Goal: Information Seeking & Learning: Learn about a topic

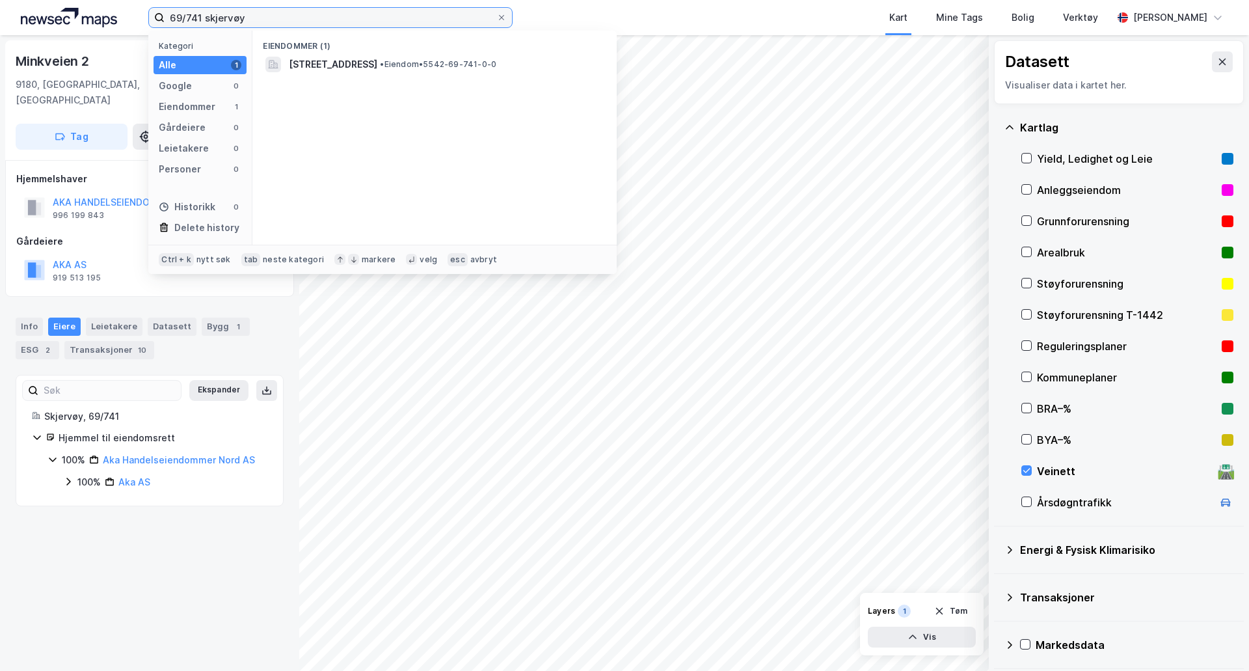
drag, startPoint x: 245, startPoint y: 13, endPoint x: 95, endPoint y: 10, distance: 149.6
click at [95, 10] on div "69/741 skjervøy Kategori Alle 1 Google 0 Eiendommer 1 Gårdeiere 0 Leietakere 0 …" at bounding box center [624, 17] width 1249 height 35
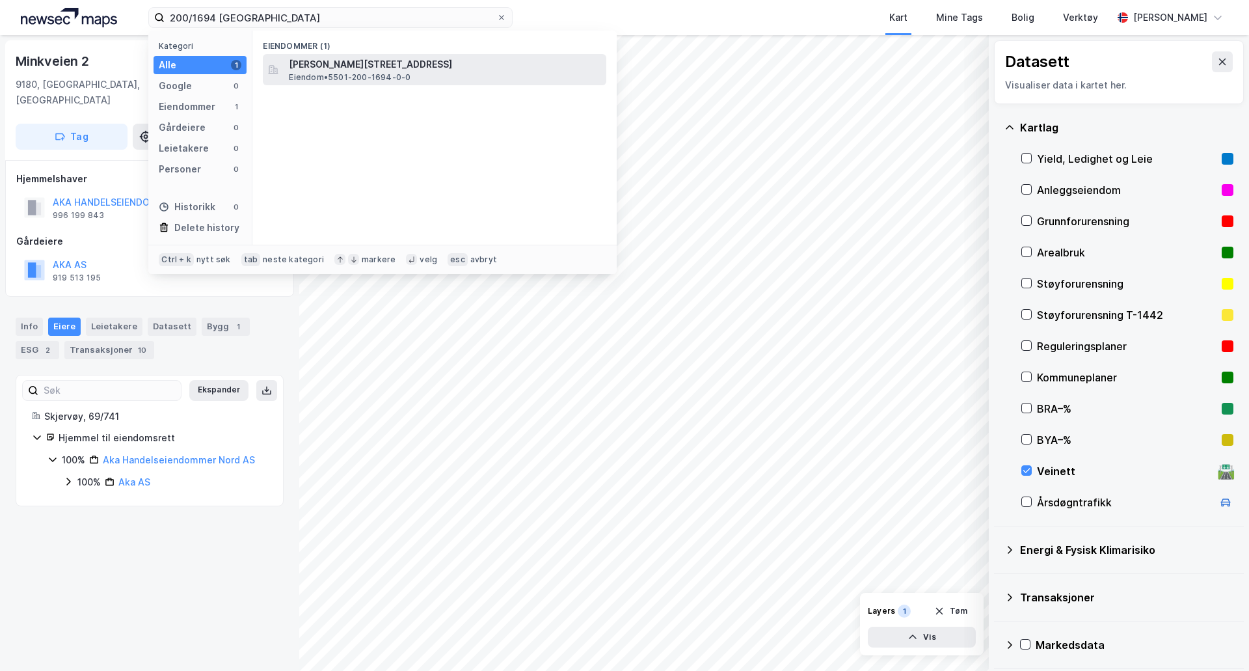
click at [485, 77] on div "Hjalmar [STREET_ADDRESS] Eiendom • 5501-200-1694-0-0" at bounding box center [446, 70] width 315 height 26
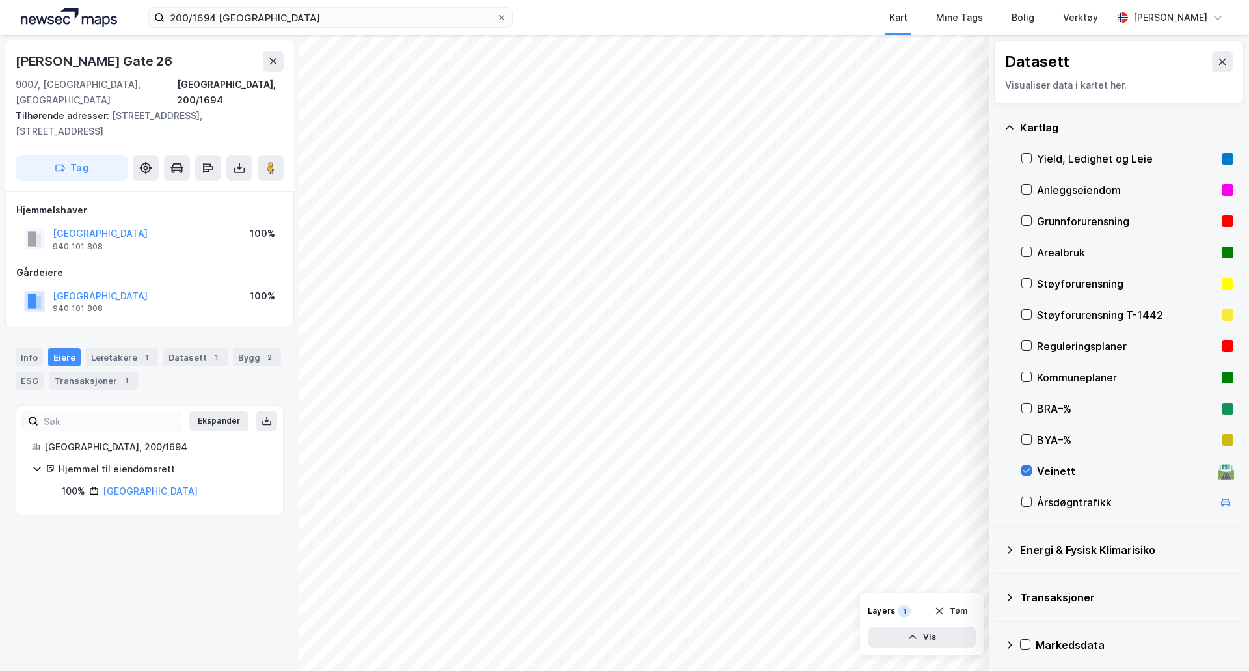
click at [1025, 474] on icon at bounding box center [1026, 470] width 9 height 9
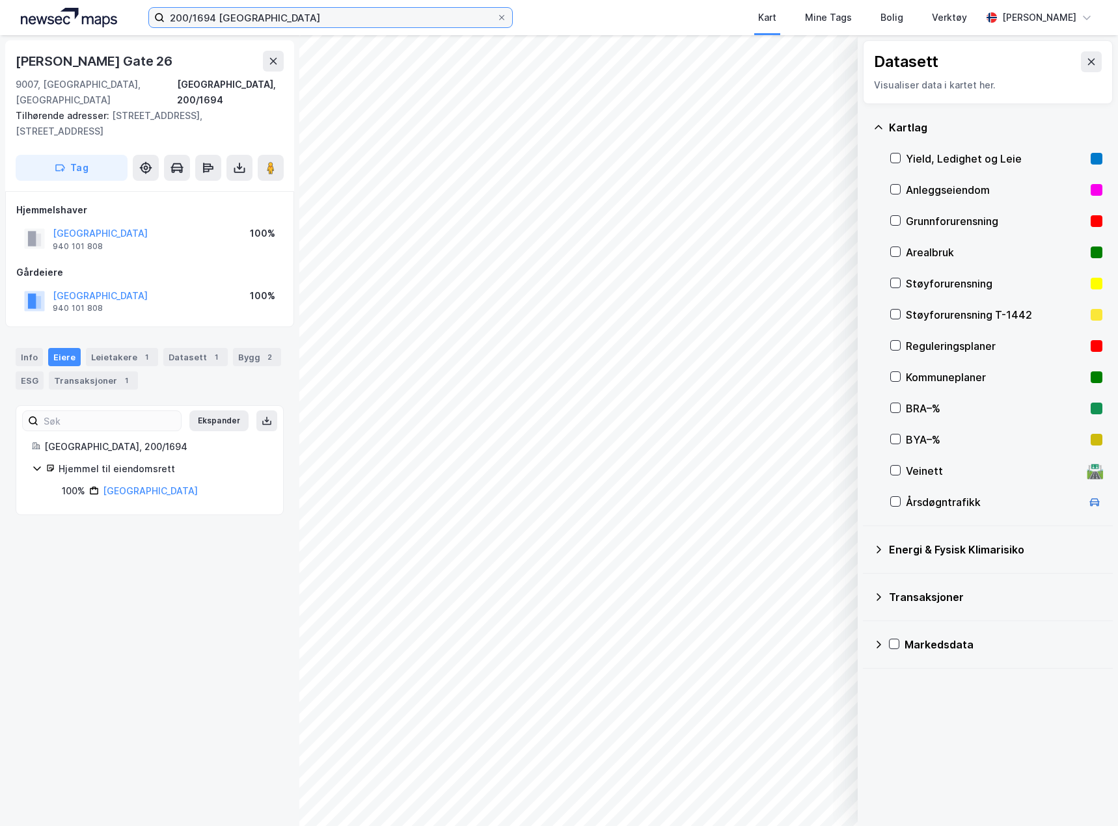
click at [273, 12] on input "200/1694 [GEOGRAPHIC_DATA]" at bounding box center [331, 18] width 332 height 20
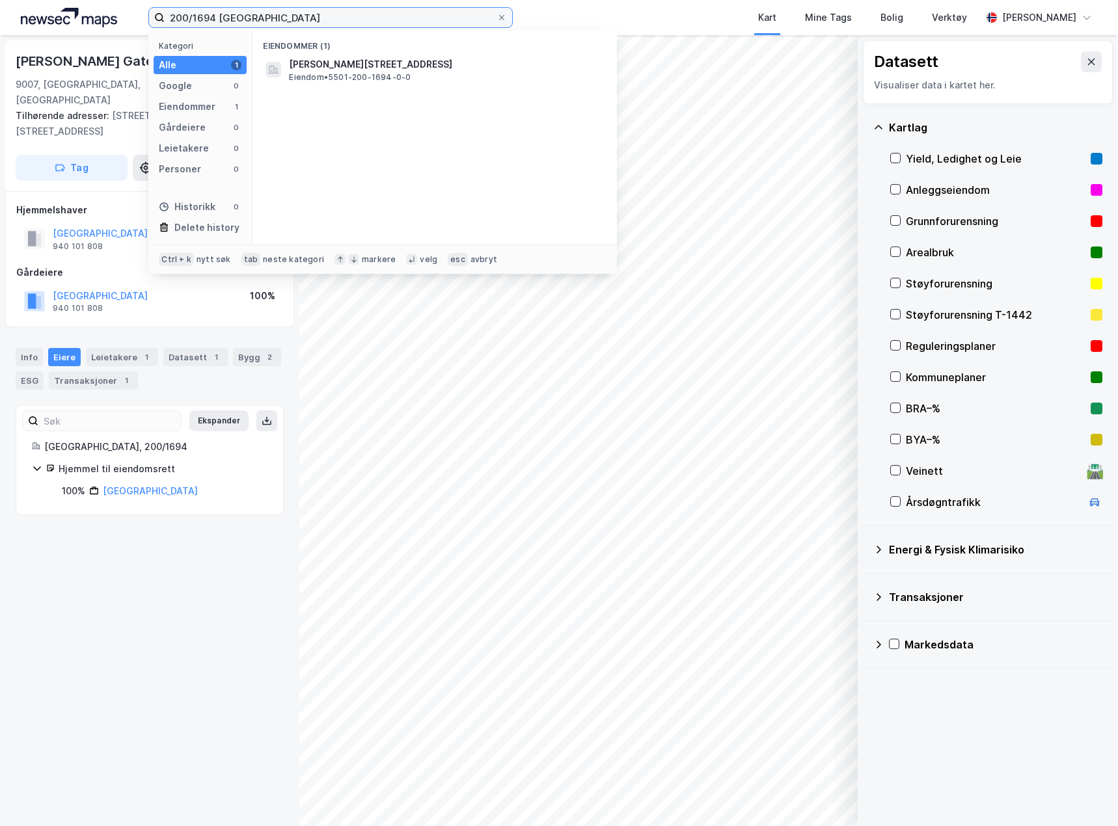
click at [273, 12] on input "200/1694 [GEOGRAPHIC_DATA]" at bounding box center [331, 18] width 332 height 20
click at [232, 18] on input "200/1694 [GEOGRAPHIC_DATA]" at bounding box center [331, 18] width 332 height 20
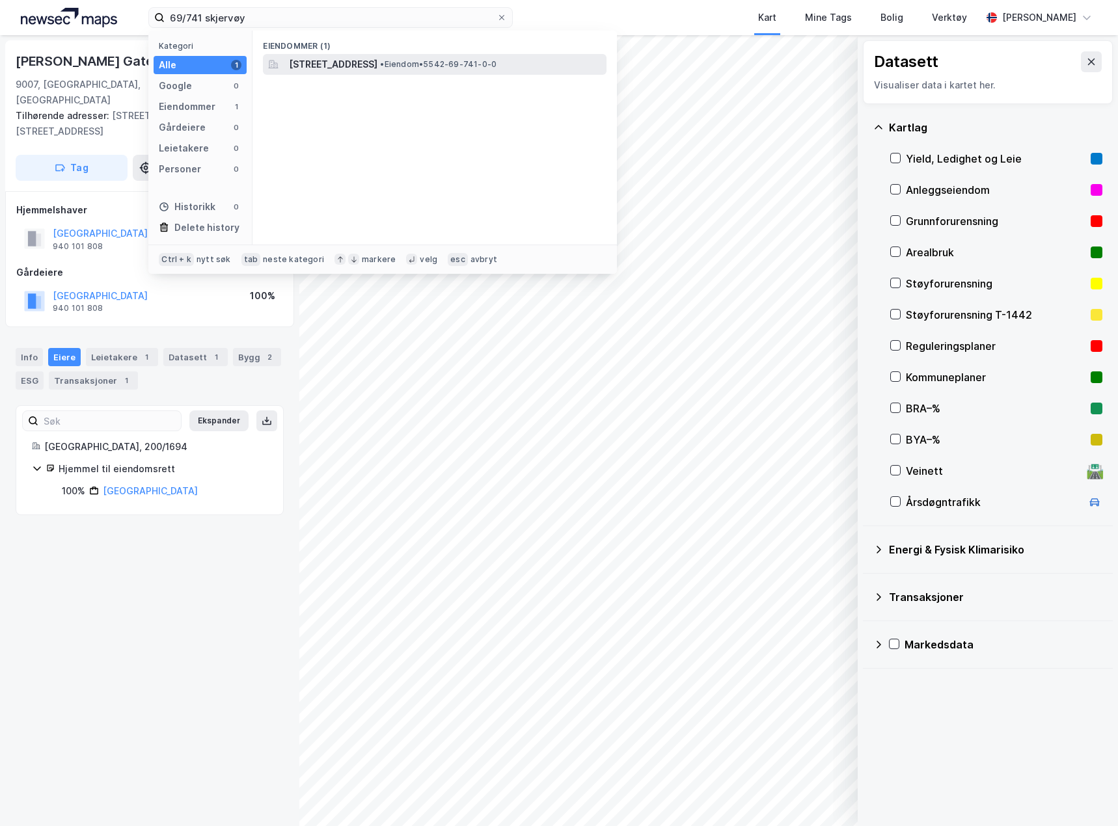
click at [377, 57] on span "[STREET_ADDRESS]" at bounding box center [333, 65] width 88 height 16
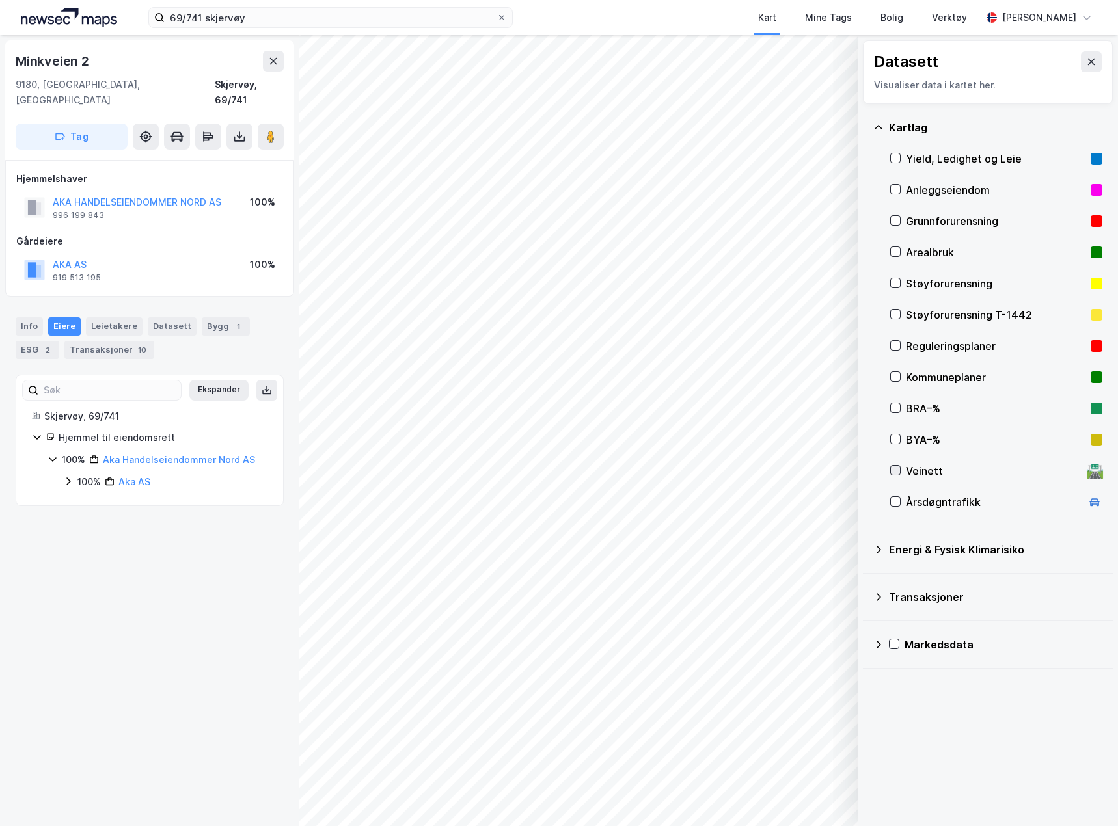
click at [896, 471] on icon at bounding box center [895, 470] width 7 height 5
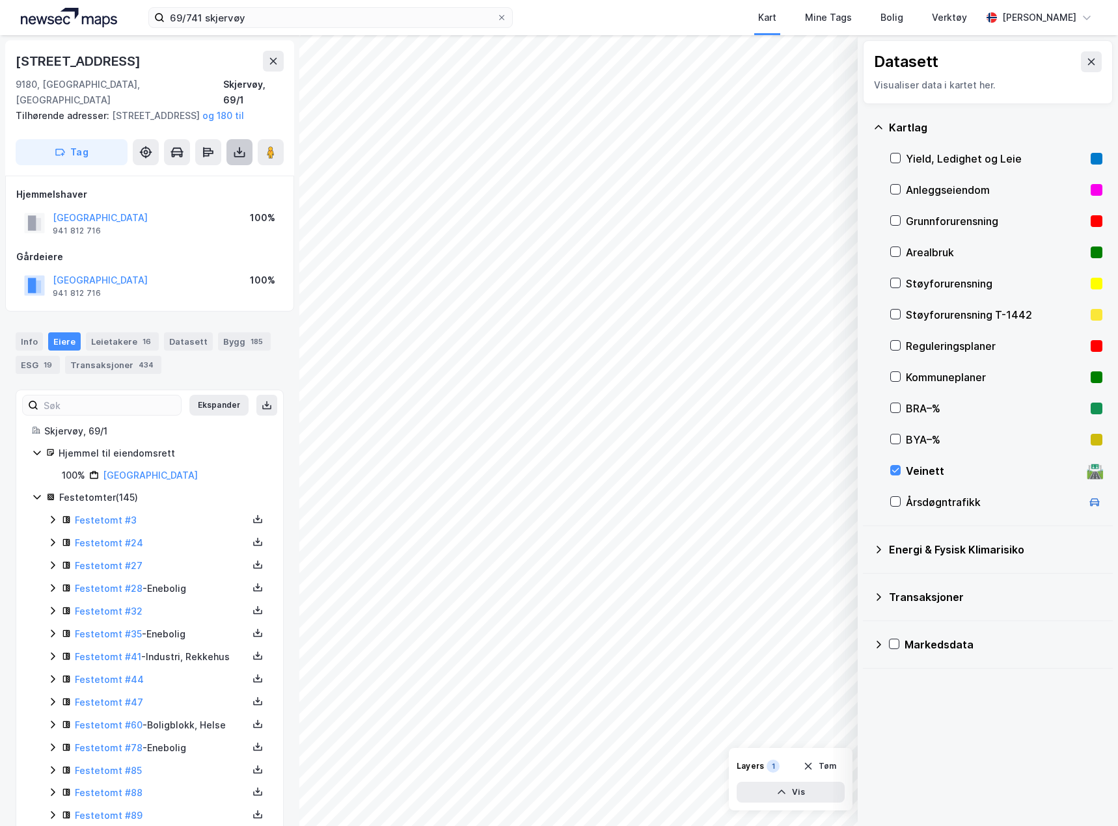
click at [244, 154] on icon at bounding box center [239, 154] width 11 height 5
click at [165, 176] on div "Last ned grunnbok" at bounding box center [174, 178] width 75 height 10
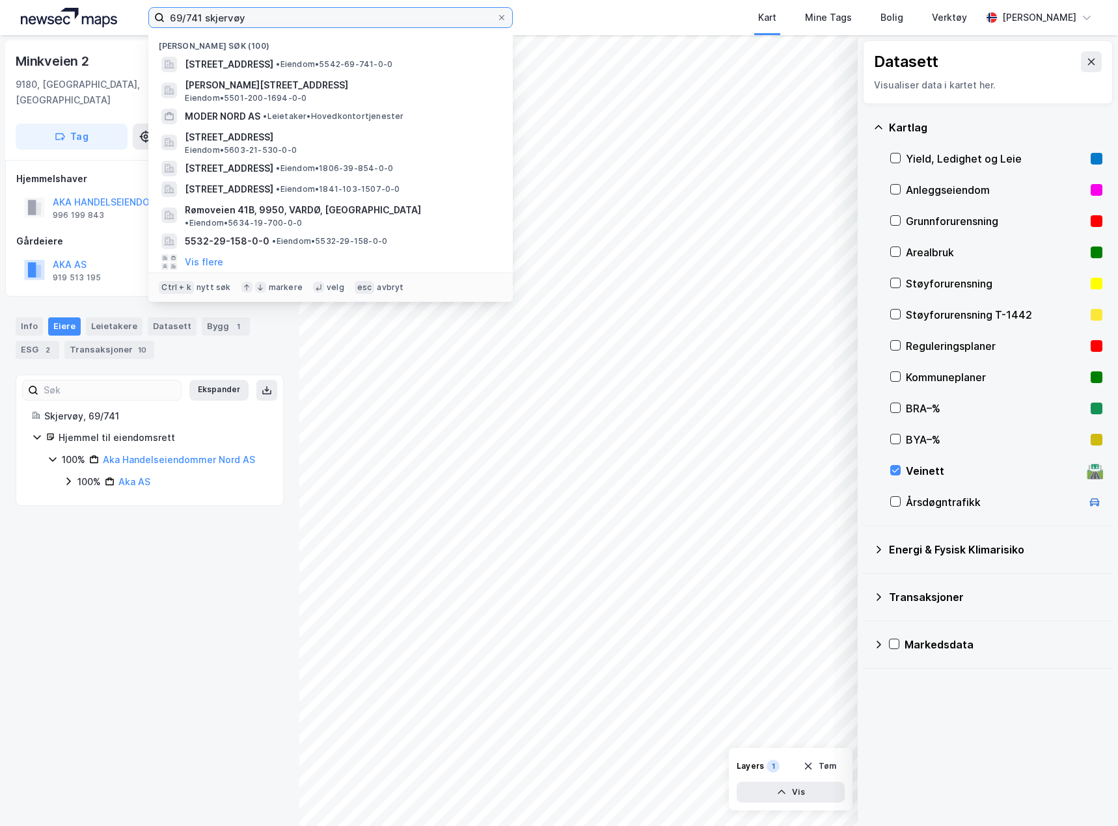
click at [204, 20] on input "69/741 skjervøy" at bounding box center [331, 18] width 332 height 20
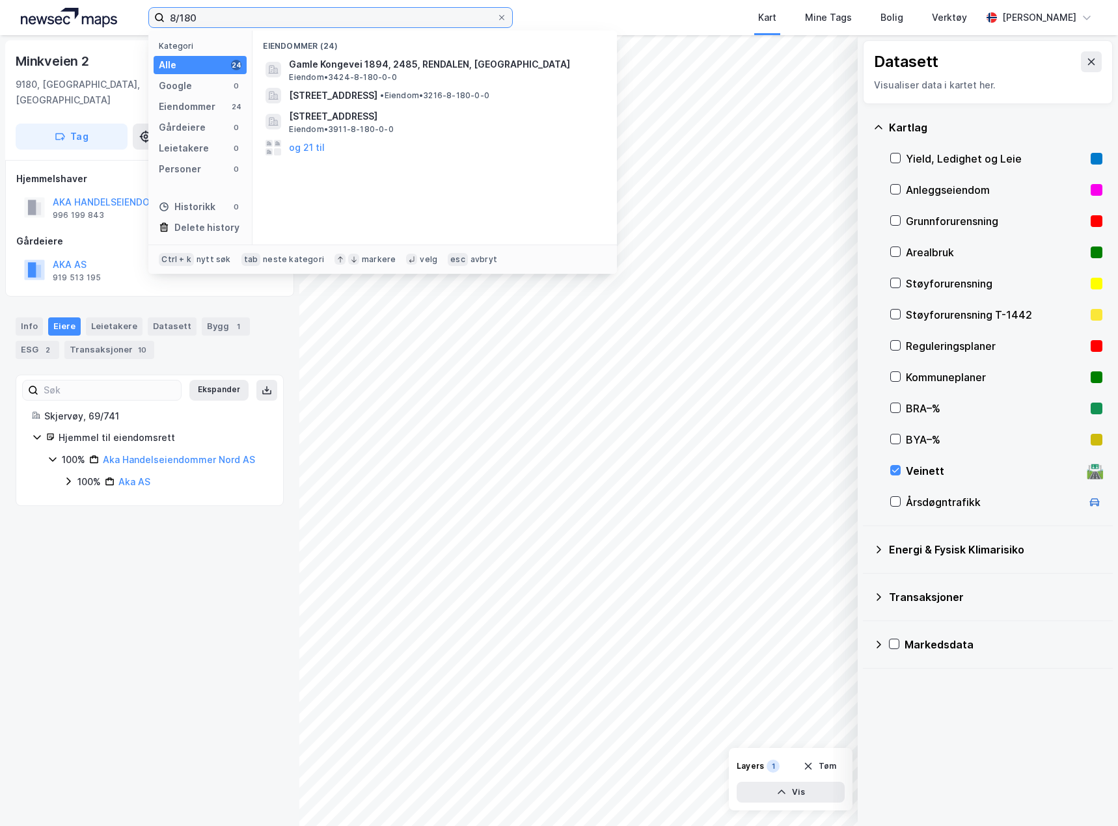
click at [235, 10] on input "8/180" at bounding box center [331, 18] width 332 height 20
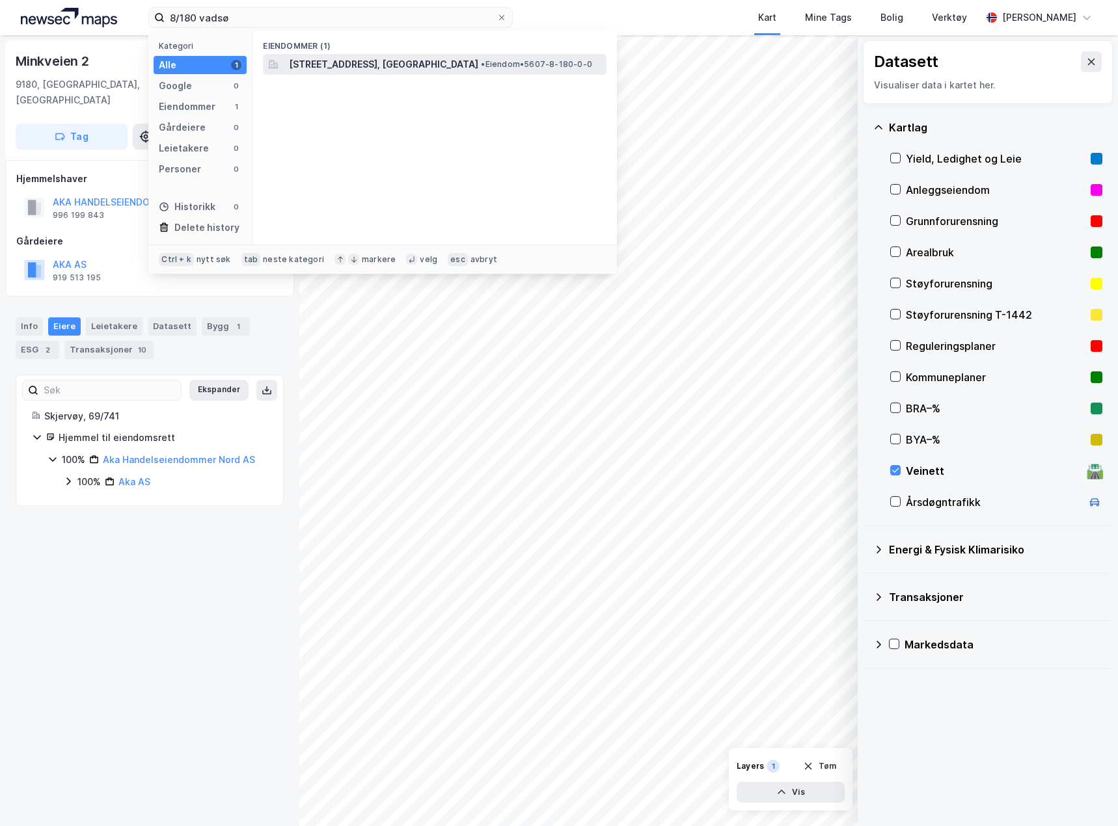
click at [373, 59] on span "[STREET_ADDRESS], [GEOGRAPHIC_DATA]" at bounding box center [383, 65] width 189 height 16
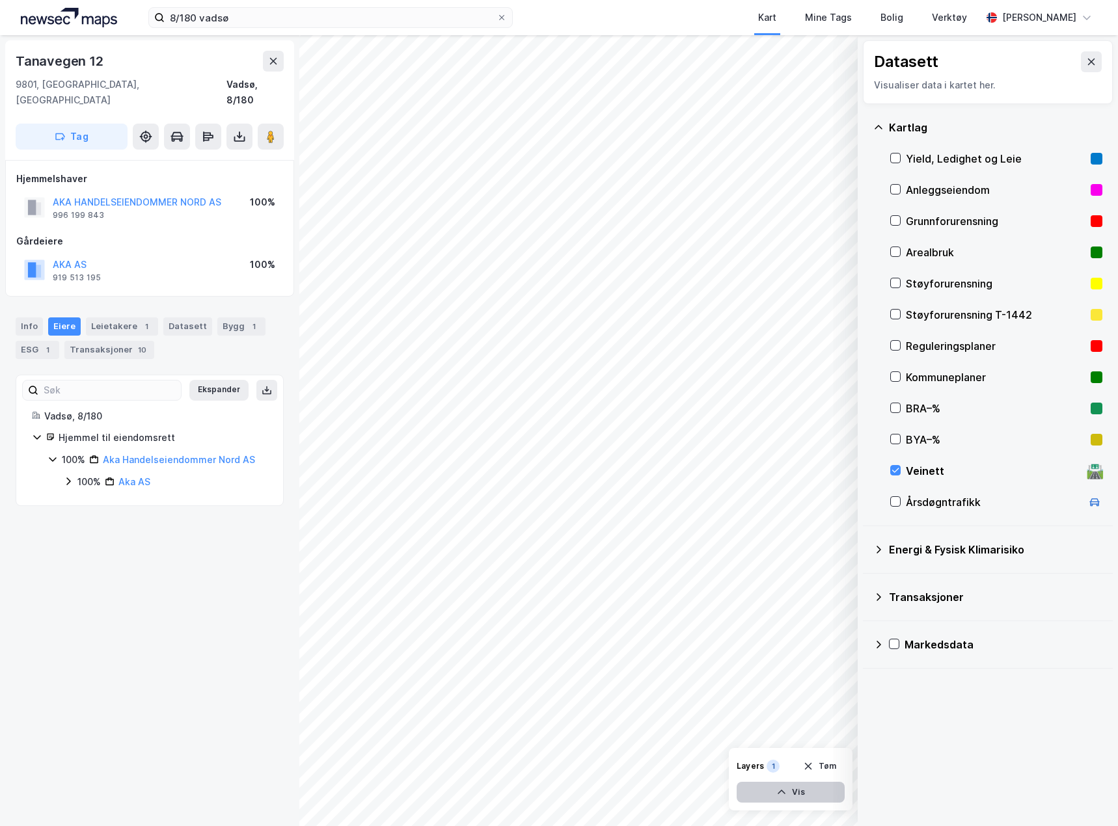
click at [810, 669] on button "Vis" at bounding box center [790, 792] width 108 height 21
click at [835, 669] on icon at bounding box center [831, 763] width 10 height 10
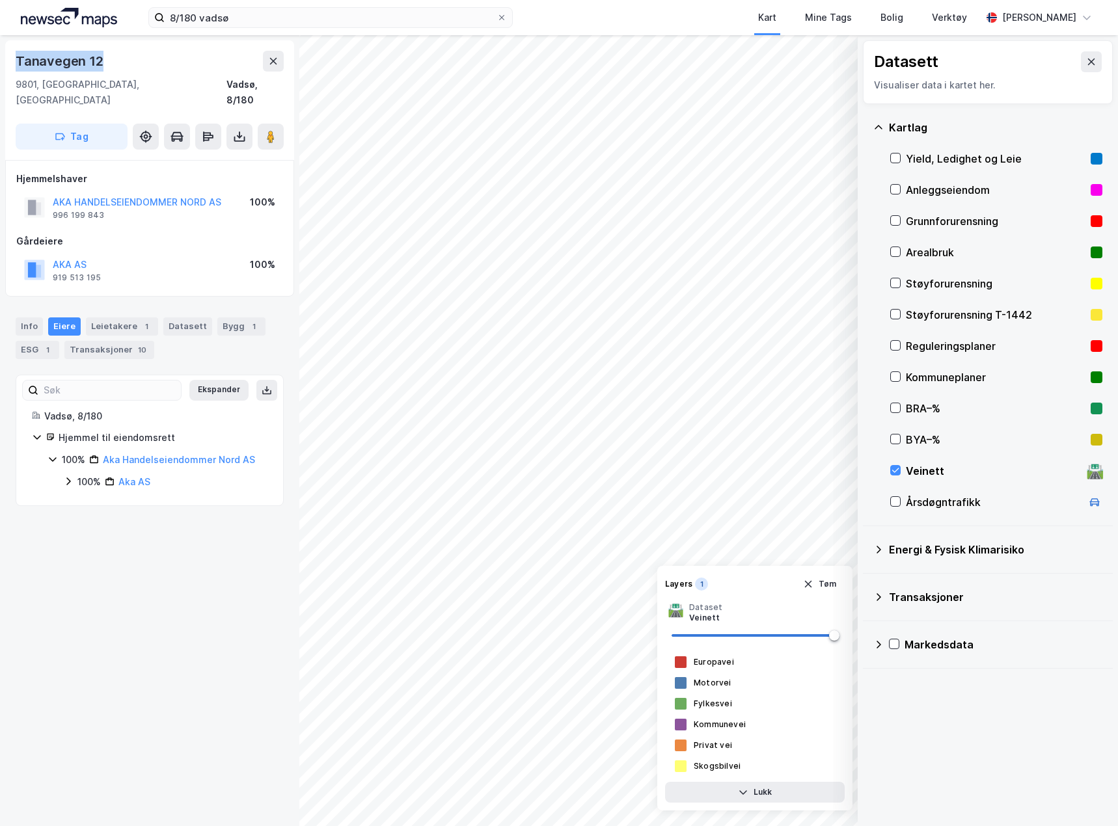
drag, startPoint x: 100, startPoint y: 62, endPoint x: 12, endPoint y: 62, distance: 87.2
click at [12, 62] on div "[STREET_ADDRESS], [GEOGRAPHIC_DATA] Vadsø, 8/180 Tag" at bounding box center [149, 100] width 289 height 120
copy div "Tanavegen 12"
click at [222, 20] on input "8/180 vadsø" at bounding box center [331, 18] width 332 height 20
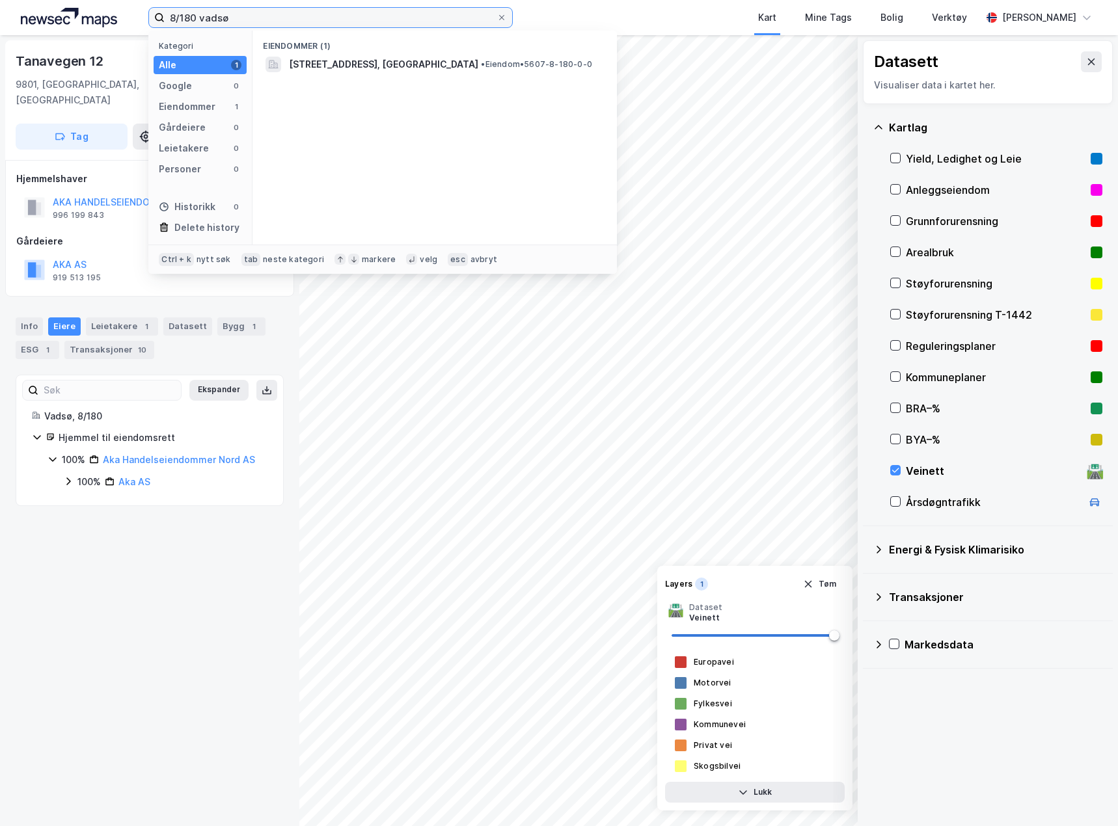
click at [222, 20] on input "8/180 vadsø" at bounding box center [331, 18] width 332 height 20
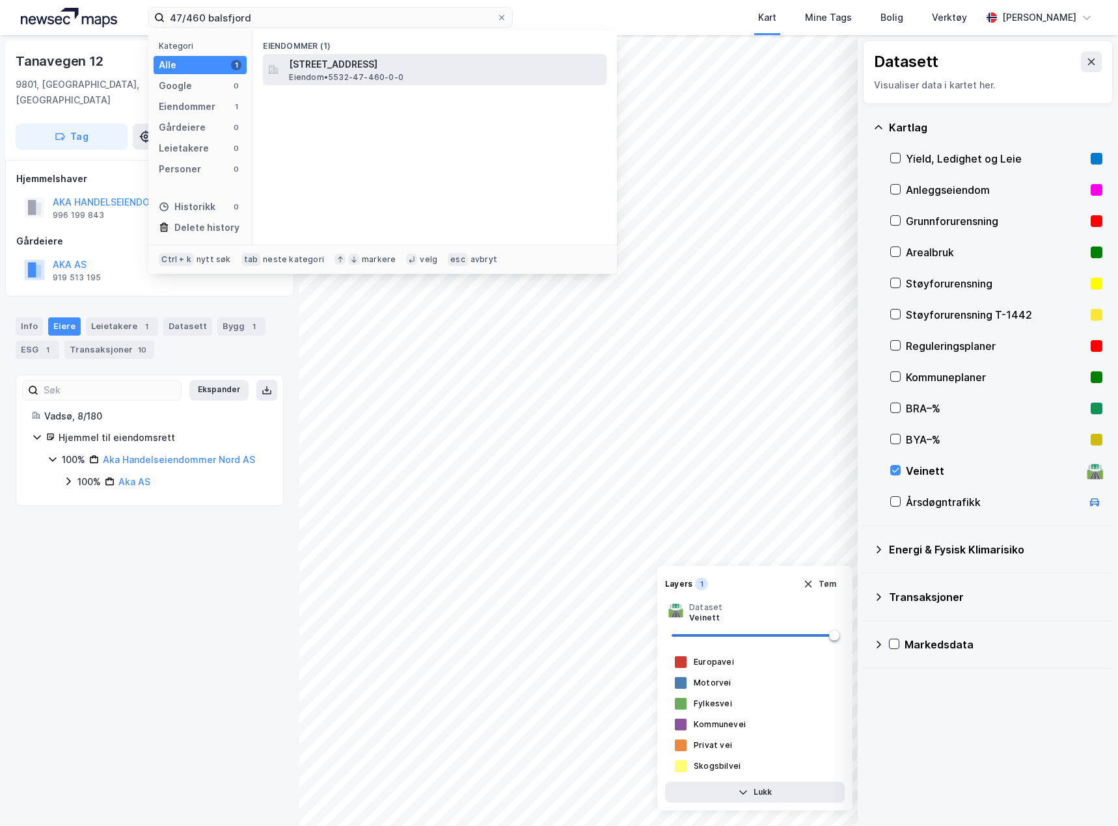
click at [401, 77] on span "Eiendom • 5532-47-460-0-0" at bounding box center [346, 77] width 114 height 10
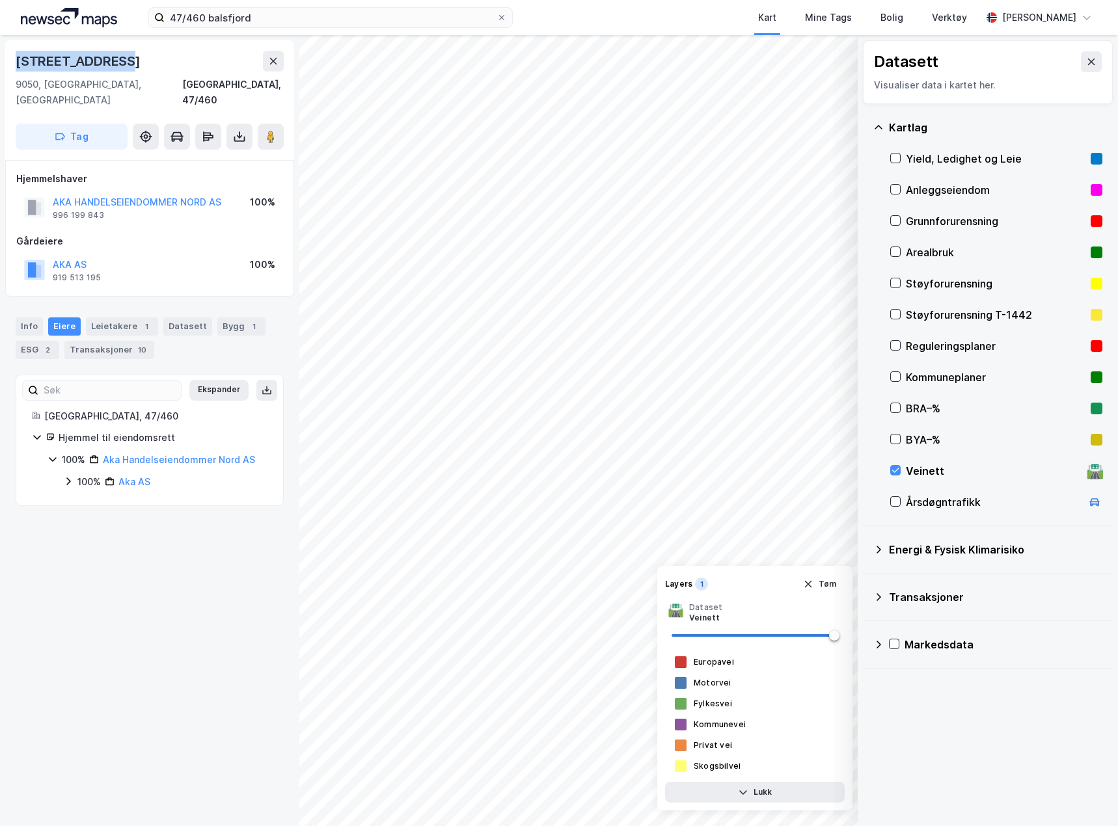
drag, startPoint x: 106, startPoint y: 59, endPoint x: 3, endPoint y: 61, distance: 103.4
click at [3, 61] on div "[STREET_ADDRESS], [GEOGRAPHIC_DATA], 47/460 Tag Hjemmelshaver AKA HANDELSEIENDO…" at bounding box center [149, 430] width 299 height 791
copy div "[STREET_ADDRESS]"
click at [239, 25] on input "47/460 balsfjord" at bounding box center [331, 18] width 332 height 20
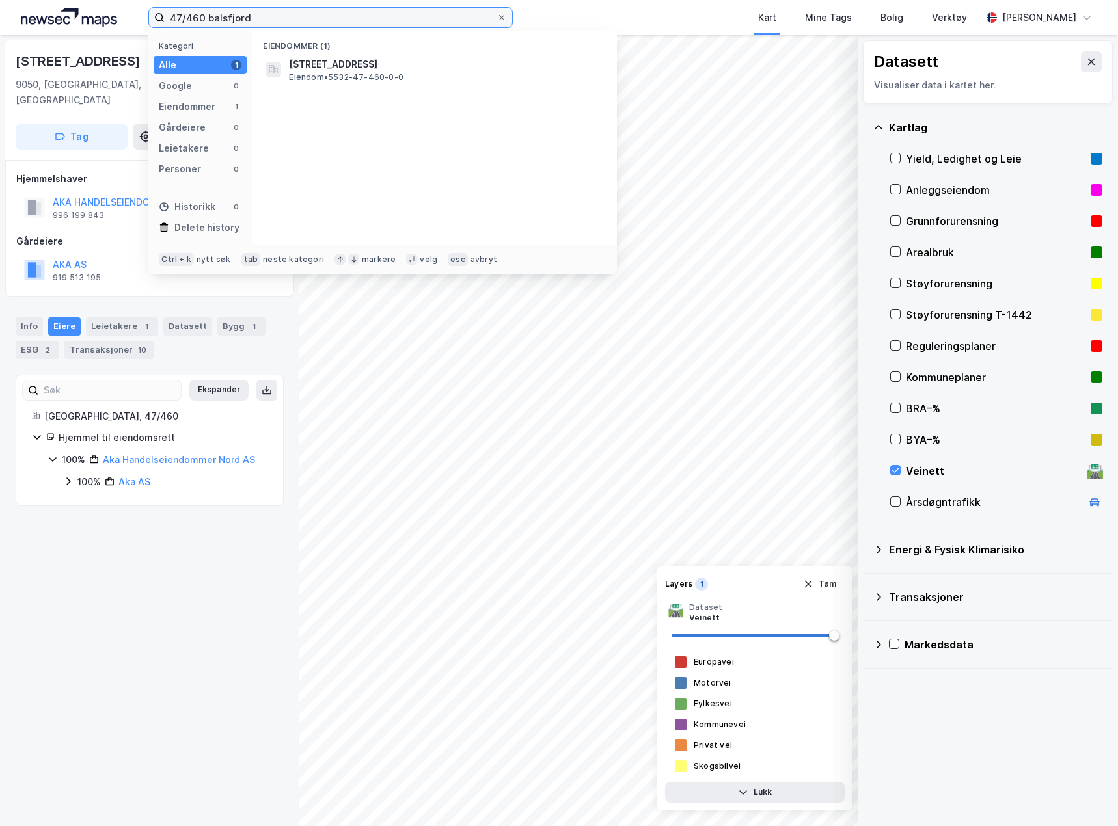
click at [242, 20] on input "47/460 balsfjord" at bounding box center [331, 18] width 332 height 20
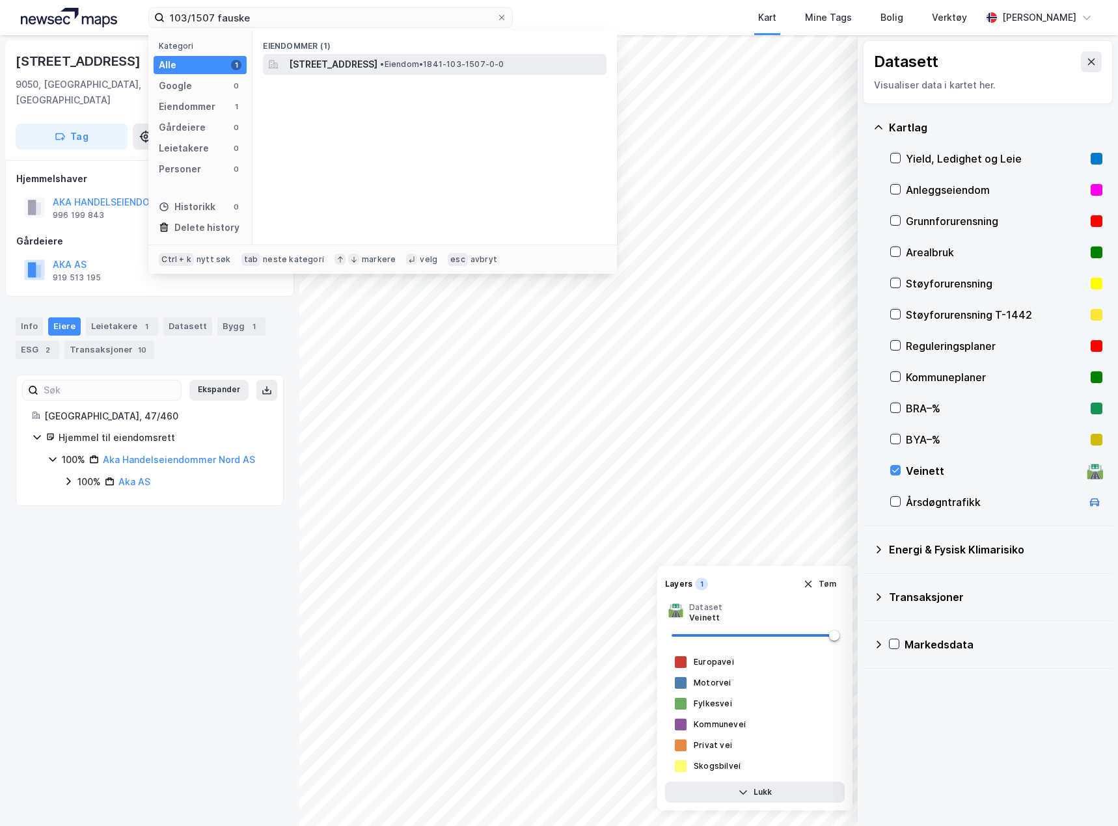
click at [377, 66] on span "[STREET_ADDRESS]" at bounding box center [333, 65] width 88 height 16
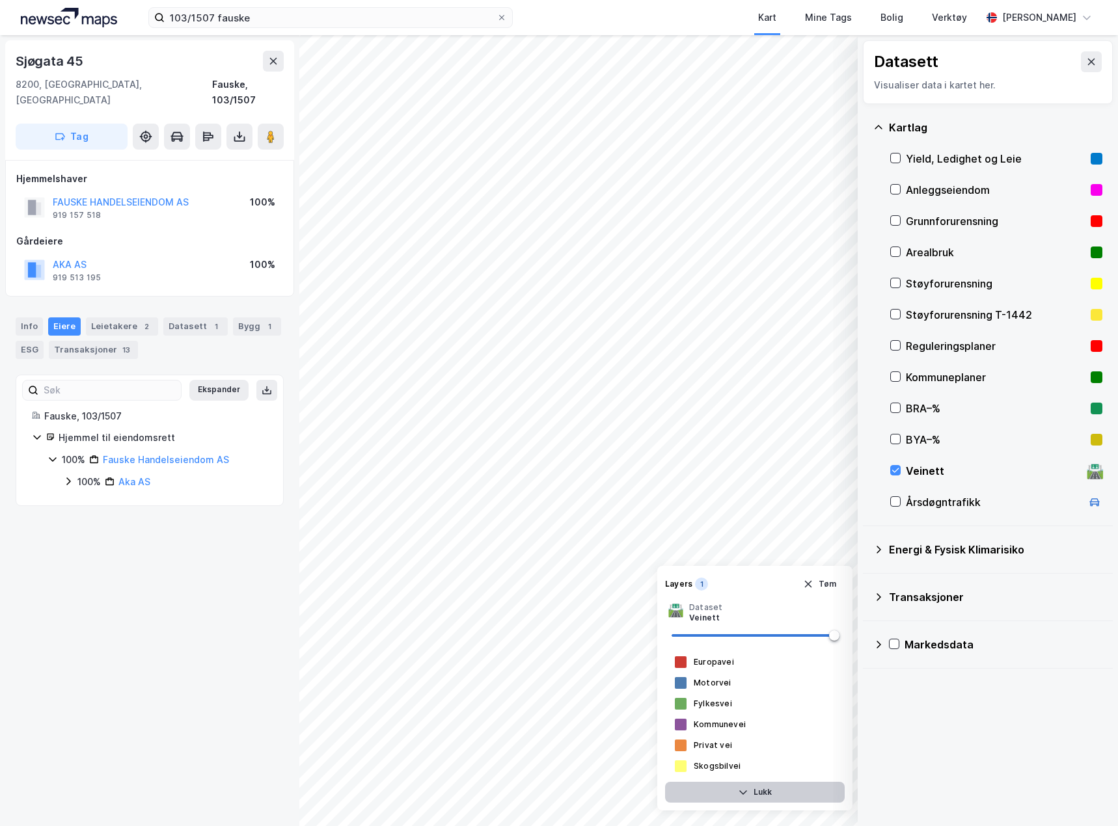
click at [791, 669] on button "Lukk" at bounding box center [755, 792] width 180 height 21
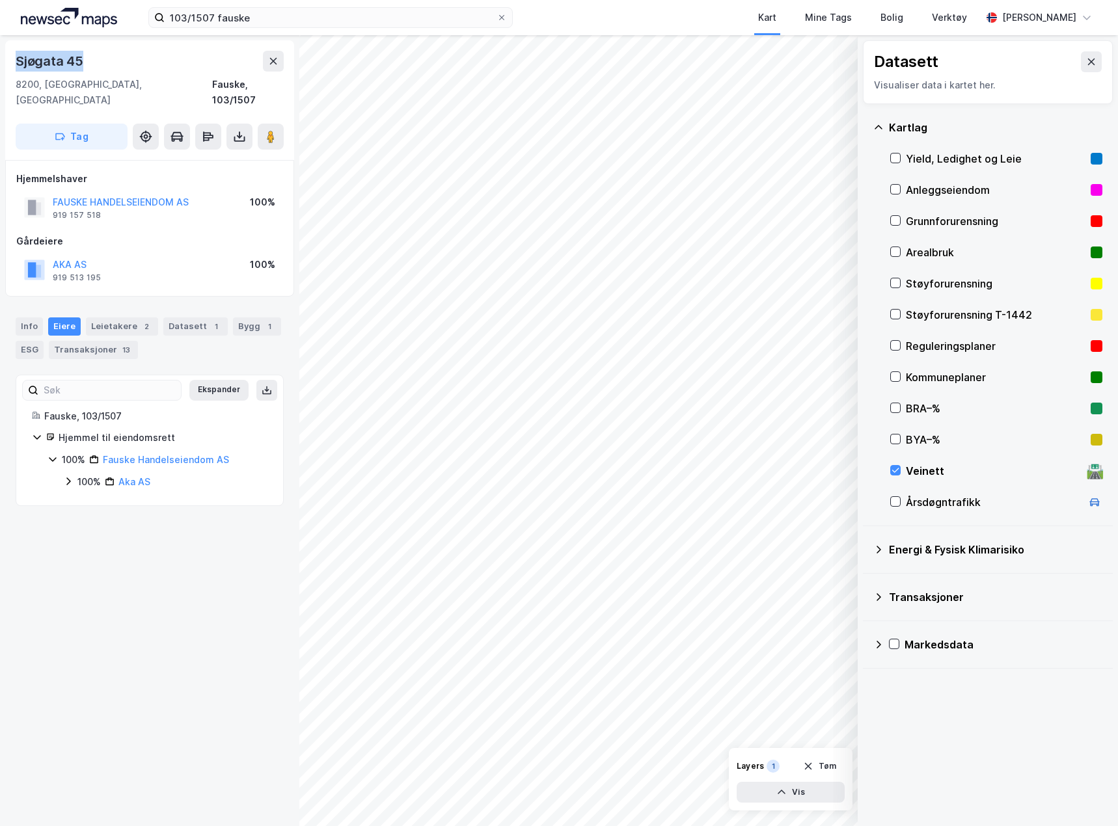
drag, startPoint x: 98, startPoint y: 62, endPoint x: 1, endPoint y: 67, distance: 97.7
click at [1, 67] on div "[STREET_ADDRESS], [GEOGRAPHIC_DATA] Fauske, 103/1507 Tag Hjemmelshaver FAUSKE H…" at bounding box center [149, 430] width 299 height 791
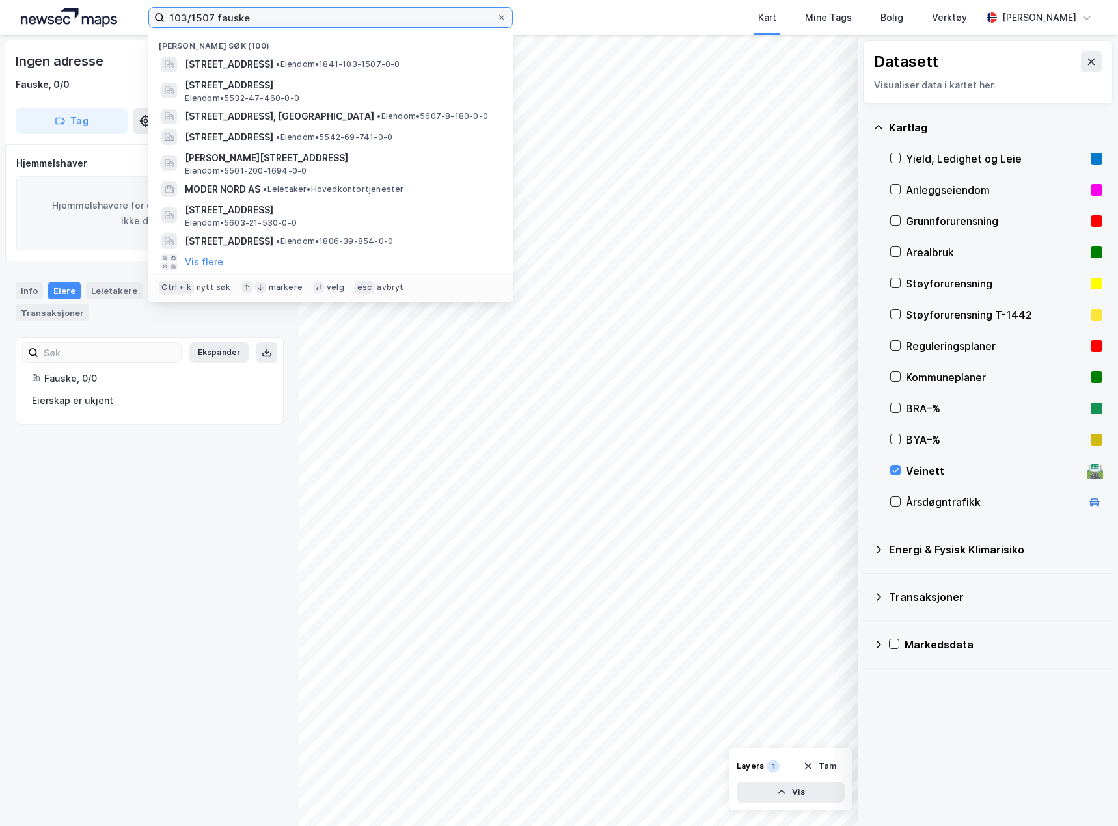
drag, startPoint x: 270, startPoint y: 21, endPoint x: 113, endPoint y: 27, distance: 156.8
click at [113, 27] on div "103/1507 fauske Nylige søk (100) [STREET_ADDRESS], FAUSKE • Eiendom • 1841-103-…" at bounding box center [559, 17] width 1118 height 35
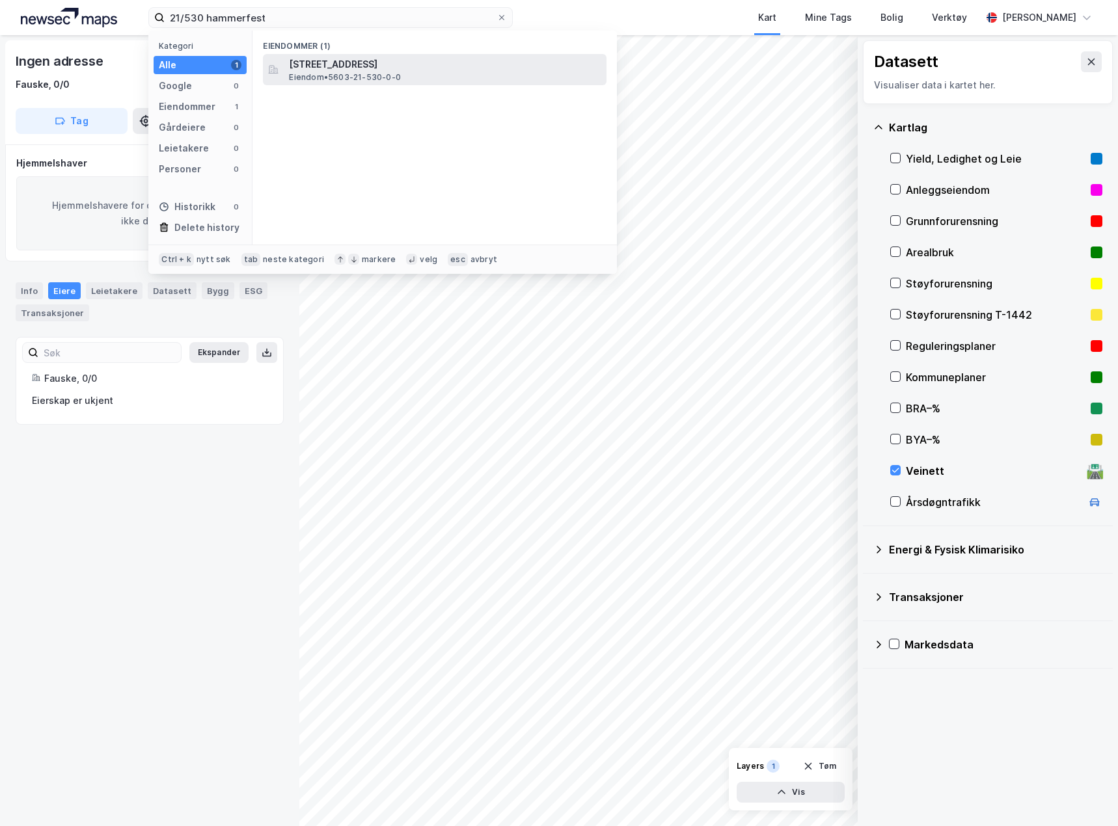
click at [359, 83] on div "[STREET_ADDRESS] Eiendom • 5603-21-530-0-0" at bounding box center [434, 69] width 343 height 31
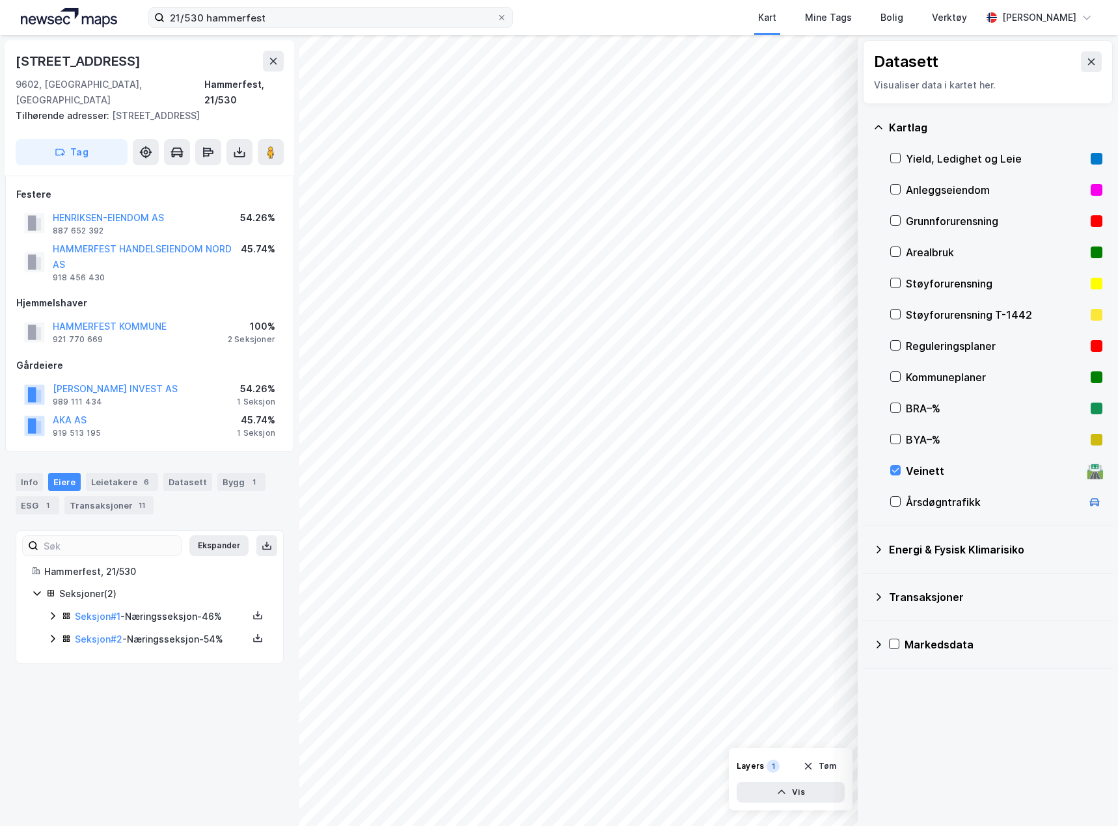
click at [196, 7] on label "21/530 hammerfest" at bounding box center [330, 17] width 364 height 21
click at [196, 8] on input "21/530 hammerfest" at bounding box center [331, 18] width 332 height 20
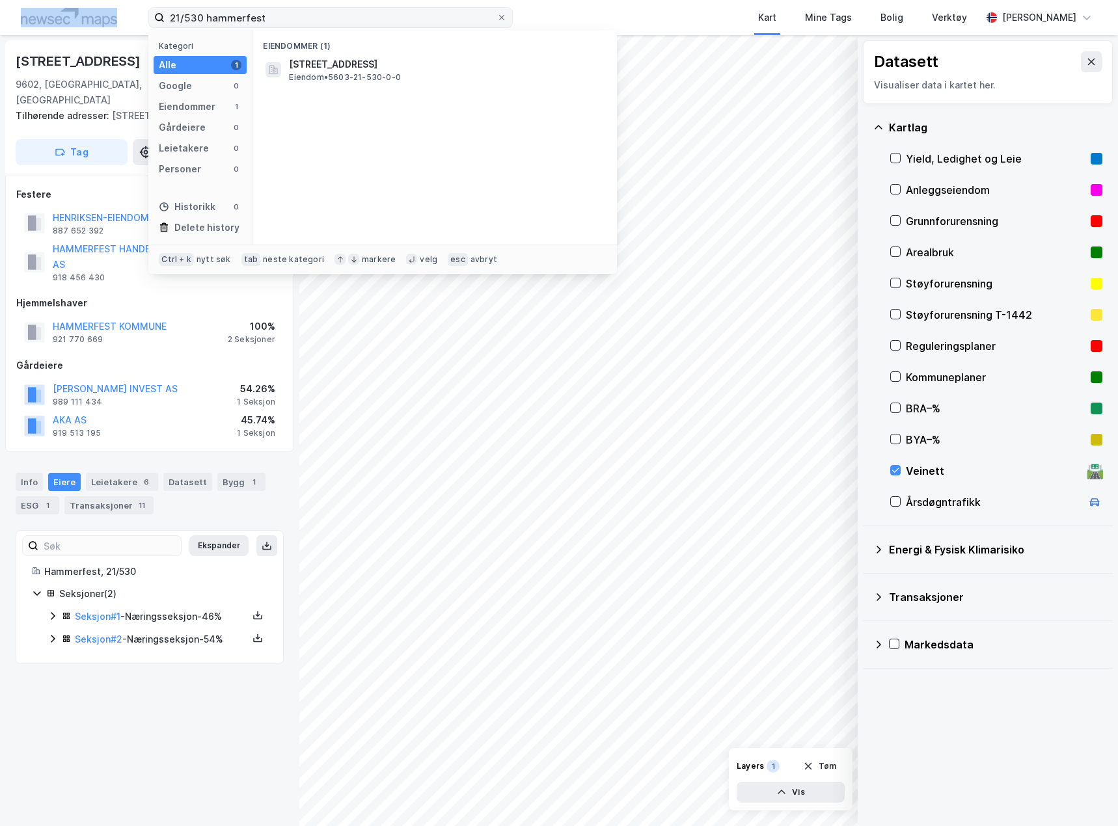
click at [196, 7] on label "21/530 hammerfest" at bounding box center [330, 17] width 364 height 21
click at [196, 8] on input "21/530 hammerfest" at bounding box center [331, 18] width 332 height 20
click at [194, 17] on input "21/530 hammerfest" at bounding box center [331, 18] width 332 height 20
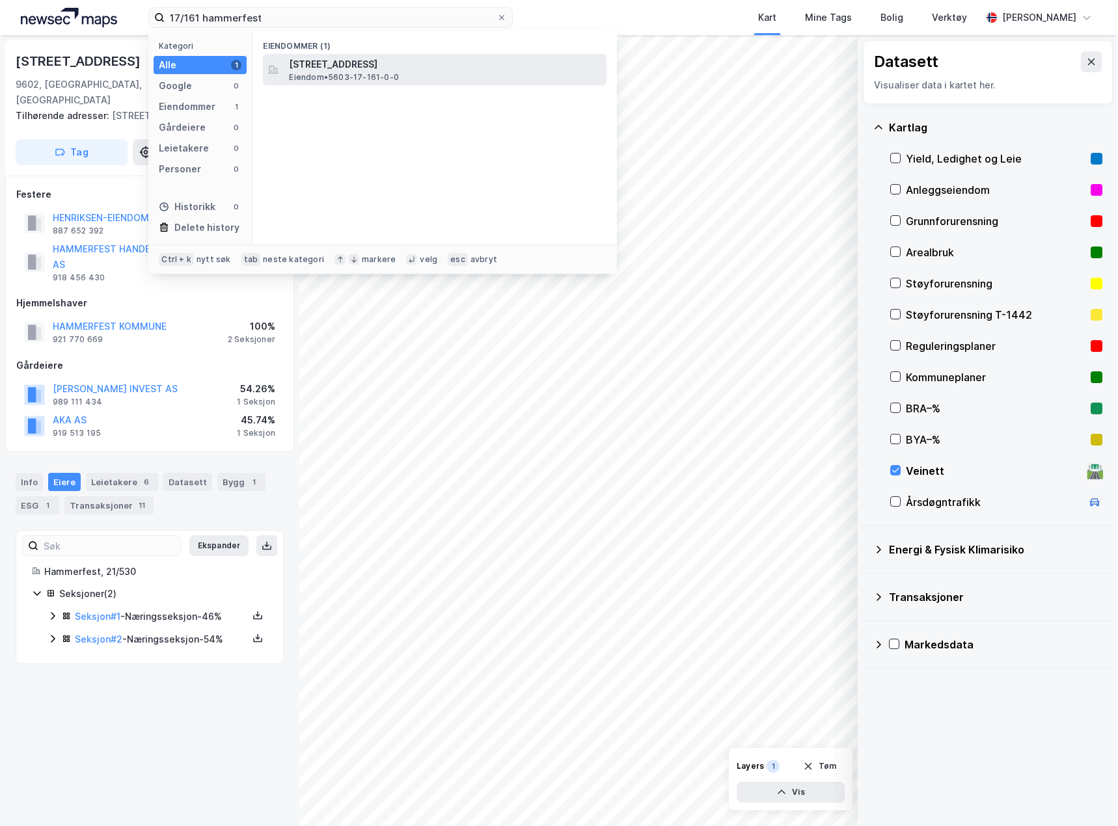
click at [407, 74] on div "[STREET_ADDRESS] • 5603-17-161-0-0" at bounding box center [446, 70] width 315 height 26
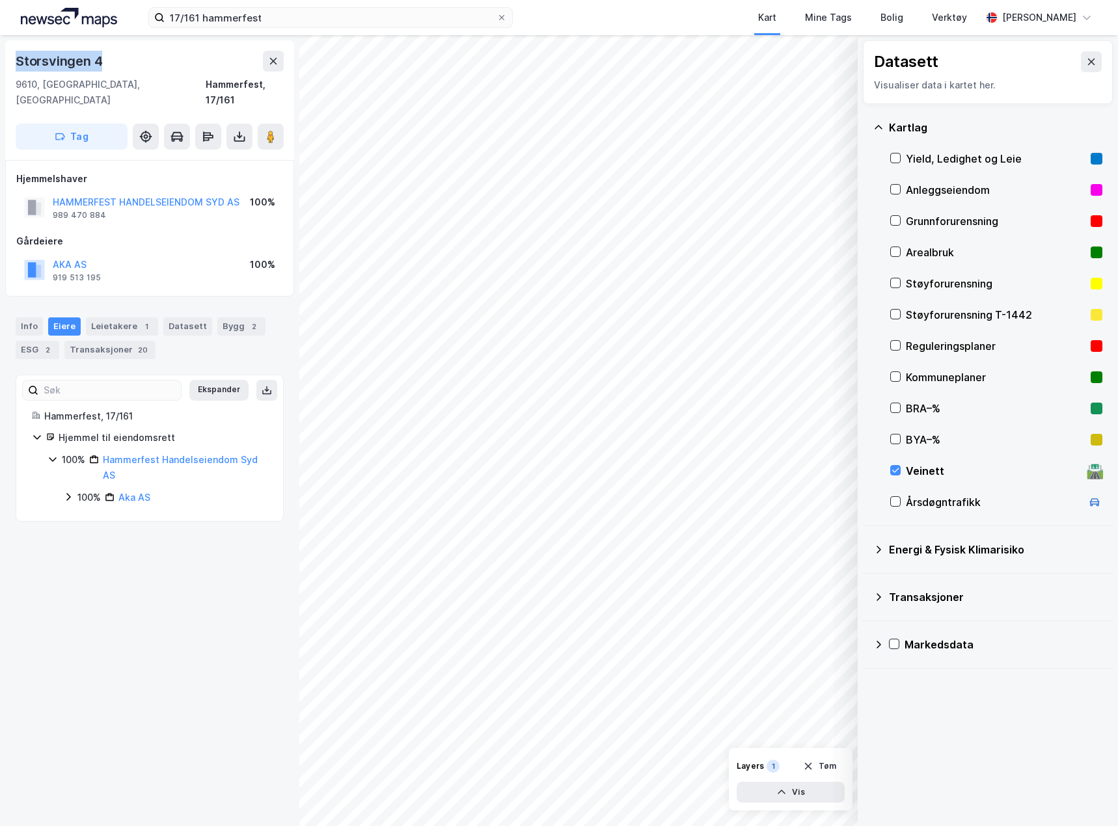
drag, startPoint x: 140, startPoint y: 53, endPoint x: 15, endPoint y: 55, distance: 124.9
click at [15, 55] on div "Storsvingen 4 9610, [GEOGRAPHIC_DATA], [GEOGRAPHIC_DATA] Hammerfest, 17/161 Tag" at bounding box center [149, 100] width 289 height 120
copy div "Storsvingen 4"
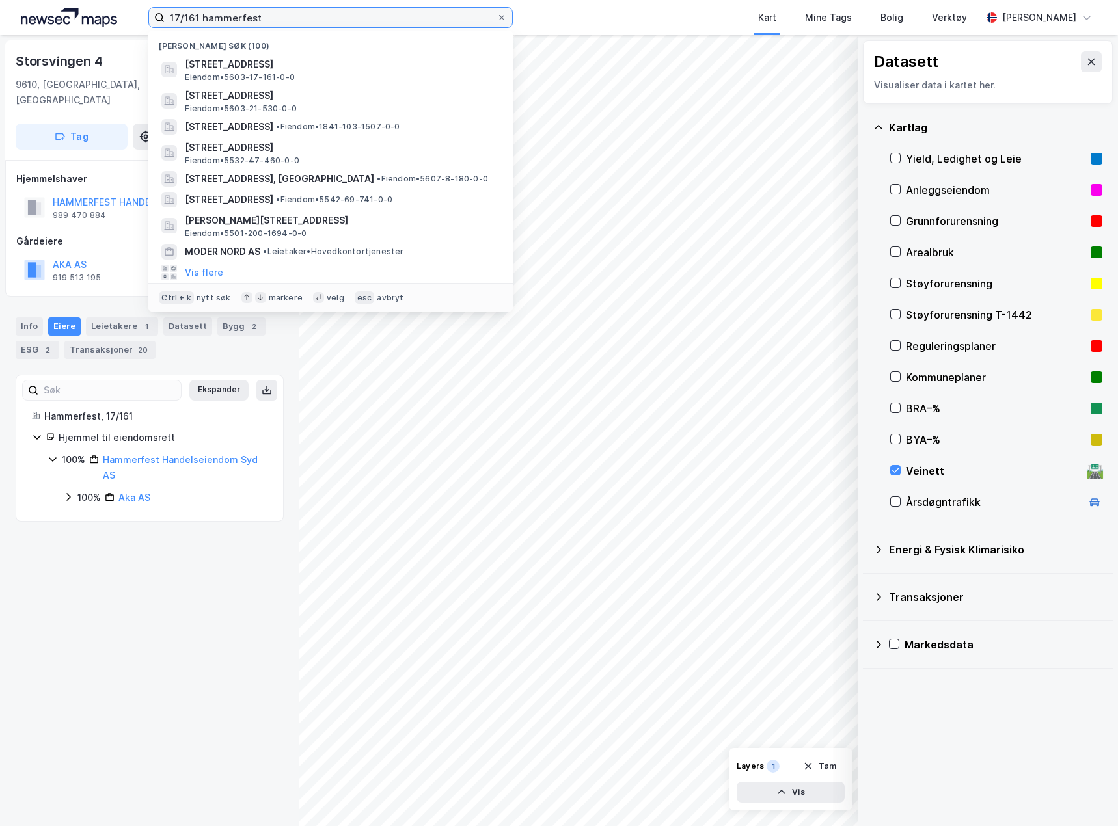
drag, startPoint x: 267, startPoint y: 20, endPoint x: 82, endPoint y: 14, distance: 184.8
click at [82, 14] on div "17/161 hammerfest Nylige søk (100) [STREET_ADDRESS], [GEOGRAPHIC_DATA] Eiendom …" at bounding box center [559, 17] width 1118 height 35
paste input "[DATE]"
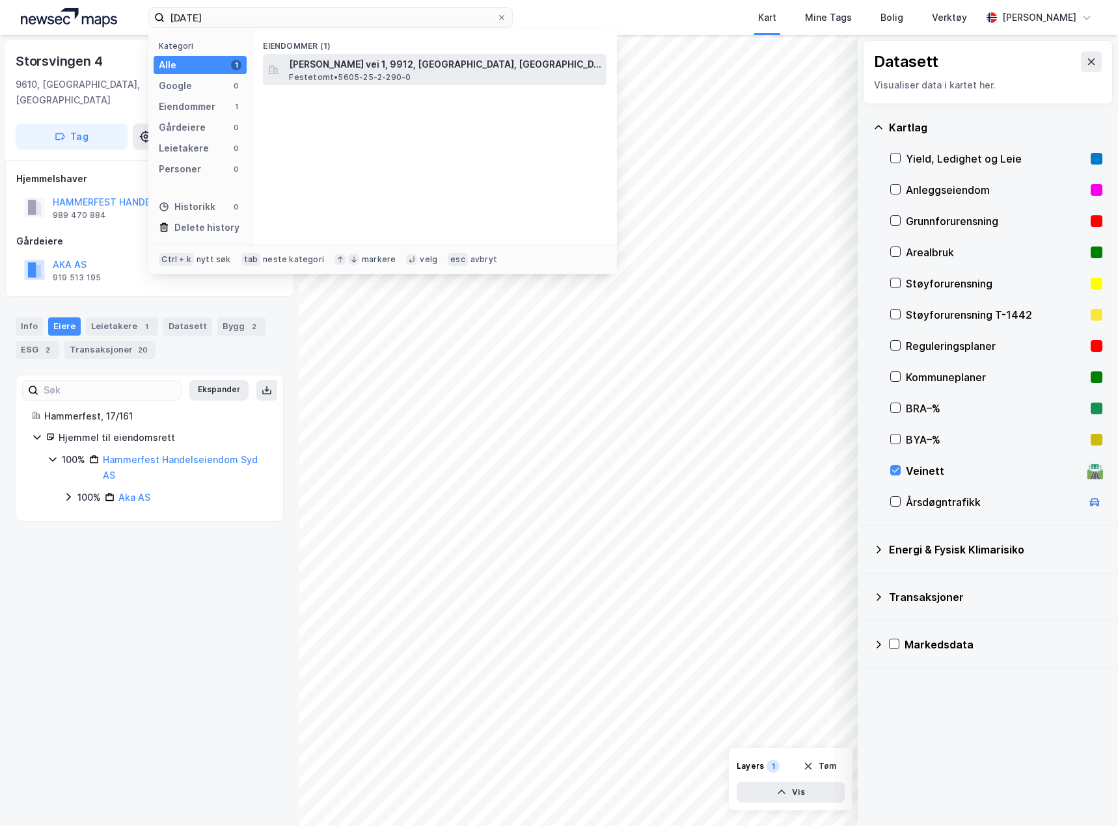
click at [435, 74] on div "[PERSON_NAME] vei 1, 9912, [GEOGRAPHIC_DATA], [GEOGRAPHIC_DATA] Festetomt • 560…" at bounding box center [446, 70] width 315 height 26
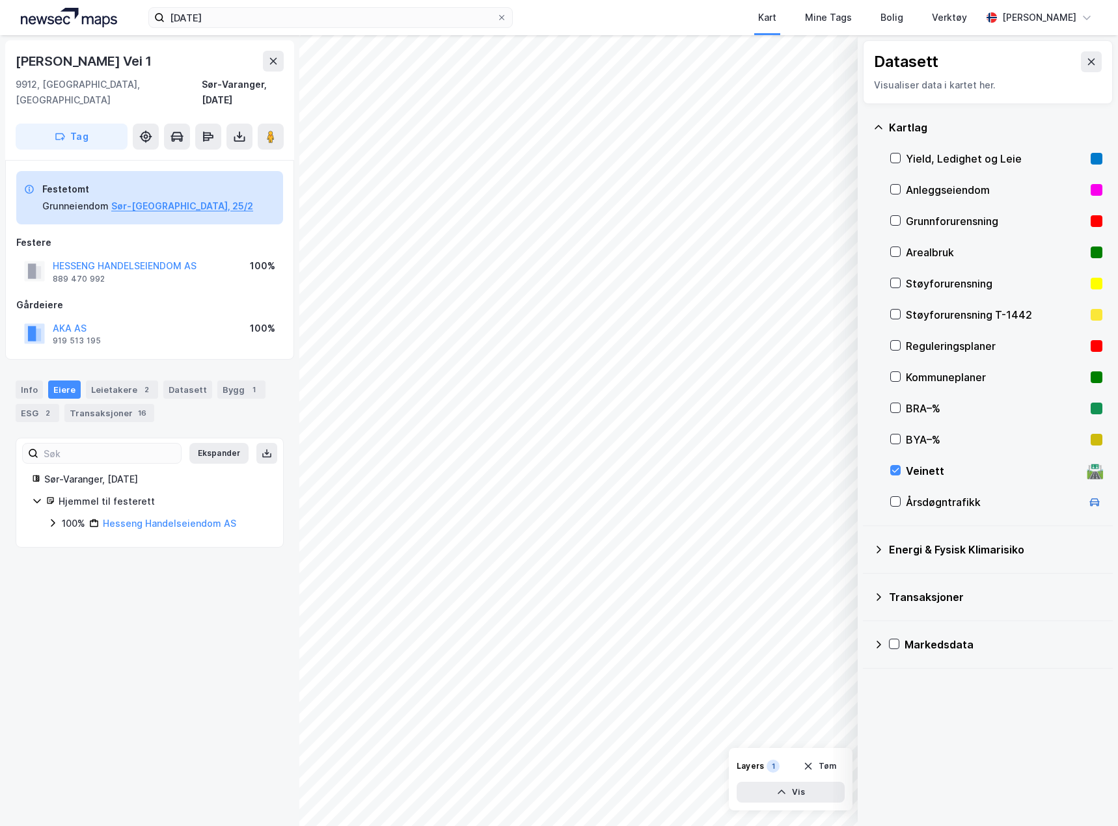
drag, startPoint x: 63, startPoint y: 64, endPoint x: 18, endPoint y: 53, distance: 46.9
click at [18, 53] on div "[PERSON_NAME] Vei 1" at bounding box center [150, 61] width 268 height 21
copy div "[PERSON_NAME] Vei 1"
click at [382, 21] on input "[DATE]" at bounding box center [331, 18] width 332 height 20
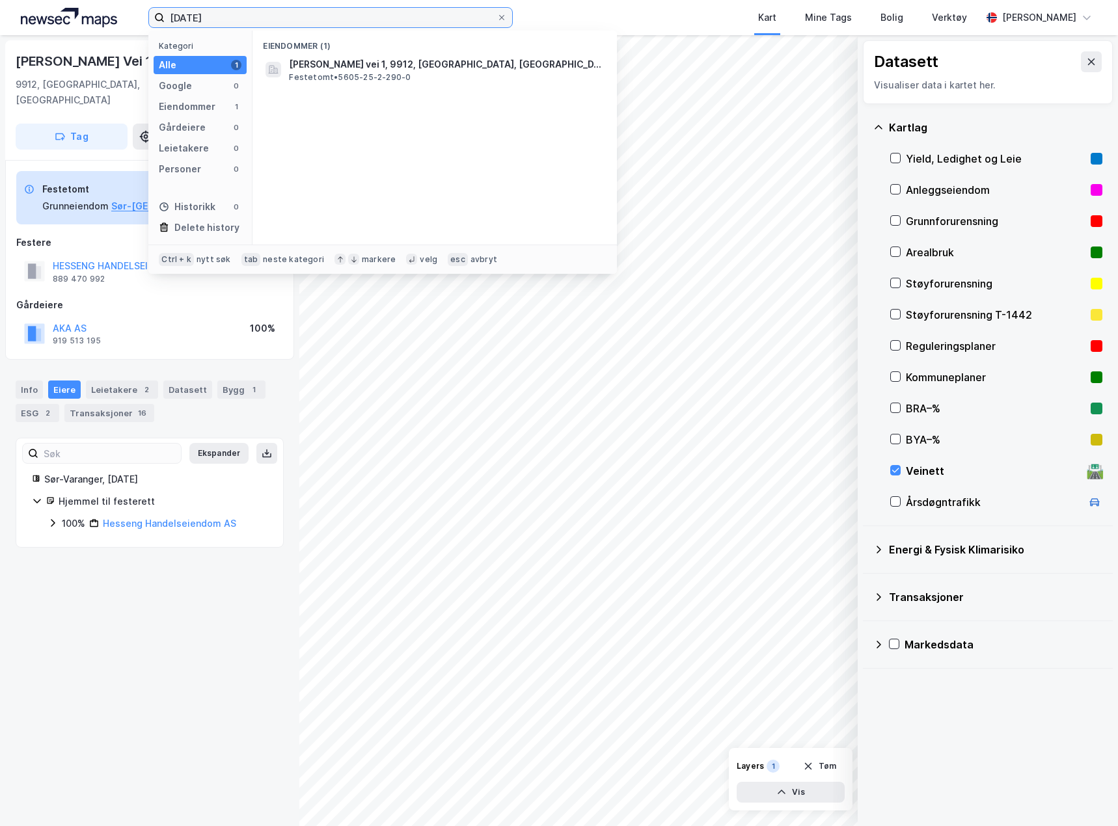
click at [382, 21] on input "[DATE]" at bounding box center [331, 18] width 332 height 20
paste input "[DATE] Nordkapp"
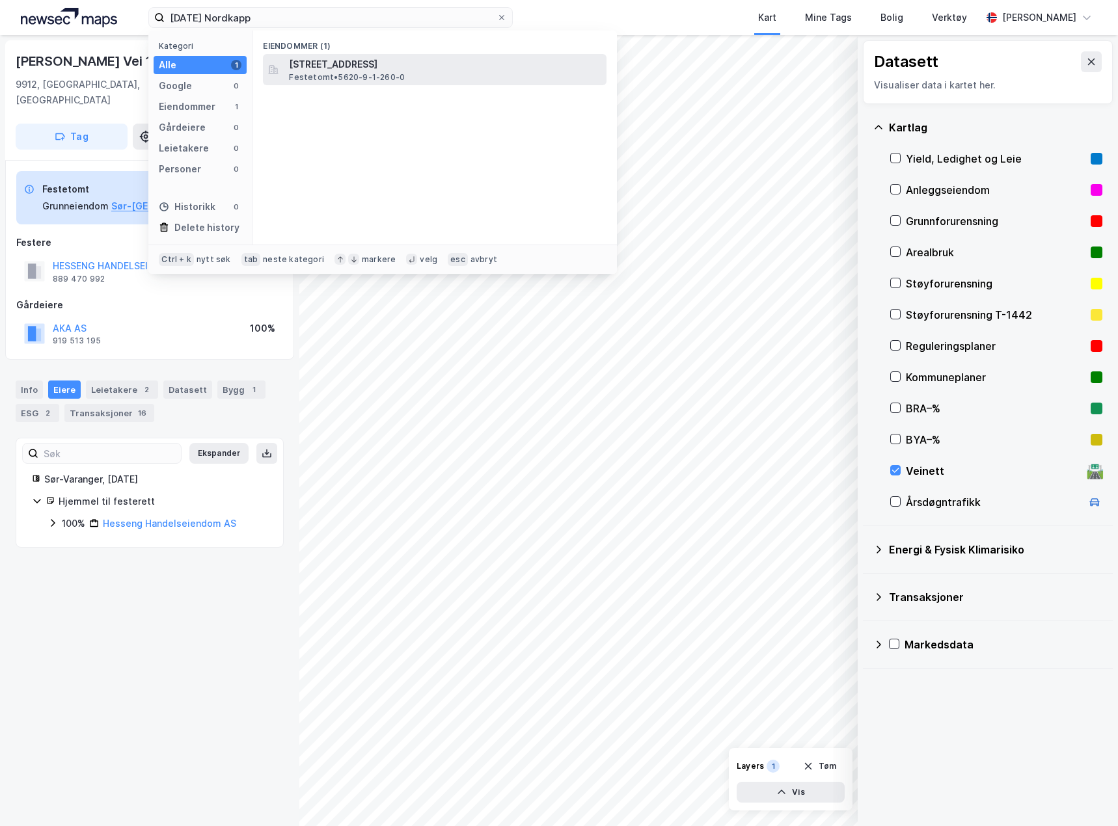
click at [403, 64] on span "[STREET_ADDRESS]" at bounding box center [445, 65] width 312 height 16
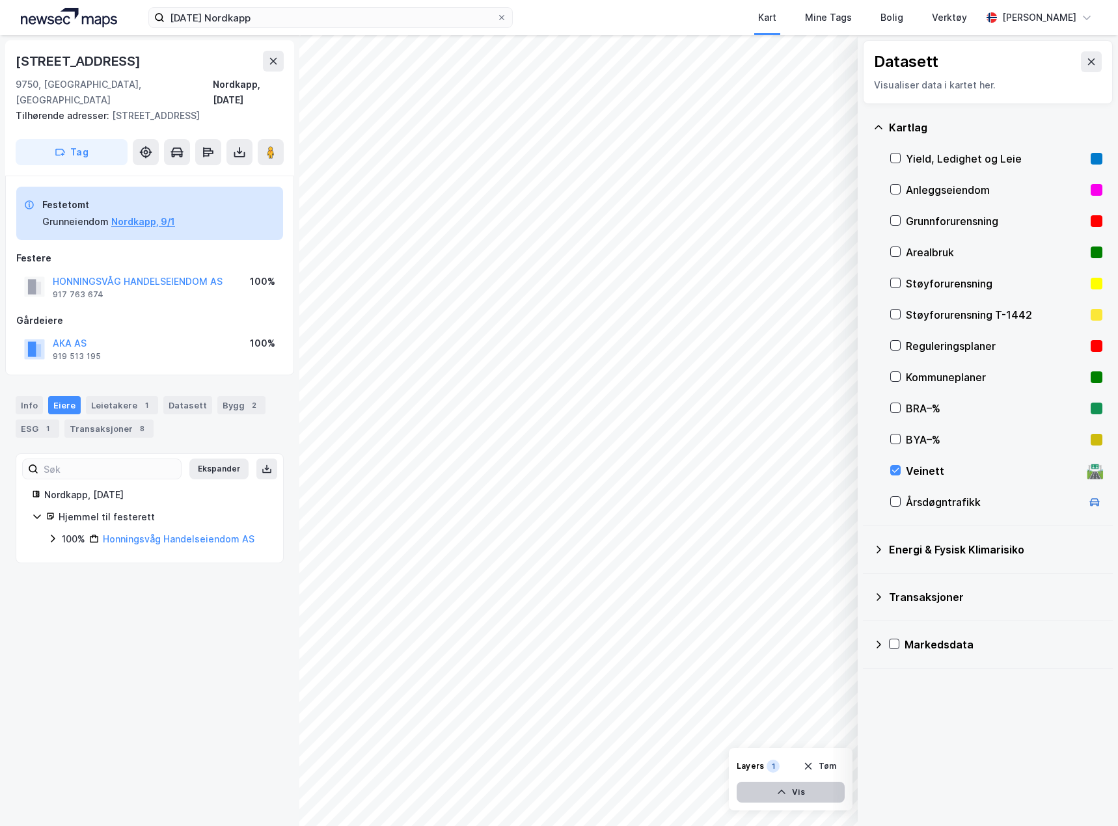
click at [807, 669] on button "Vis" at bounding box center [790, 792] width 108 height 21
click at [833, 669] on icon at bounding box center [831, 763] width 10 height 10
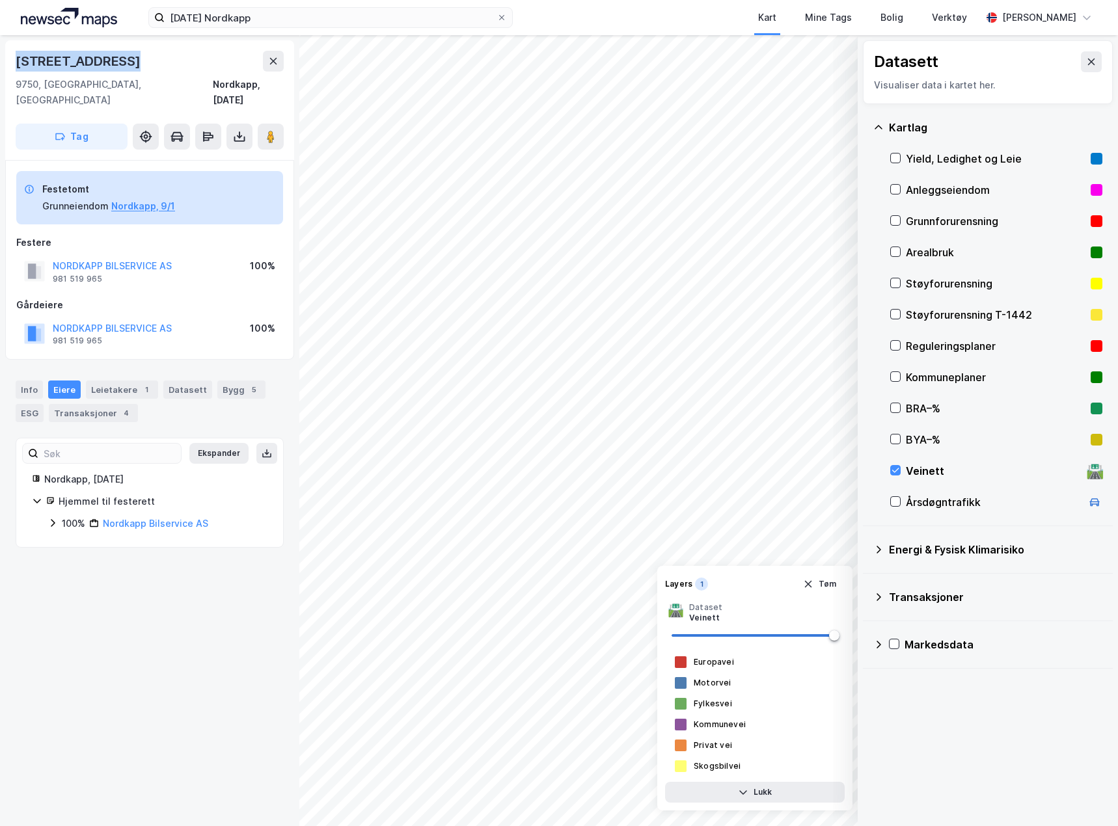
drag, startPoint x: 131, startPoint y: 60, endPoint x: 5, endPoint y: 68, distance: 126.4
click at [5, 68] on div "Nordkappveien 28 9750, [GEOGRAPHIC_DATA], [GEOGRAPHIC_DATA] Nordkapp, [DATE] Ta…" at bounding box center [149, 430] width 299 height 791
copy div "[STREET_ADDRESS]"
click at [248, 124] on button at bounding box center [239, 137] width 26 height 26
click at [216, 153] on div "Last ned grunnbok" at bounding box center [183, 162] width 139 height 21
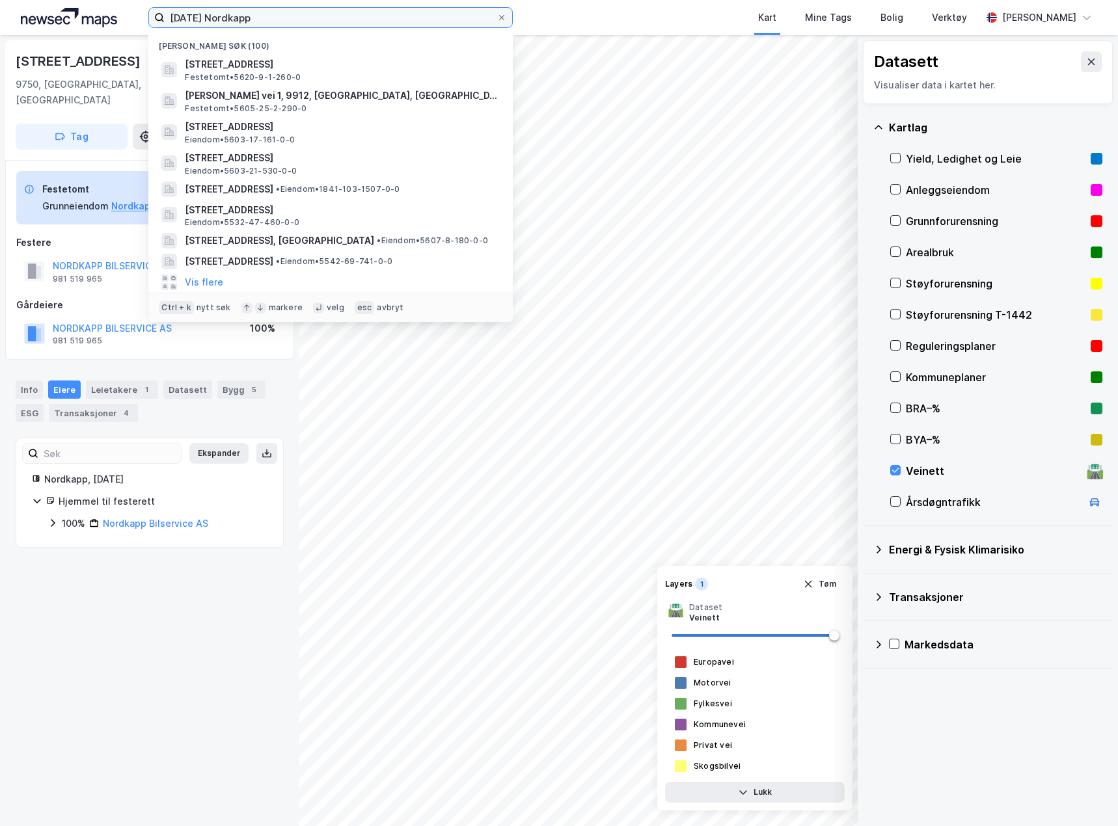
click at [232, 12] on input "[DATE] Nordkapp" at bounding box center [331, 18] width 332 height 20
click at [232, 14] on input "[DATE] Nordkapp" at bounding box center [331, 18] width 332 height 20
paste input "52/970 Melbu"
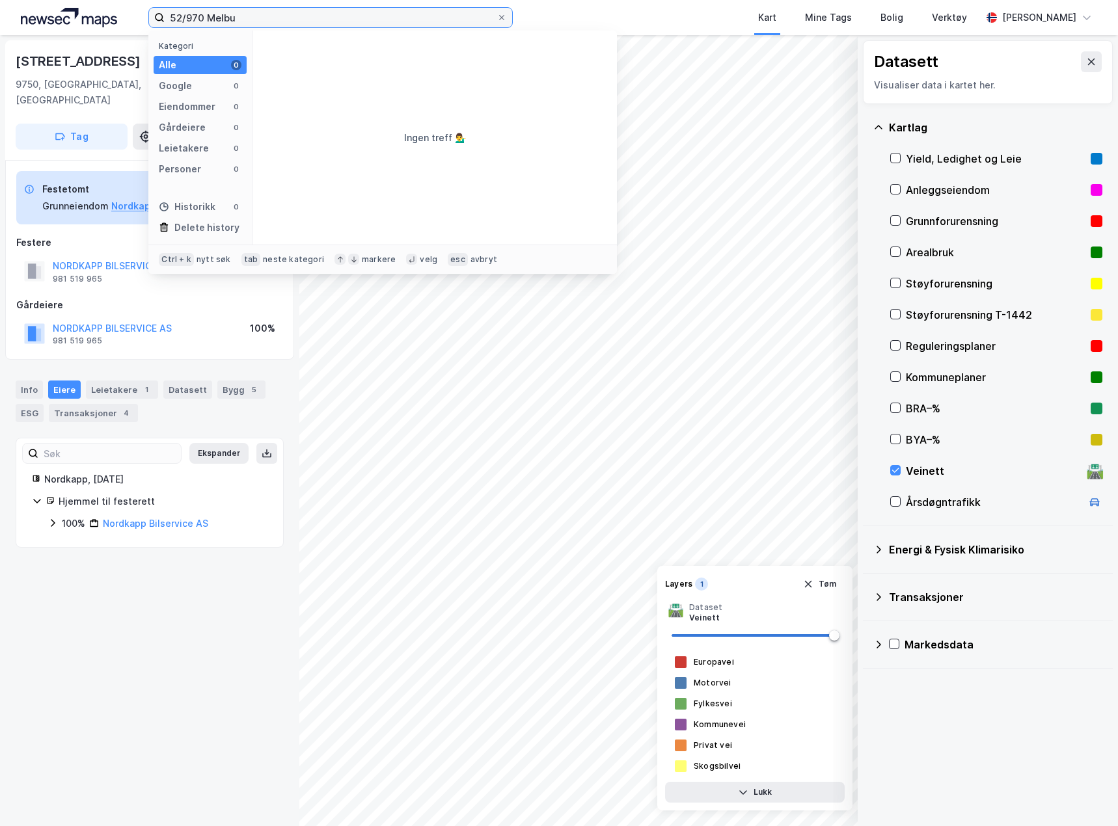
click at [229, 16] on input "52/970 Melbu" at bounding box center [331, 18] width 332 height 20
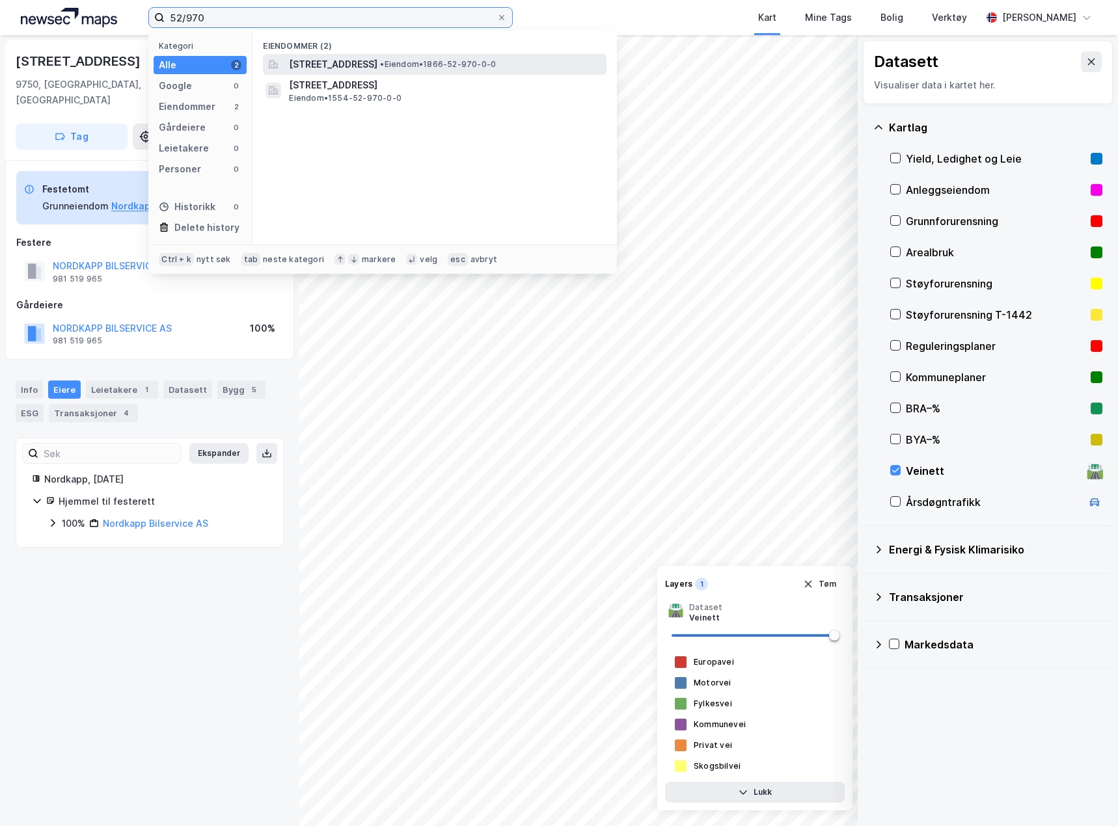
type input "52/970"
click at [496, 64] on span "• Eiendom • 1866-52-970-0-0" at bounding box center [438, 64] width 116 height 10
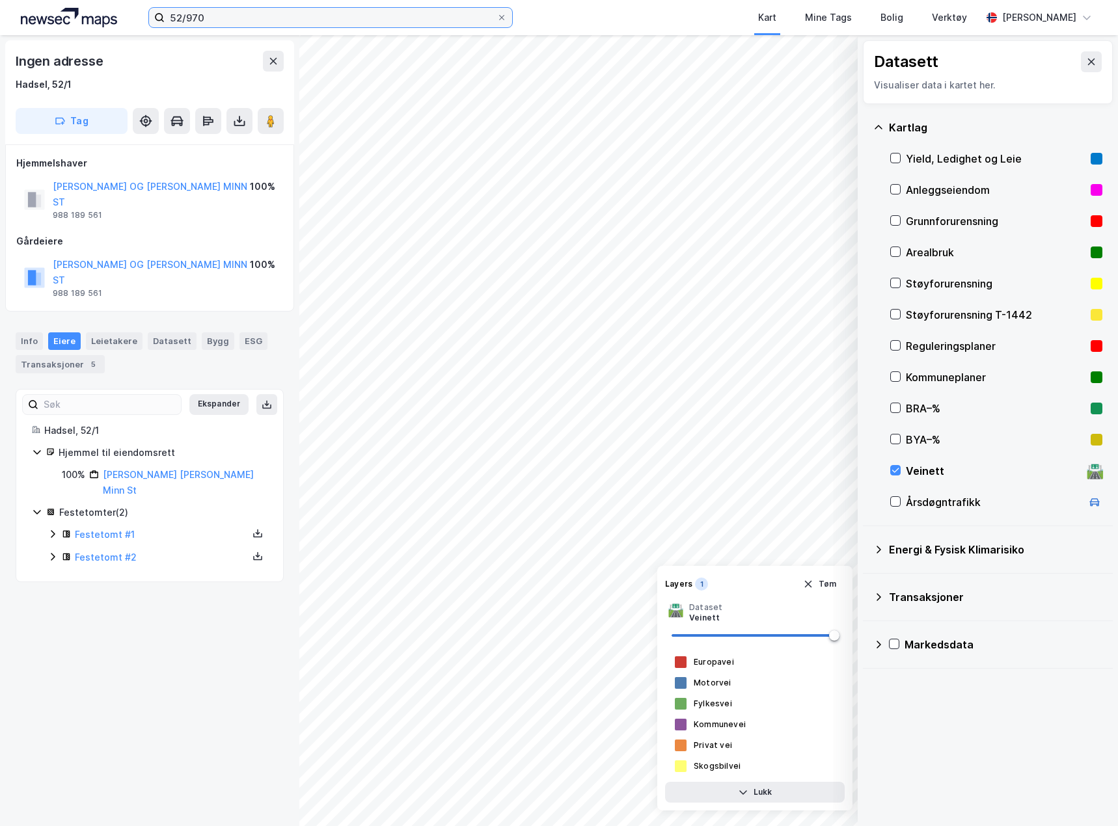
click at [205, 17] on input "52/970" at bounding box center [331, 18] width 332 height 20
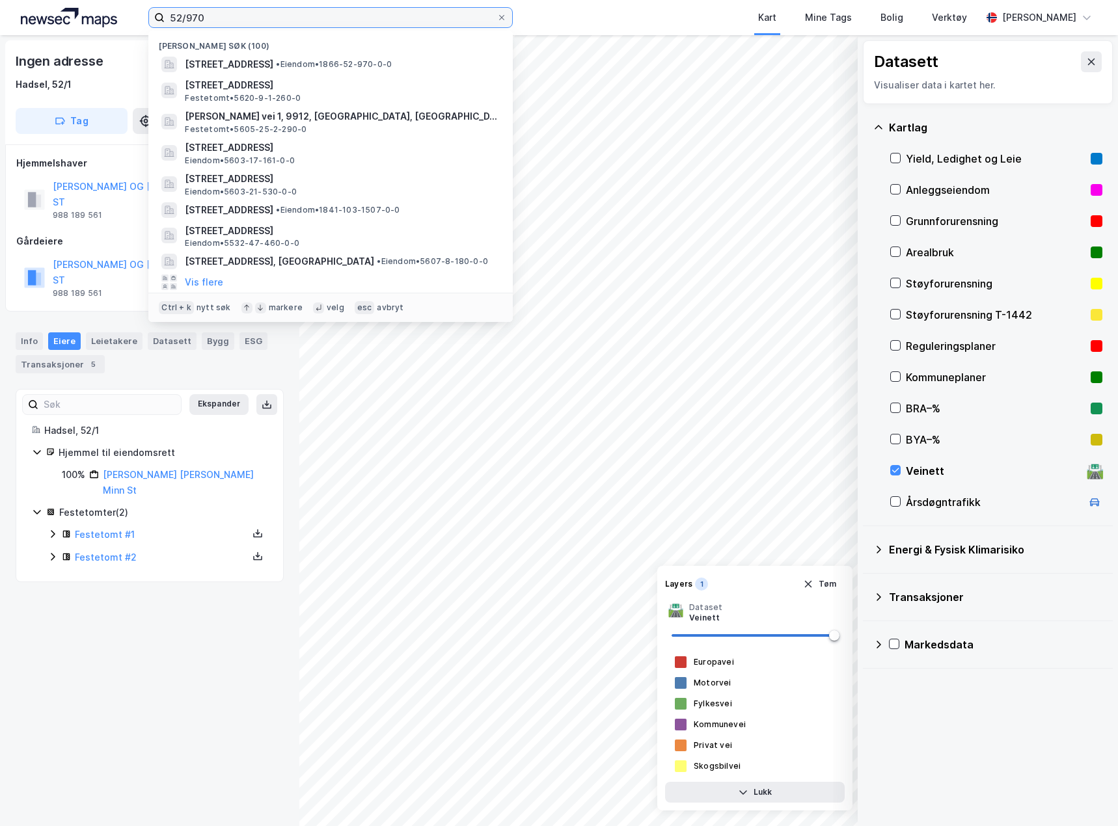
click at [205, 16] on input "52/970" at bounding box center [331, 18] width 332 height 20
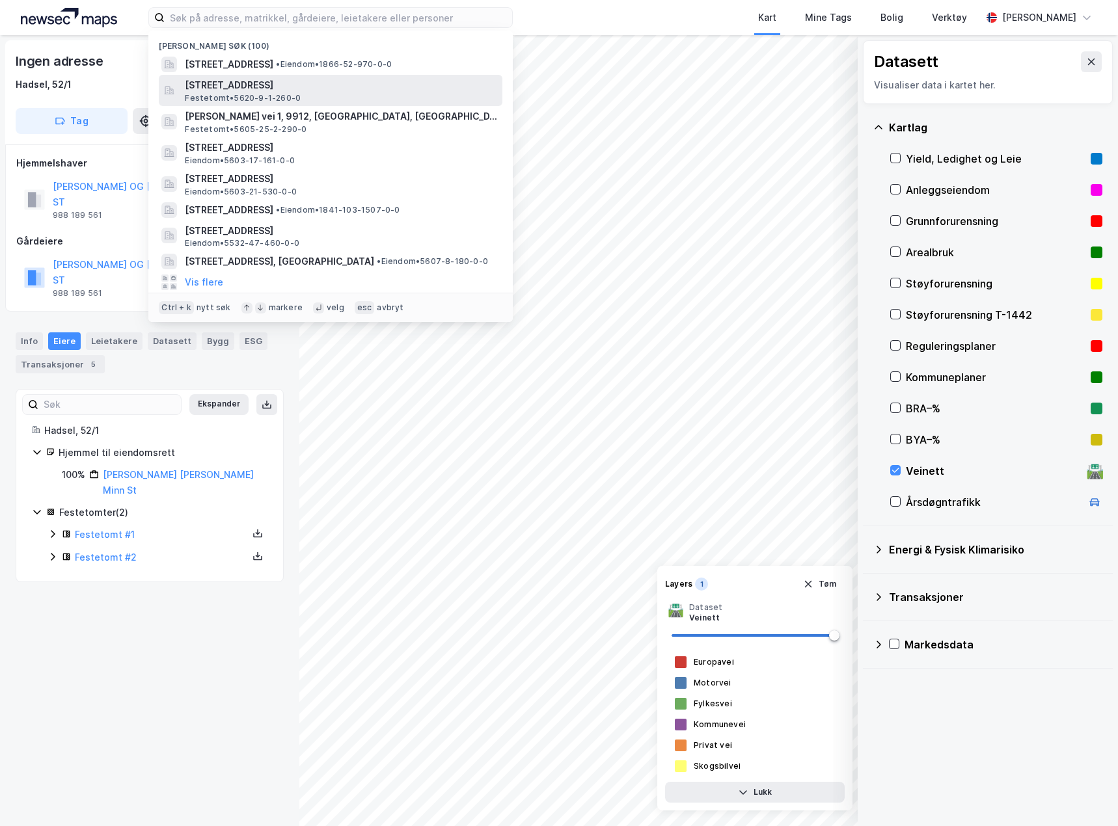
click at [278, 85] on span "[STREET_ADDRESS]" at bounding box center [341, 85] width 312 height 16
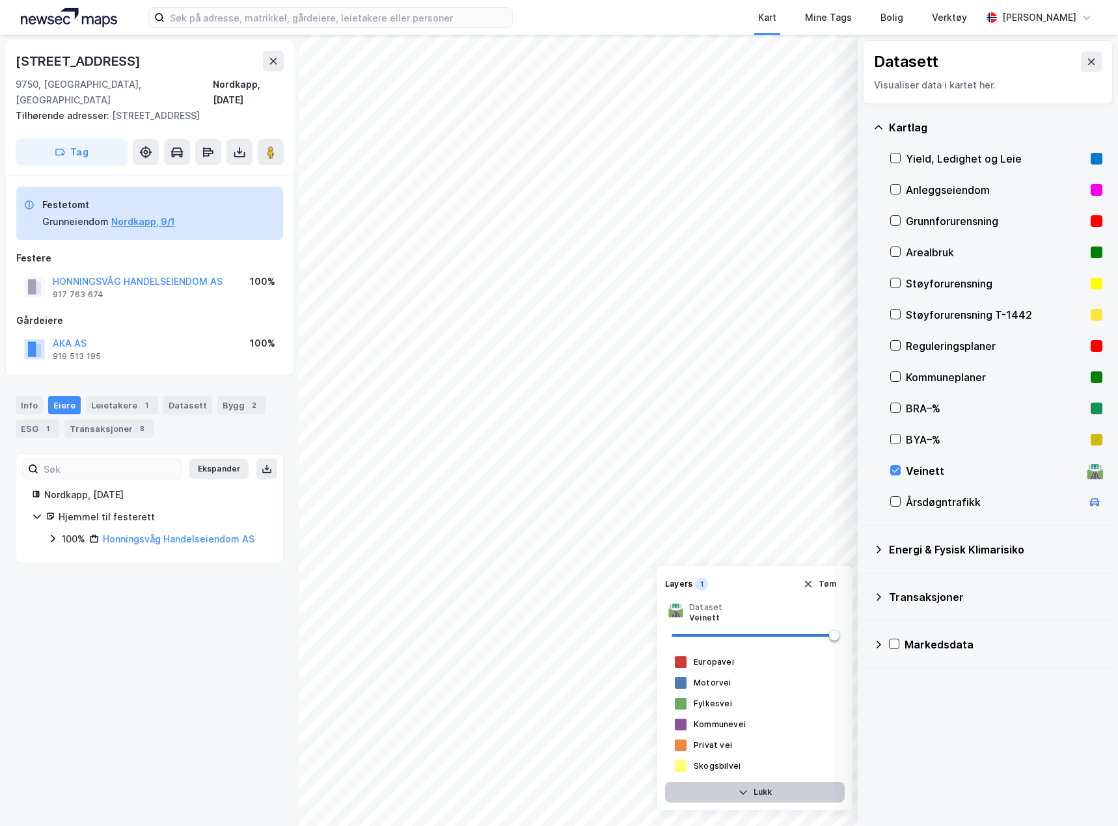
click at [784, 669] on button "Lukk" at bounding box center [755, 792] width 180 height 21
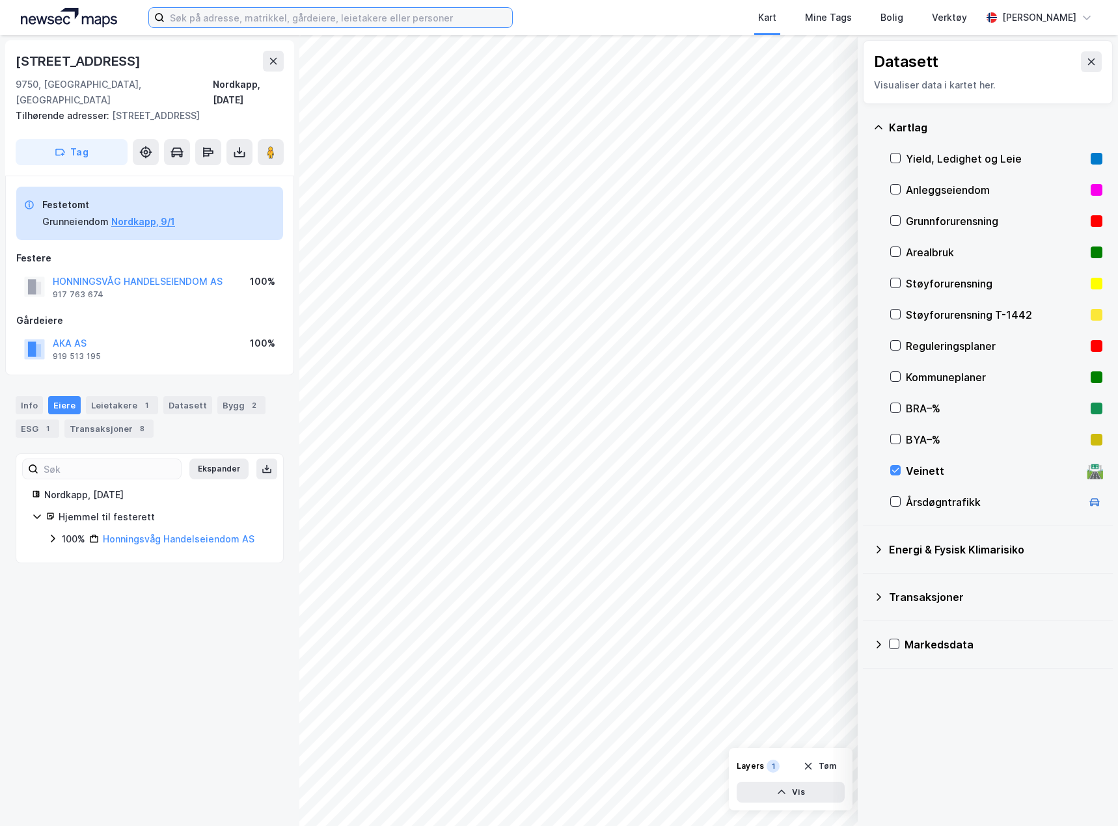
click at [262, 21] on input at bounding box center [338, 18] width 347 height 20
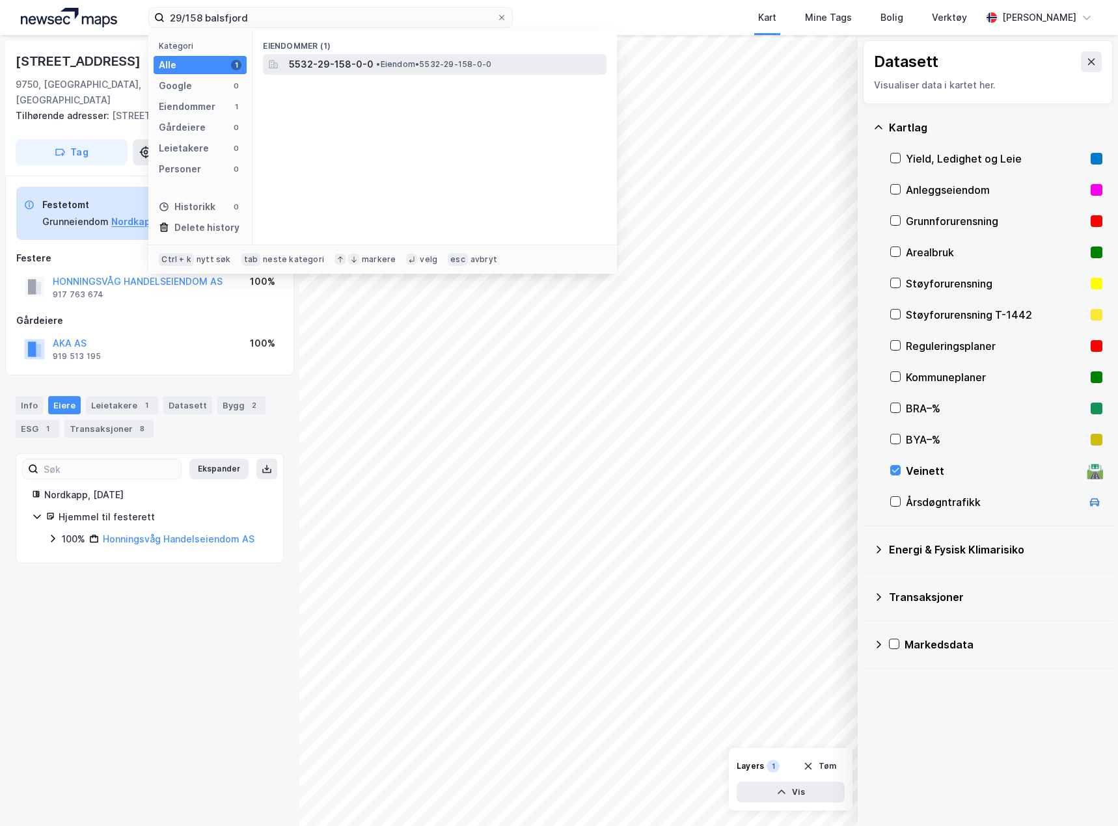
click at [360, 69] on span "5532-29-158-0-0" at bounding box center [331, 65] width 85 height 16
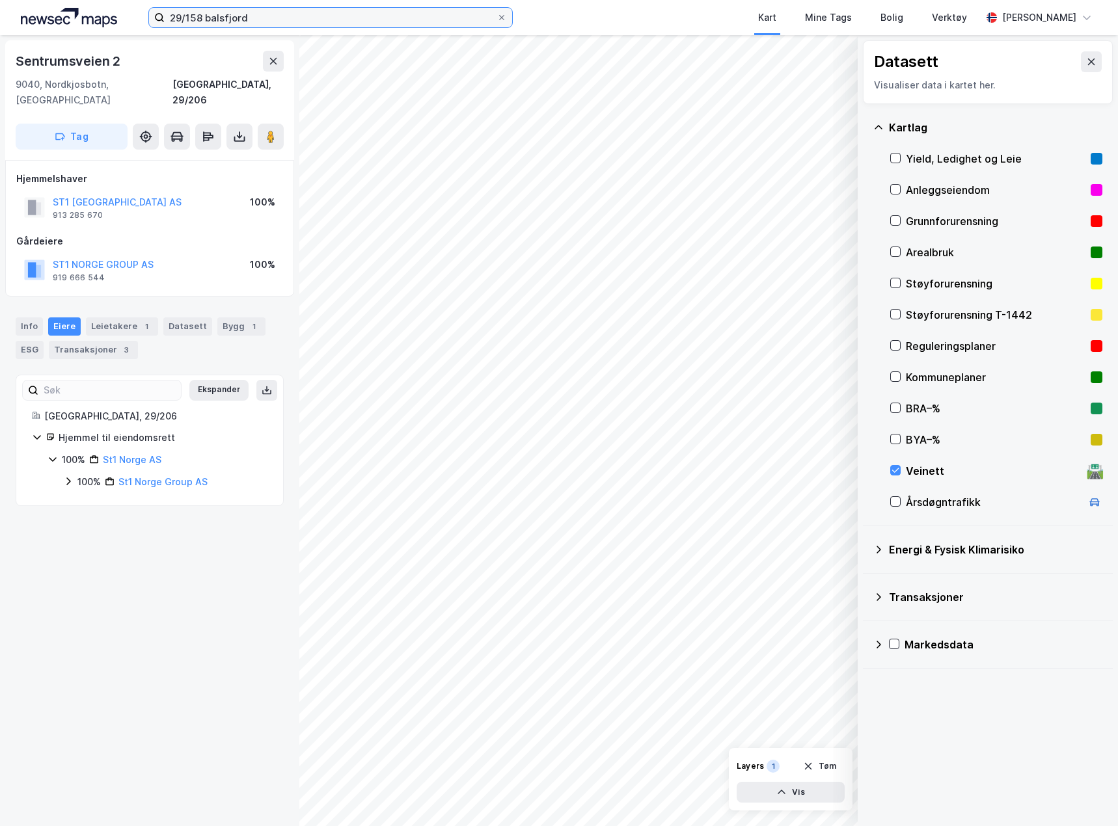
click at [201, 16] on input "29/158 balsfjord" at bounding box center [331, 18] width 332 height 20
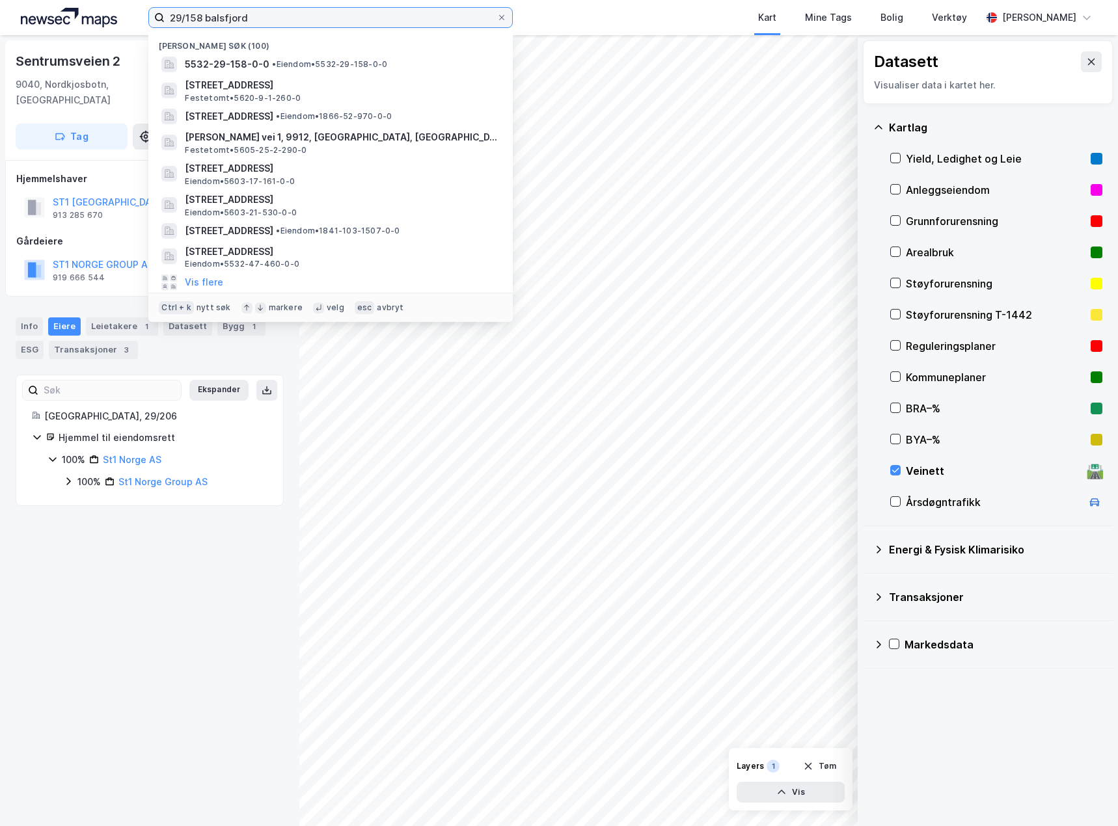
click at [201, 16] on input "29/158 balsfjord" at bounding box center [331, 18] width 332 height 20
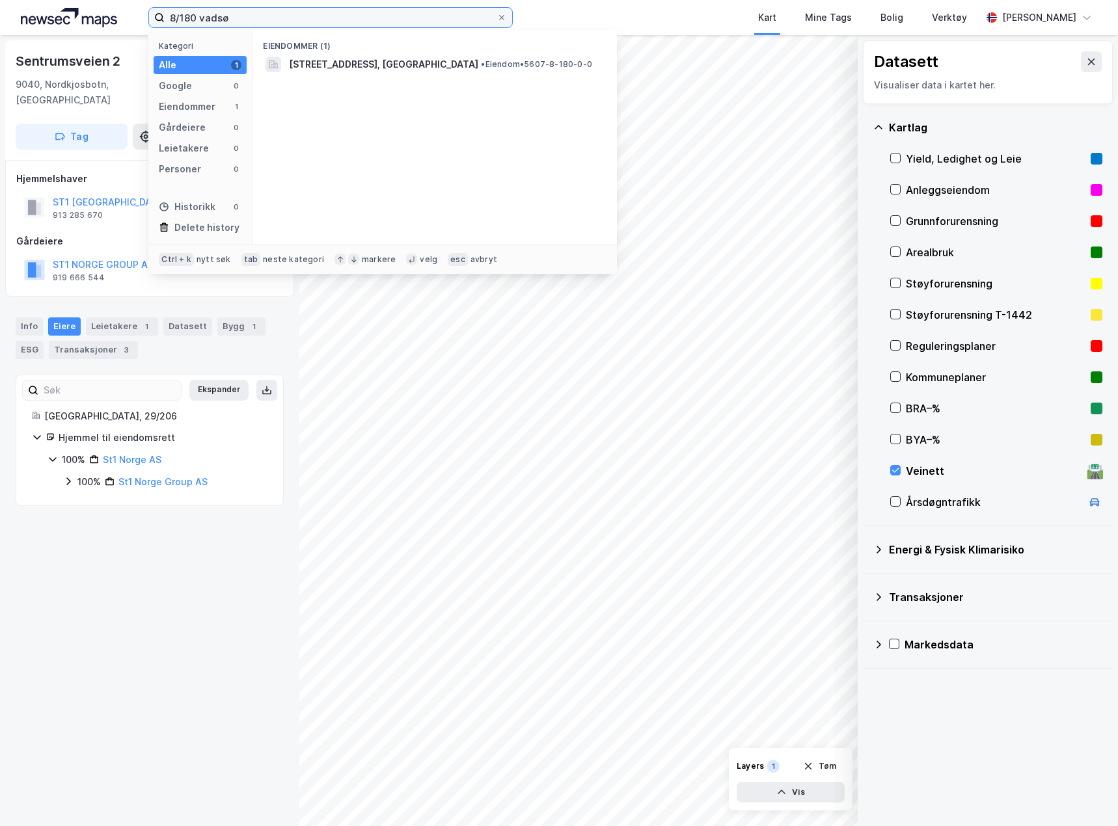
click at [194, 16] on input "8/180 vadsø" at bounding box center [331, 18] width 332 height 20
click at [362, 49] on div "Eiendommer (1)" at bounding box center [434, 42] width 364 height 23
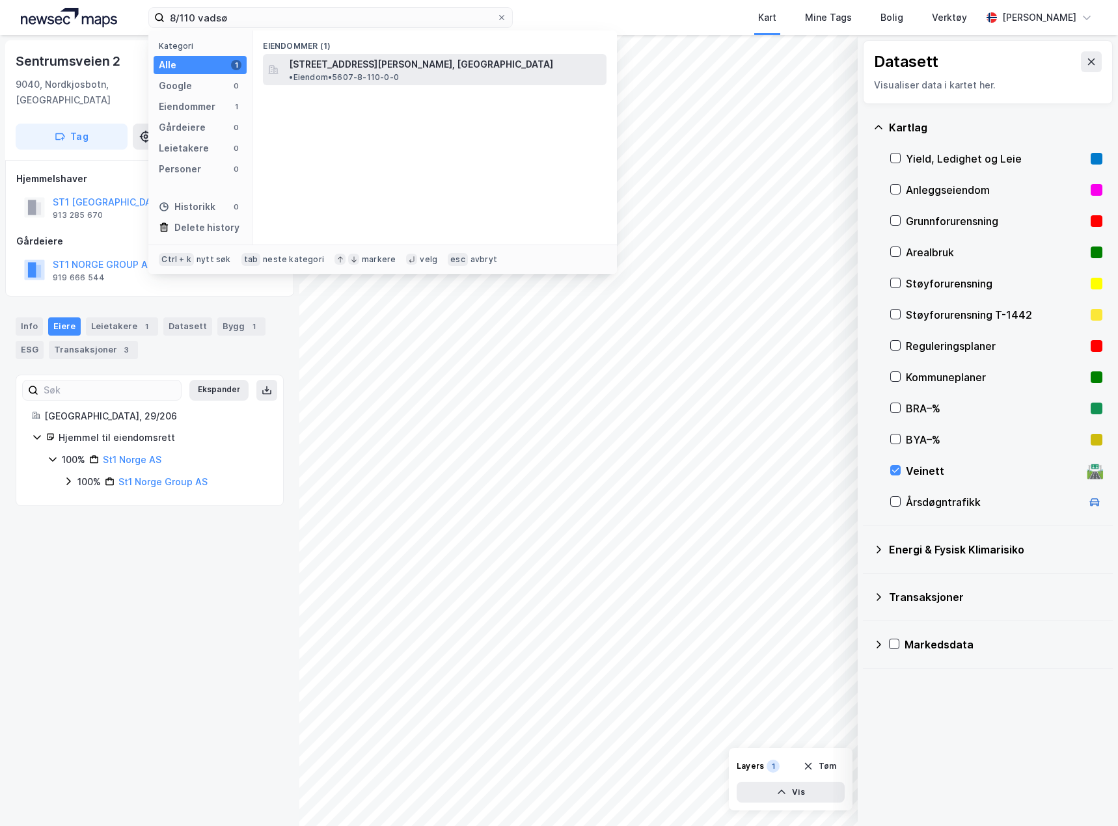
click at [369, 64] on span "[STREET_ADDRESS][PERSON_NAME], [GEOGRAPHIC_DATA]" at bounding box center [421, 65] width 264 height 16
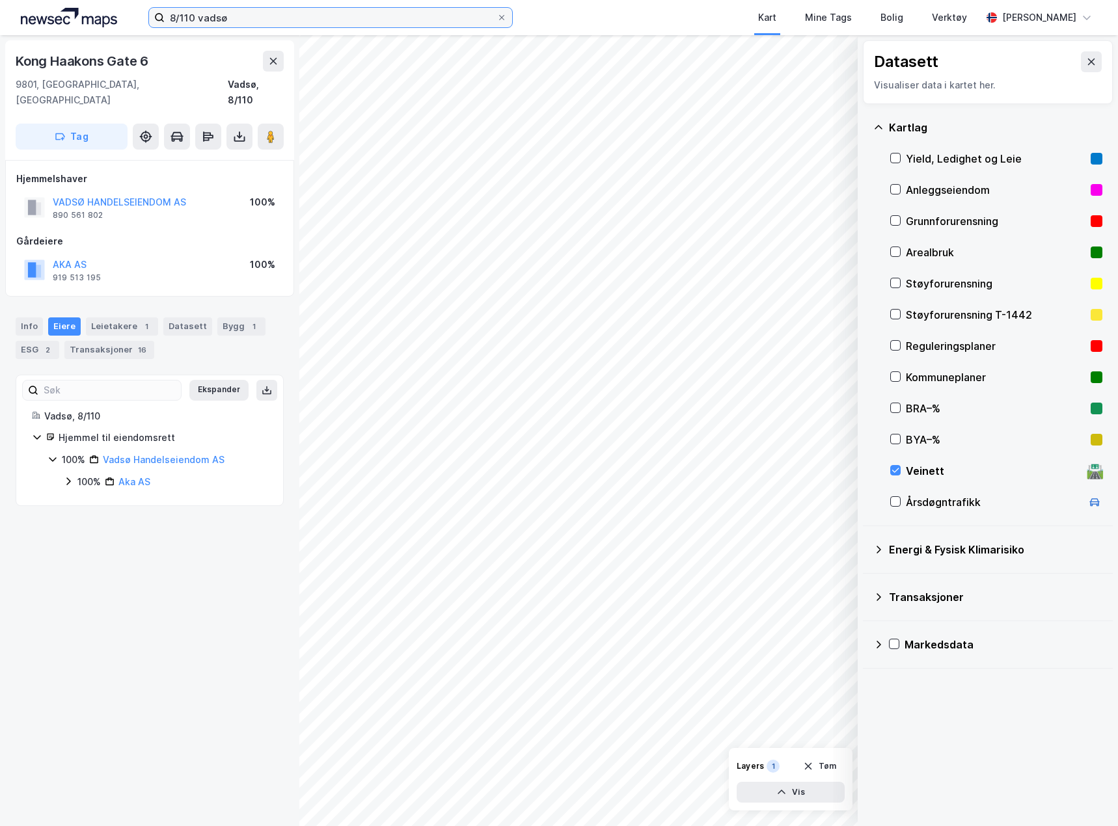
click at [274, 16] on input "8/110 vadsø" at bounding box center [331, 18] width 332 height 20
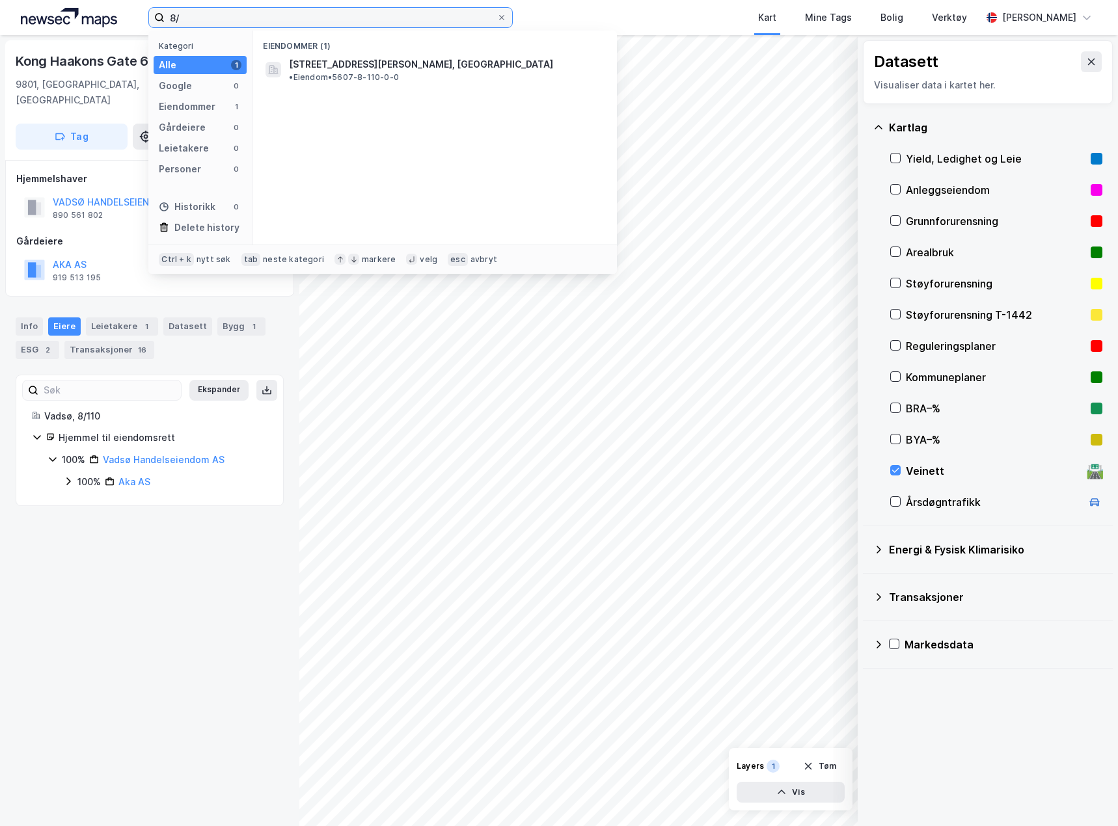
type input "8"
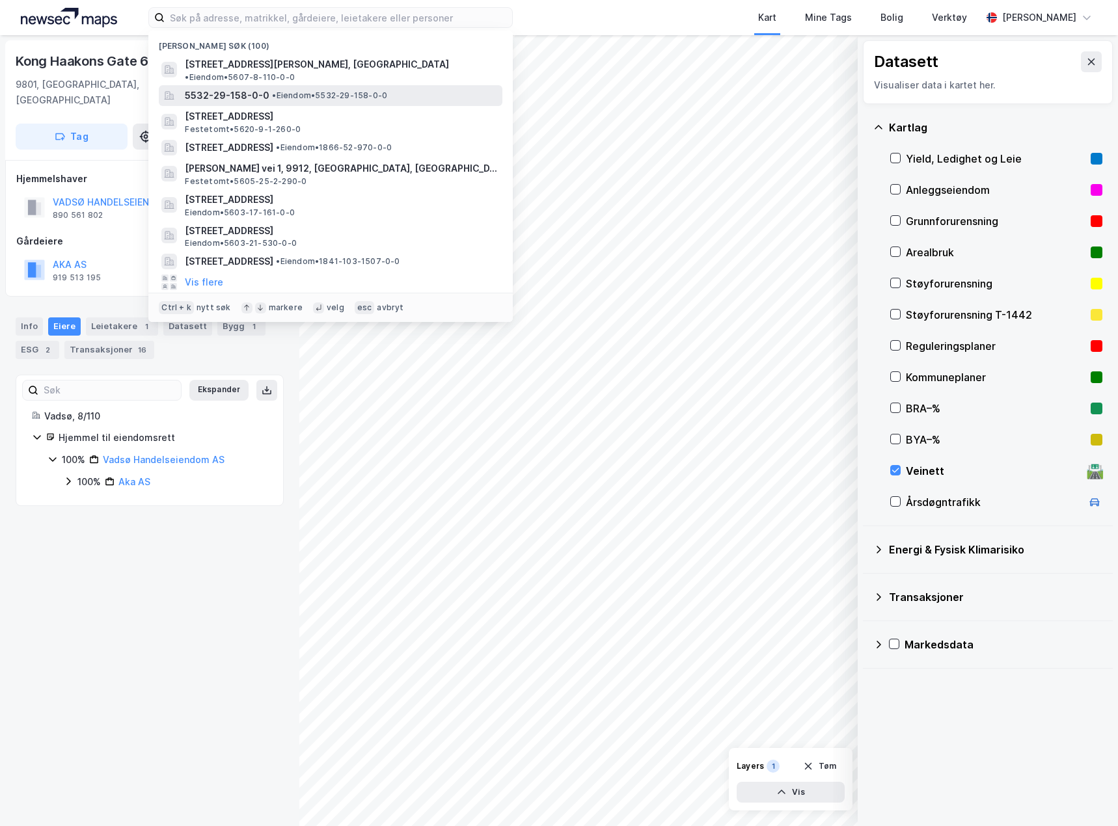
click at [280, 90] on span "• Eiendom • 5532-29-158-0-0" at bounding box center [329, 95] width 115 height 10
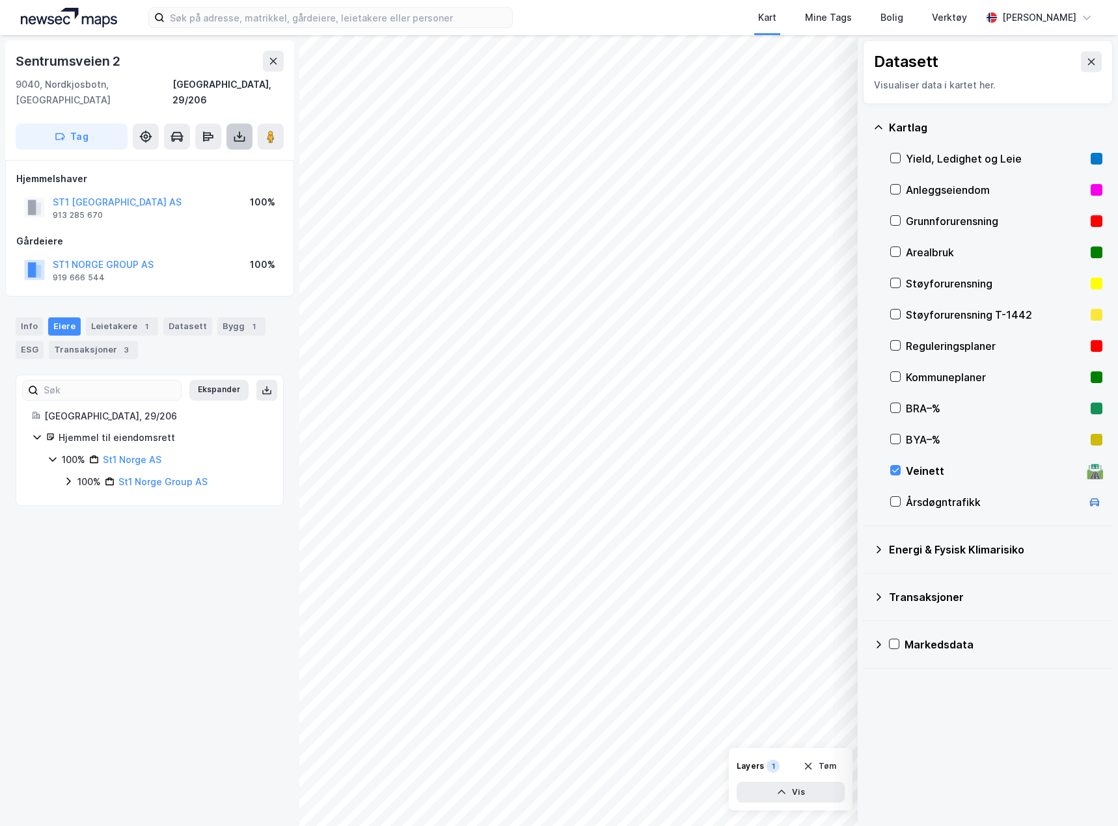
click at [247, 124] on button at bounding box center [239, 137] width 26 height 26
click at [214, 152] on div "Last ned grunnbok" at bounding box center [183, 162] width 139 height 21
click at [205, 157] on div "Last ned grunnbok" at bounding box center [174, 162] width 75 height 10
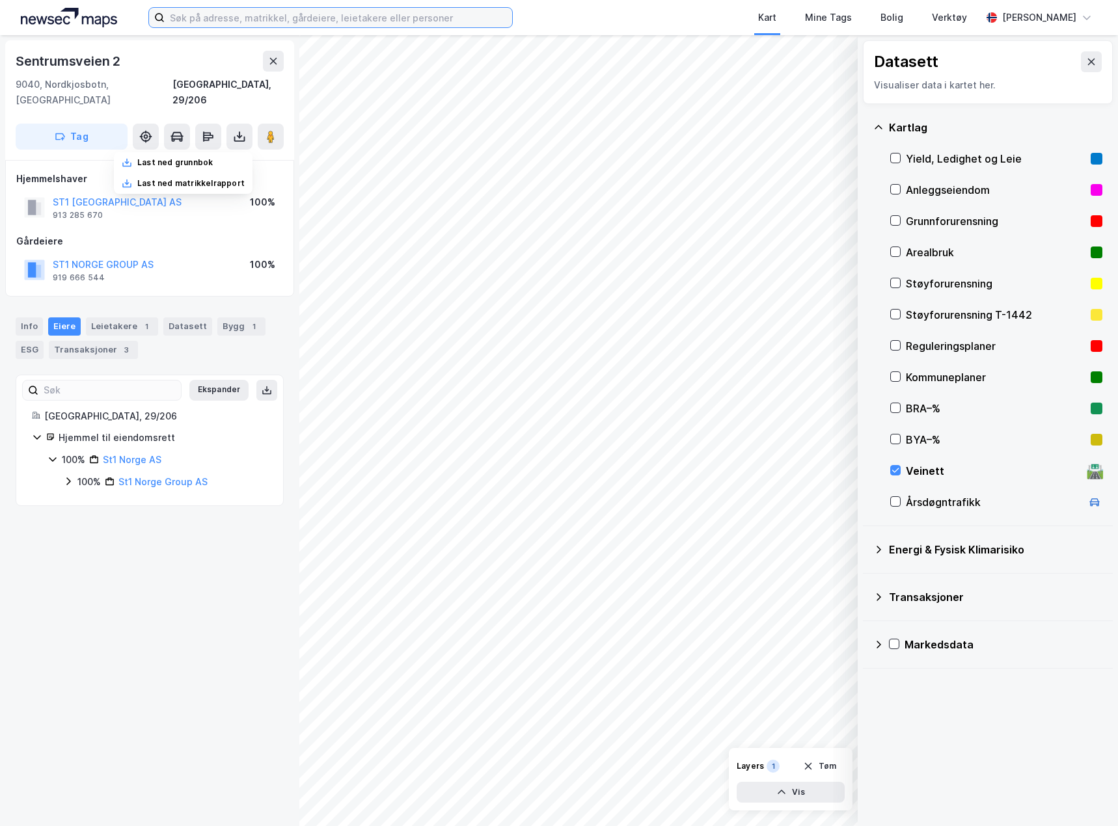
click at [289, 23] on input at bounding box center [338, 18] width 347 height 20
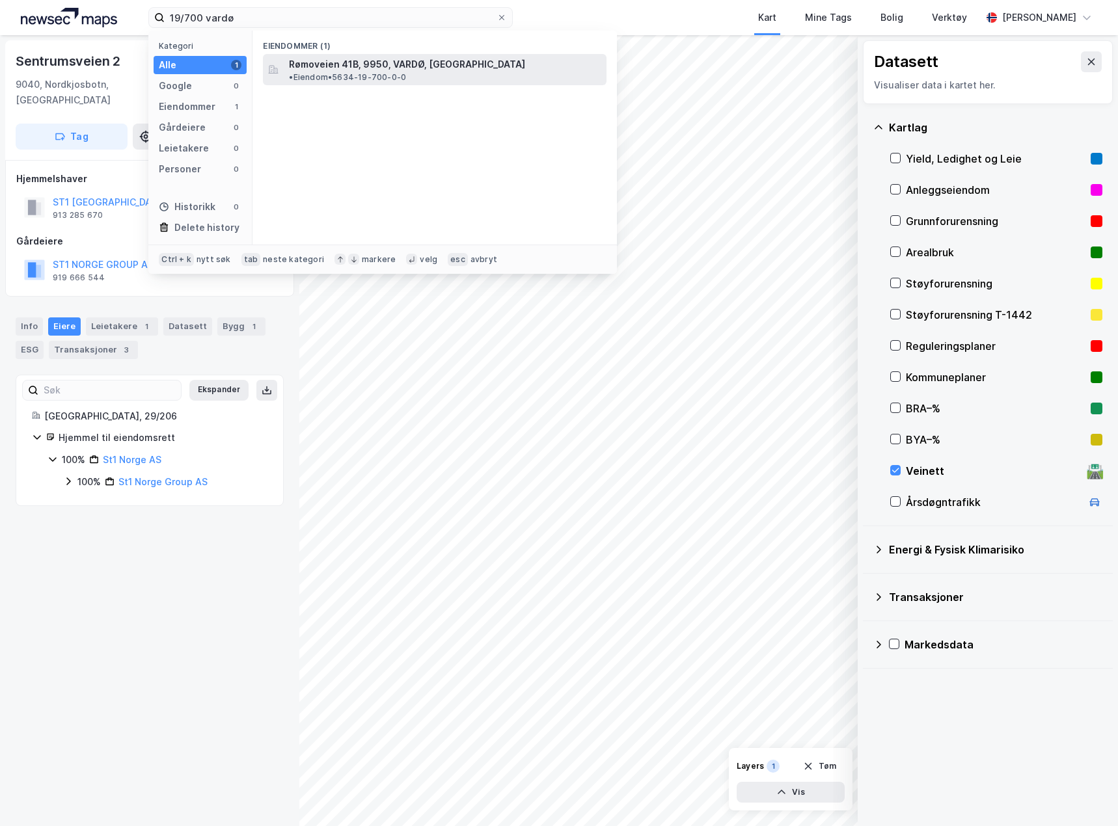
click at [387, 73] on div "Rømoveien 41B, 9950, VARDØ, [GEOGRAPHIC_DATA] • Eiendom • 5634-19-700-0-0" at bounding box center [434, 69] width 343 height 31
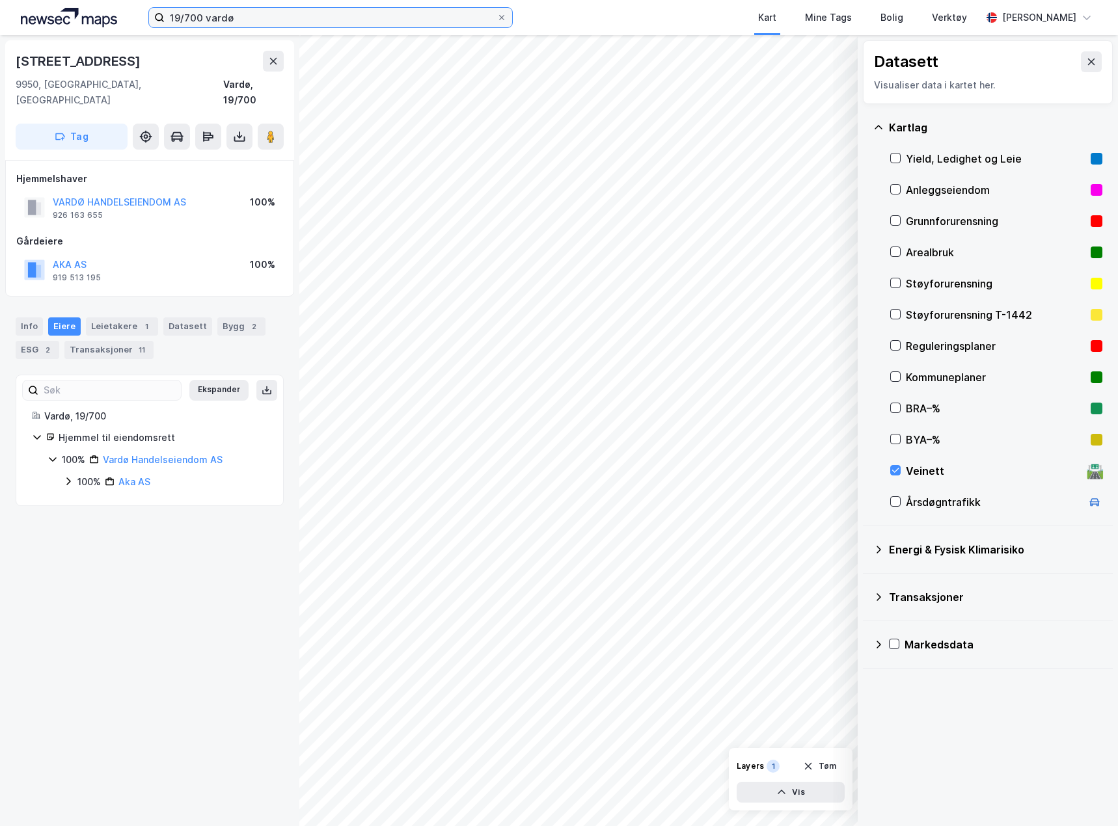
click at [265, 10] on input "19/700 vardø" at bounding box center [331, 18] width 332 height 20
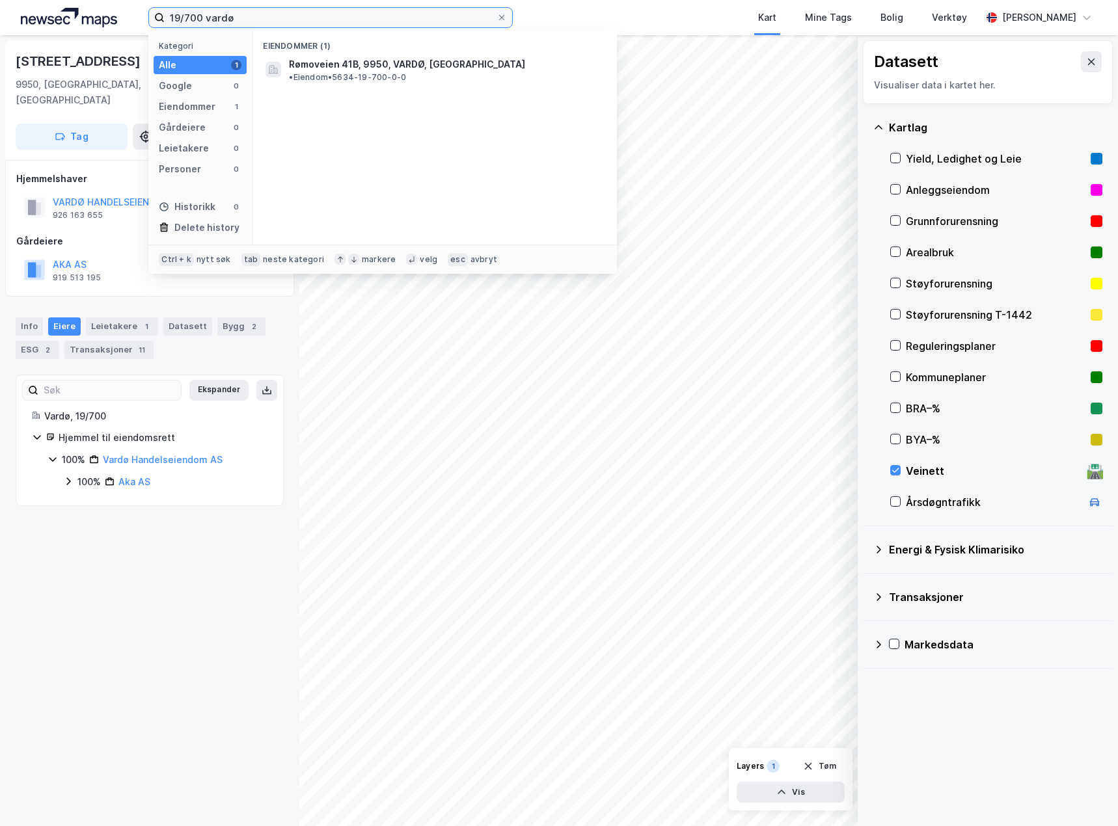
click at [265, 10] on input "19/700 vardø" at bounding box center [331, 18] width 332 height 20
paste input "69/741 [GEOGRAPHIC_DATA]"
type input "69/741 [GEOGRAPHIC_DATA]"
click at [356, 60] on span "[STREET_ADDRESS]" at bounding box center [333, 65] width 88 height 16
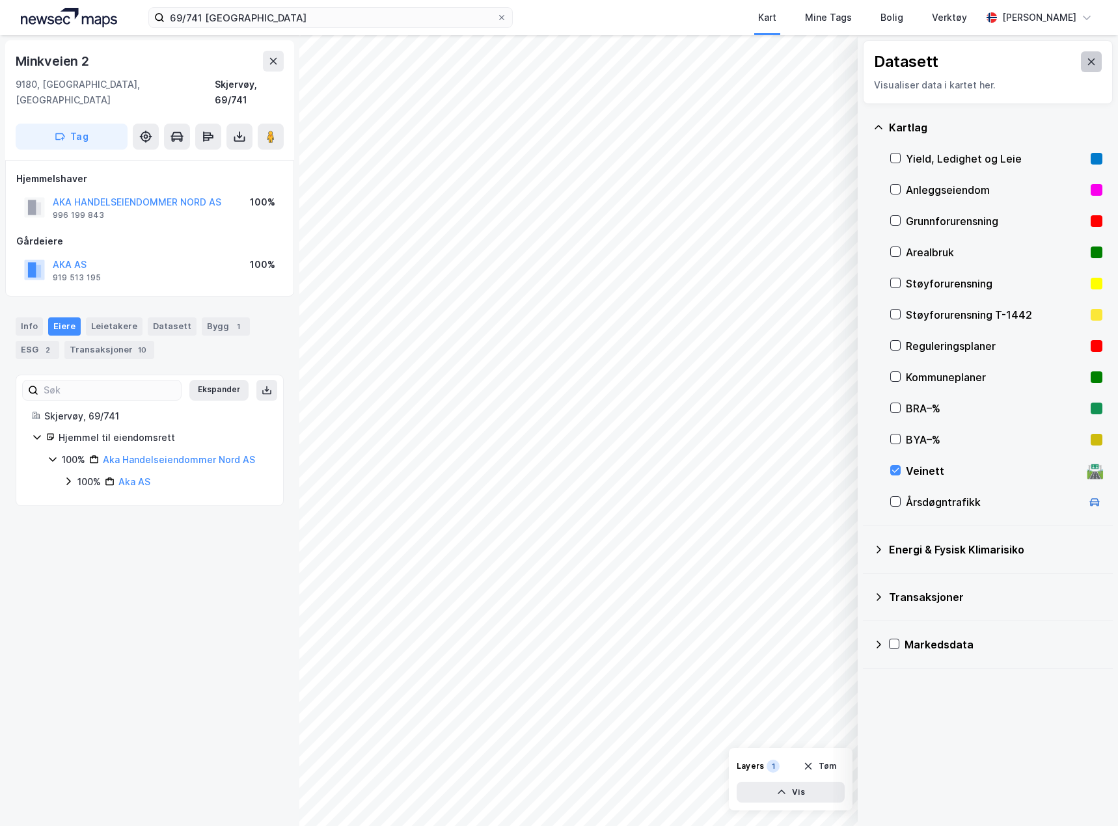
click at [1089, 55] on button at bounding box center [1090, 61] width 21 height 21
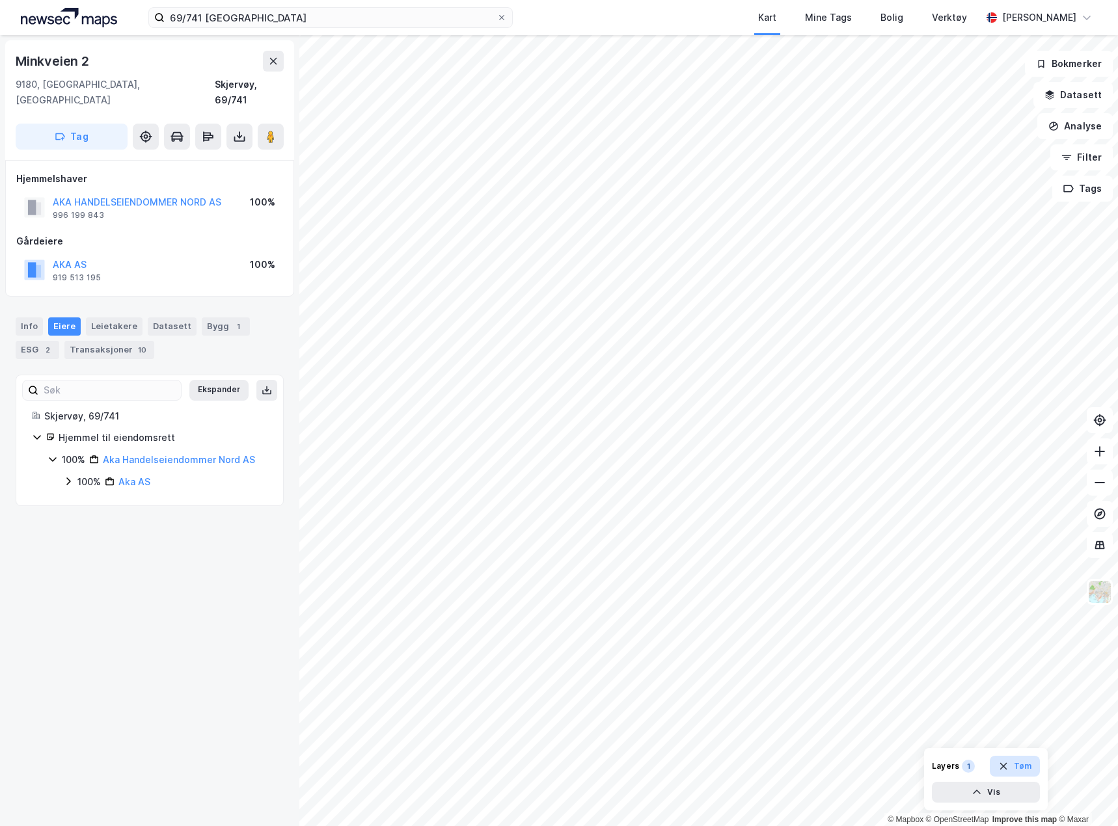
click at [1023, 669] on button "Tøm" at bounding box center [1014, 766] width 50 height 21
click at [1101, 580] on img at bounding box center [1099, 592] width 25 height 25
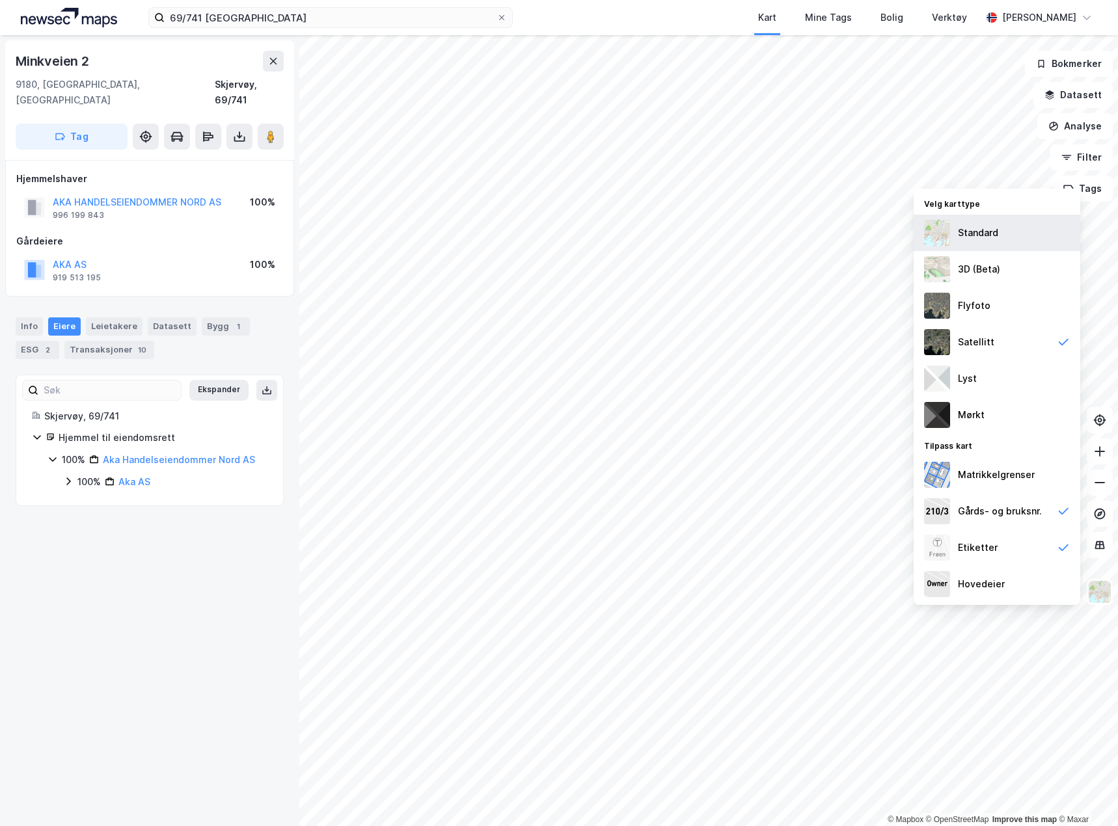
click at [1008, 231] on div "Standard" at bounding box center [996, 233] width 167 height 36
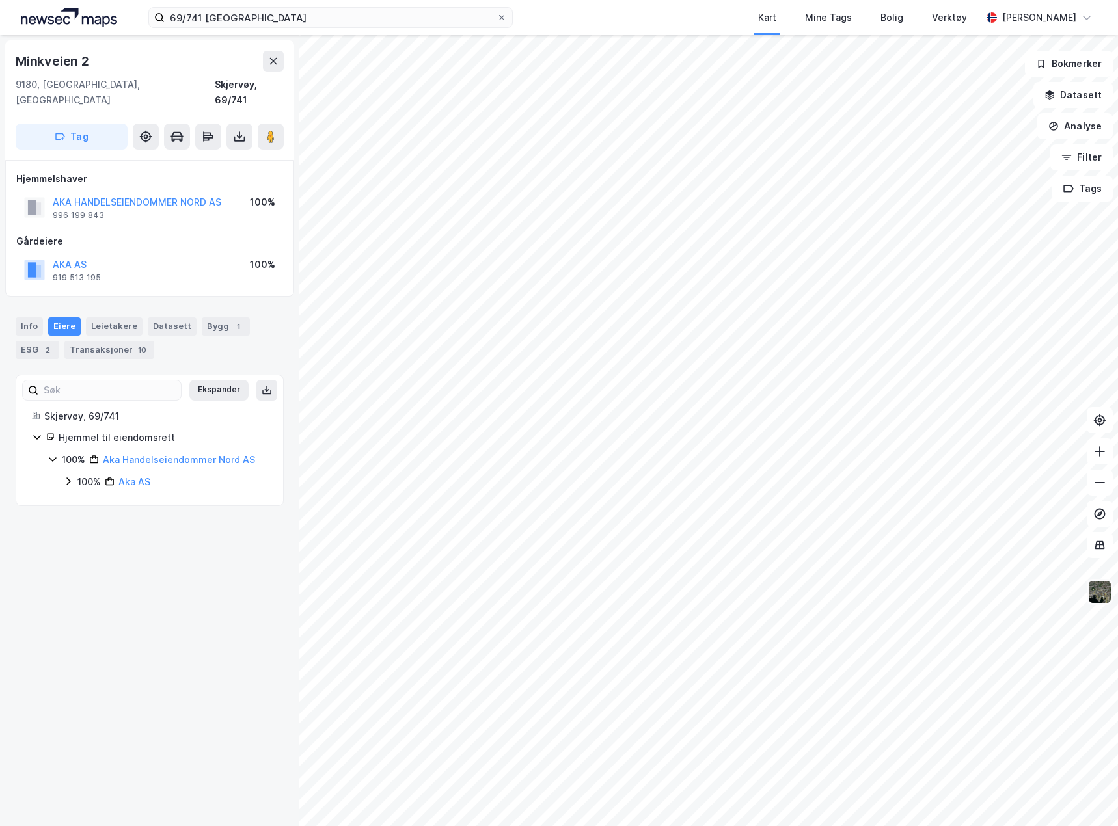
click at [1099, 591] on img at bounding box center [1099, 592] width 25 height 25
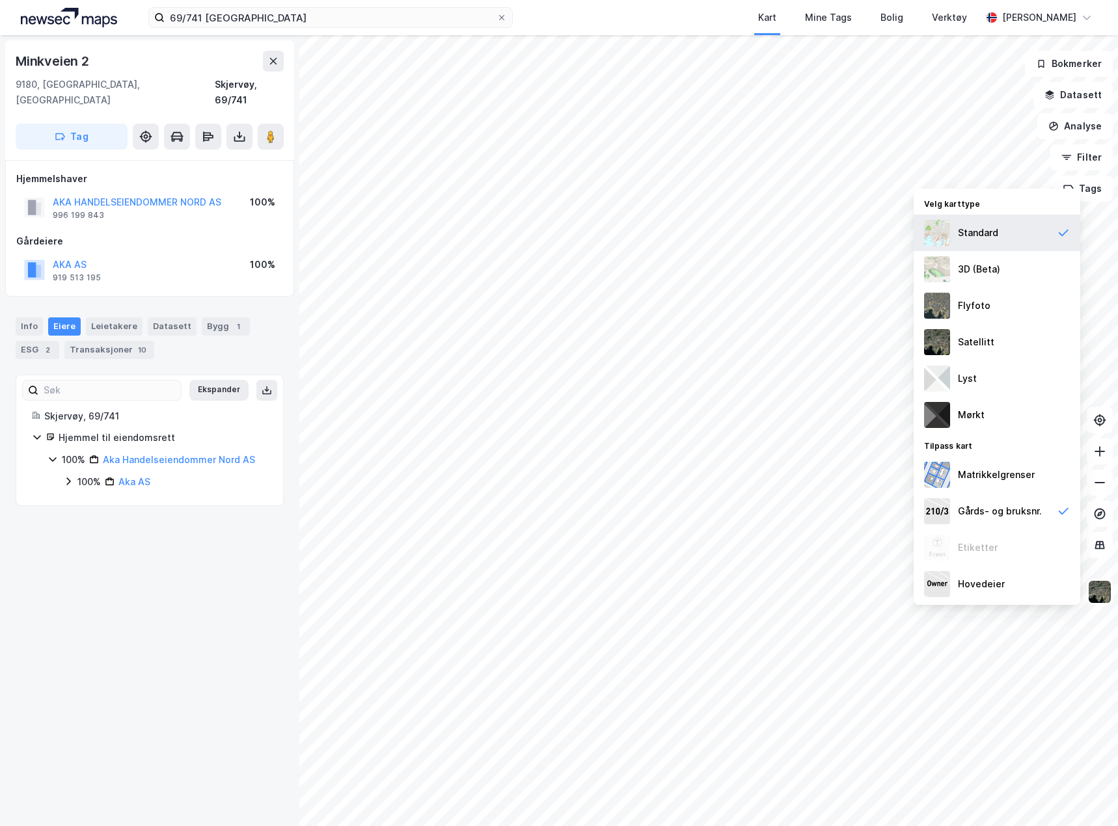
click at [973, 224] on div "Standard" at bounding box center [996, 233] width 167 height 36
click at [979, 235] on div "Standard" at bounding box center [977, 233] width 40 height 16
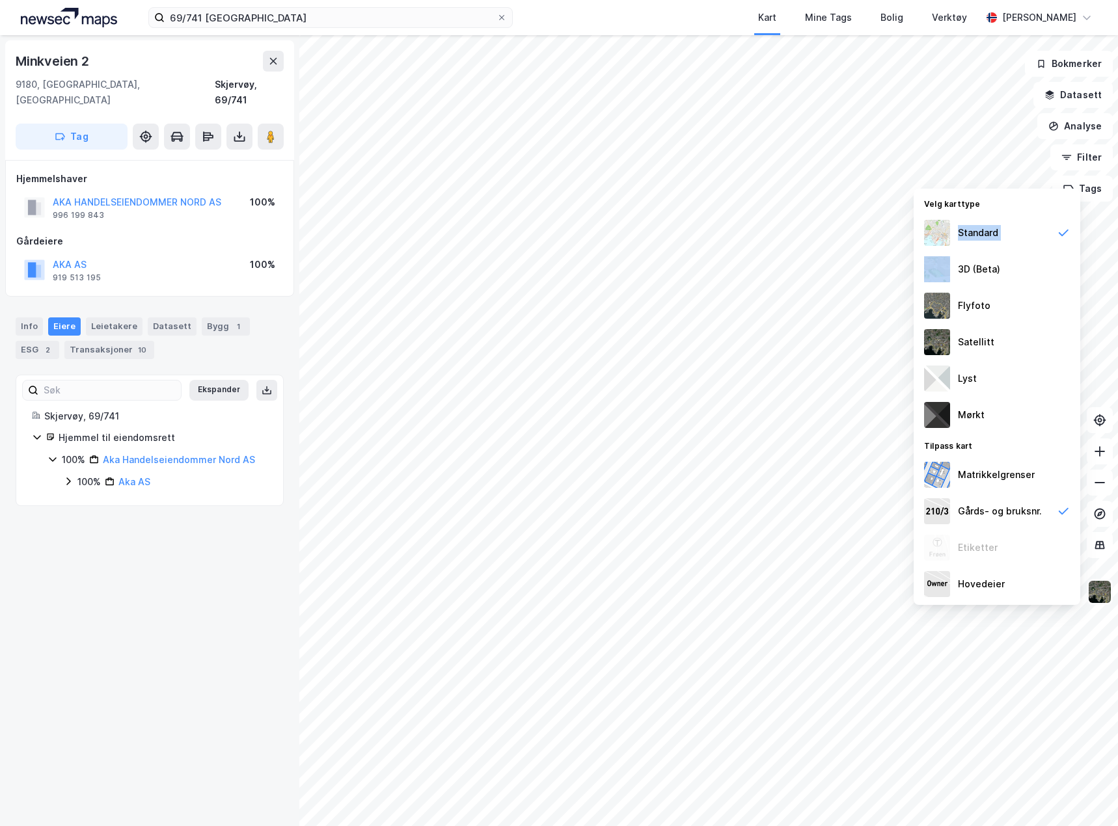
click at [1103, 598] on img at bounding box center [1099, 592] width 25 height 25
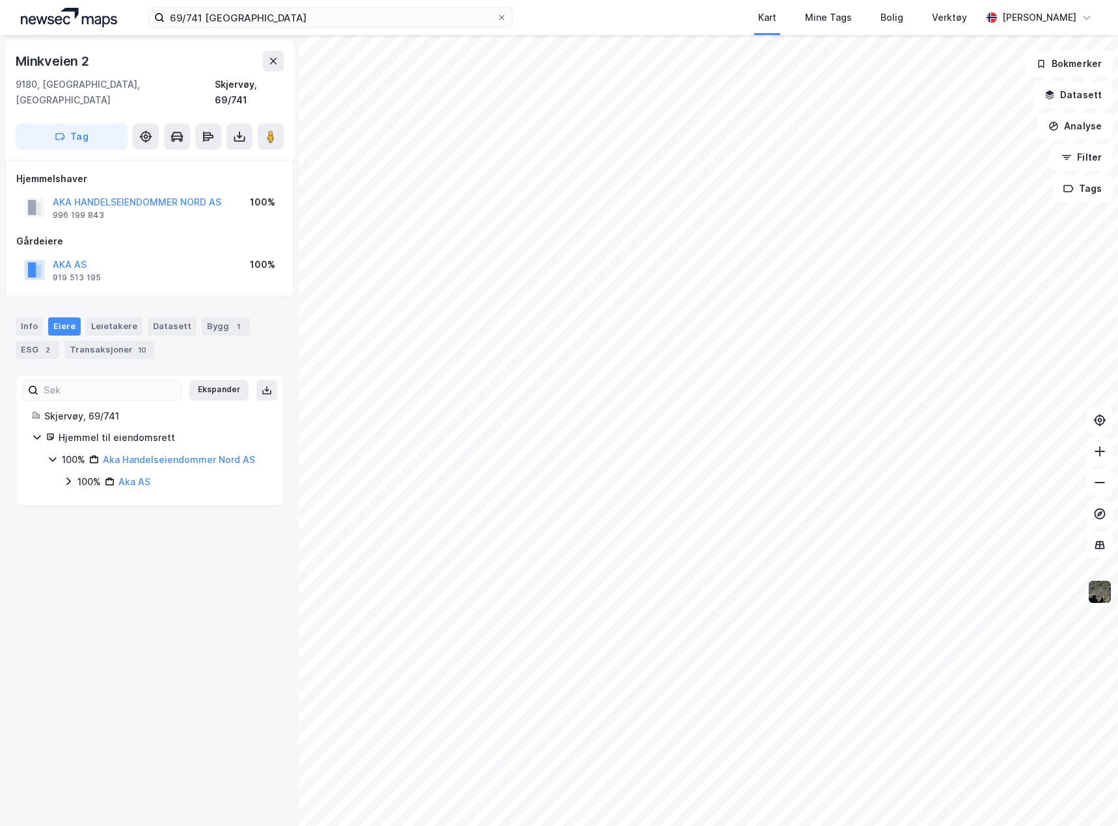
click at [1103, 598] on img at bounding box center [1099, 592] width 25 height 25
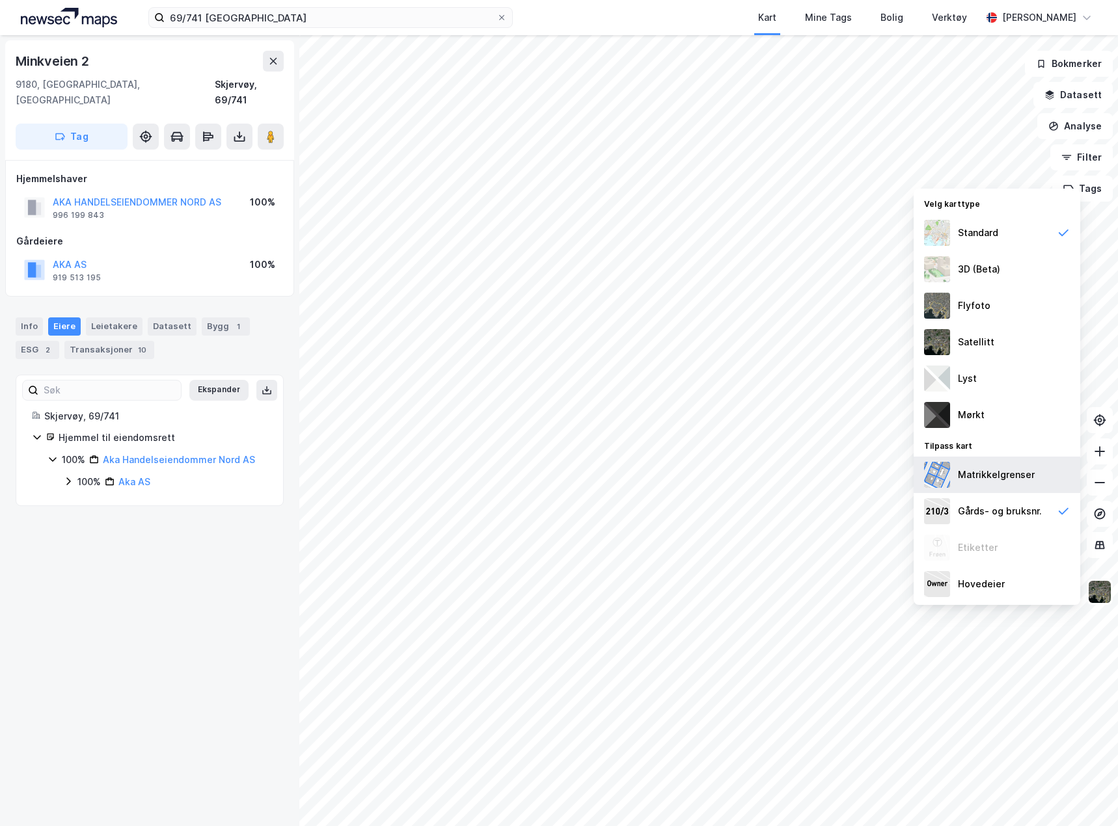
click at [976, 474] on div "Matrikkelgrenser" at bounding box center [995, 475] width 77 height 16
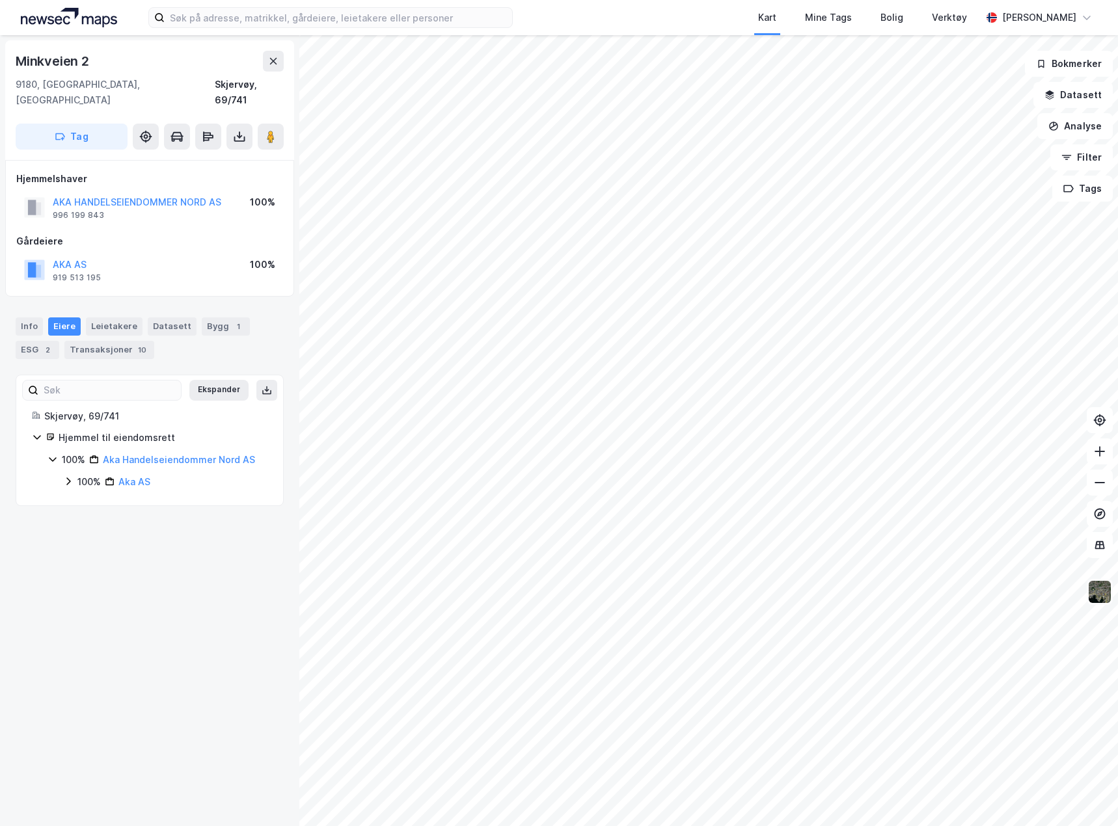
click at [1105, 587] on img at bounding box center [1099, 592] width 25 height 25
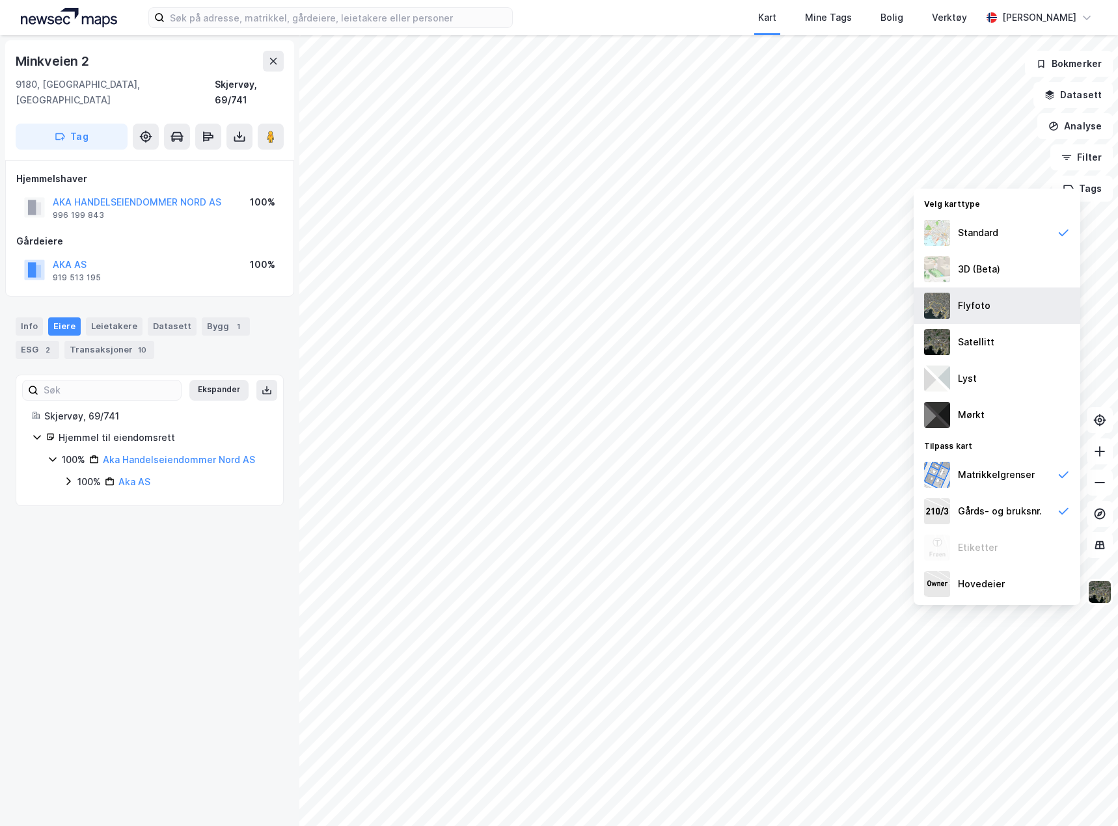
click at [1005, 300] on div "Flyfoto" at bounding box center [996, 306] width 167 height 36
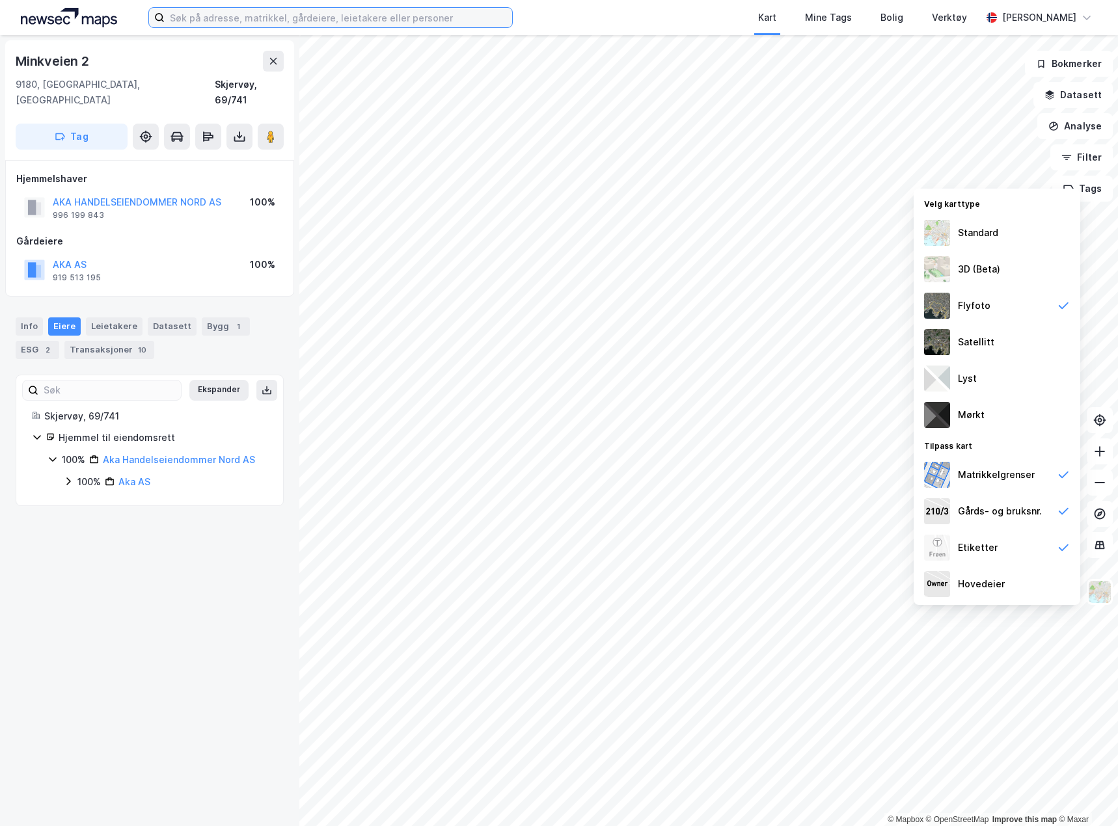
click at [222, 21] on input at bounding box center [338, 18] width 347 height 20
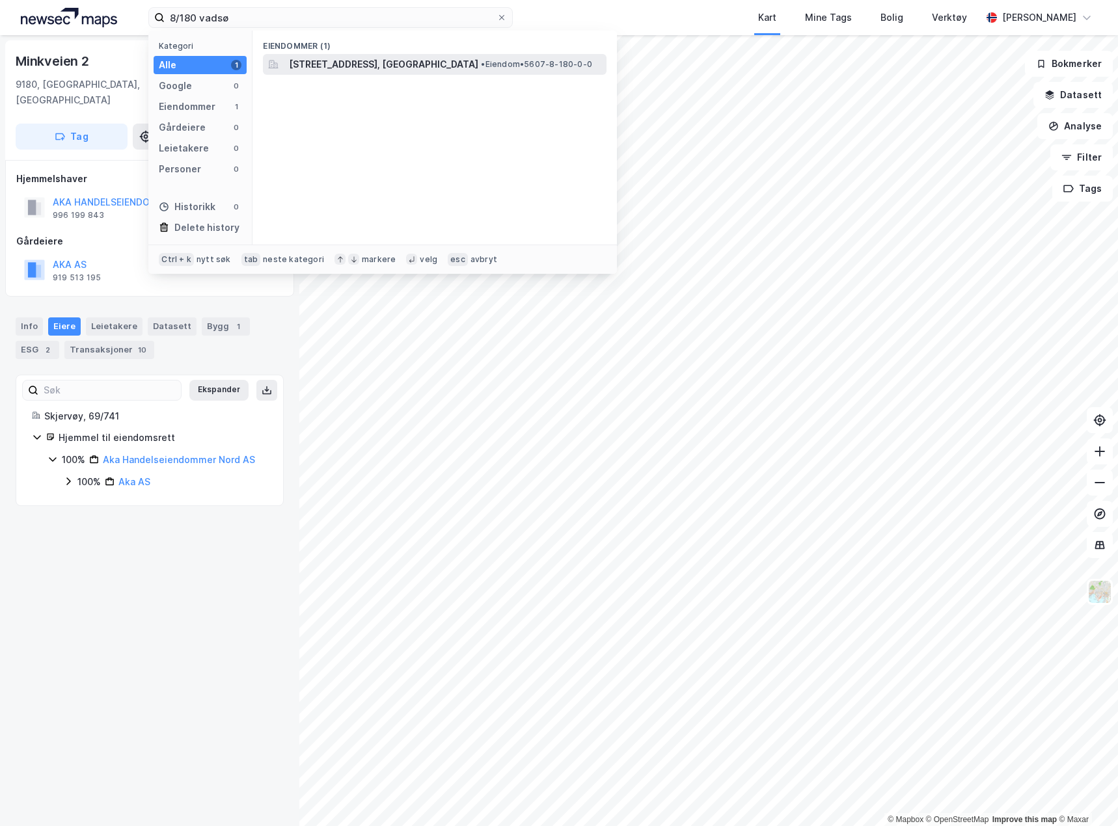
click at [481, 62] on span "• Eiendom • 5607-8-180-0-0" at bounding box center [536, 64] width 111 height 10
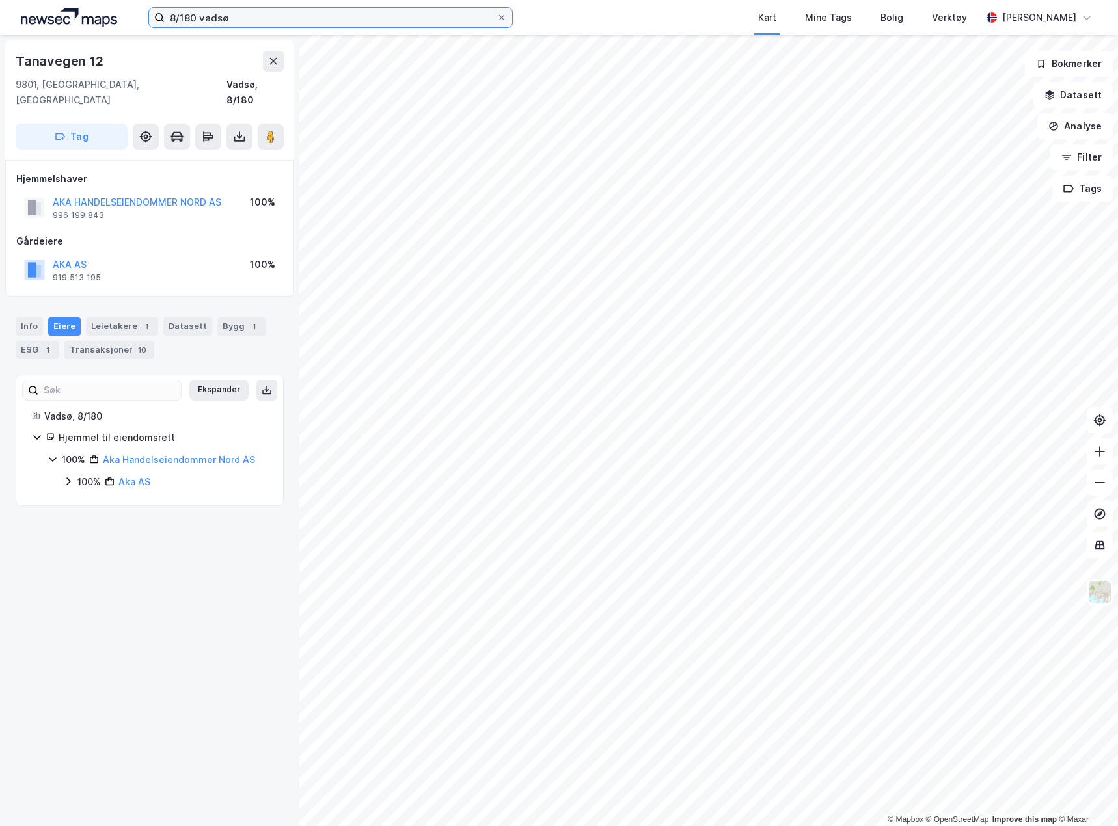
click at [317, 16] on input "8/180 vadsø" at bounding box center [331, 18] width 332 height 20
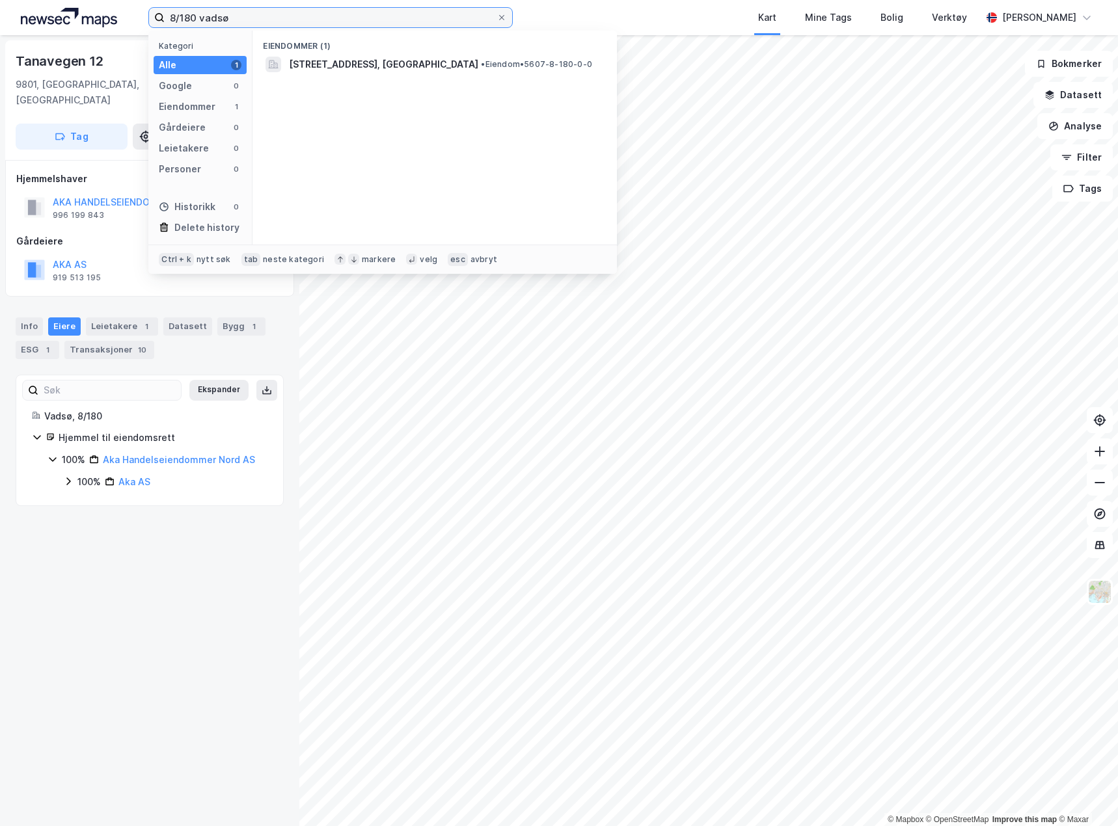
click at [317, 16] on input "8/180 vadsø" at bounding box center [331, 18] width 332 height 20
paste input "47/460 Balsfjord"
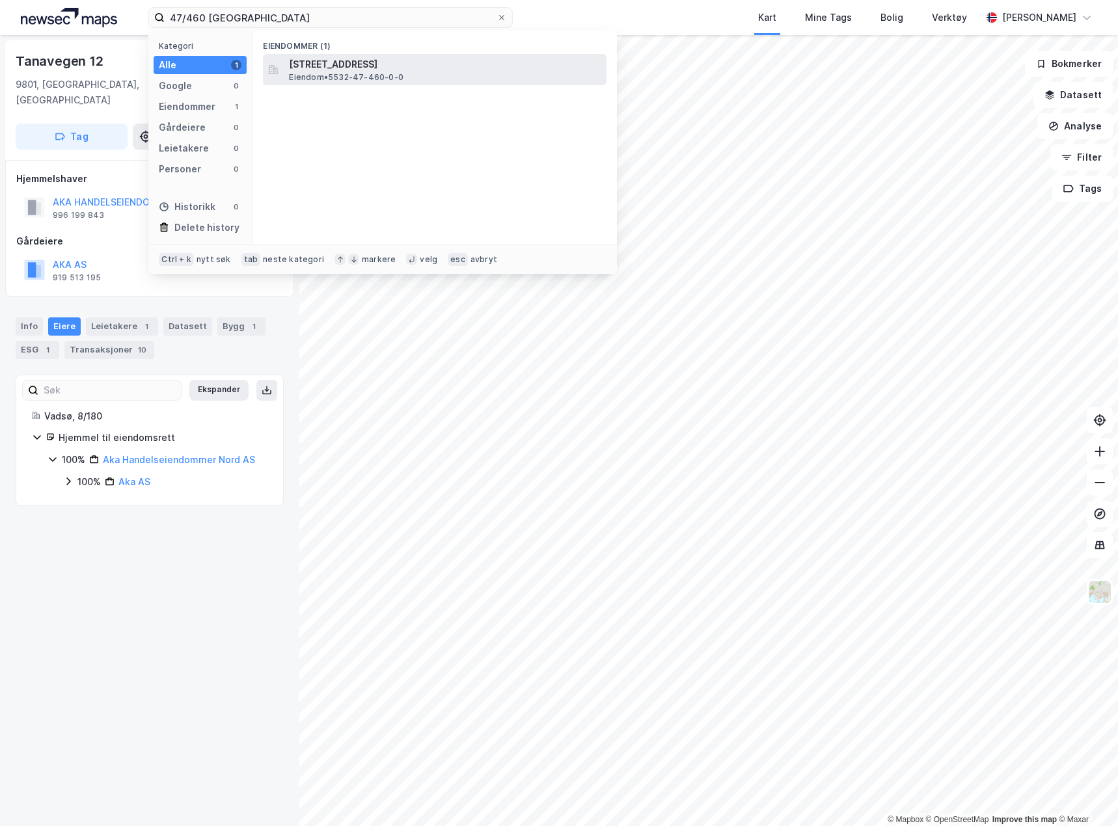
click at [355, 62] on span "[STREET_ADDRESS]" at bounding box center [445, 65] width 312 height 16
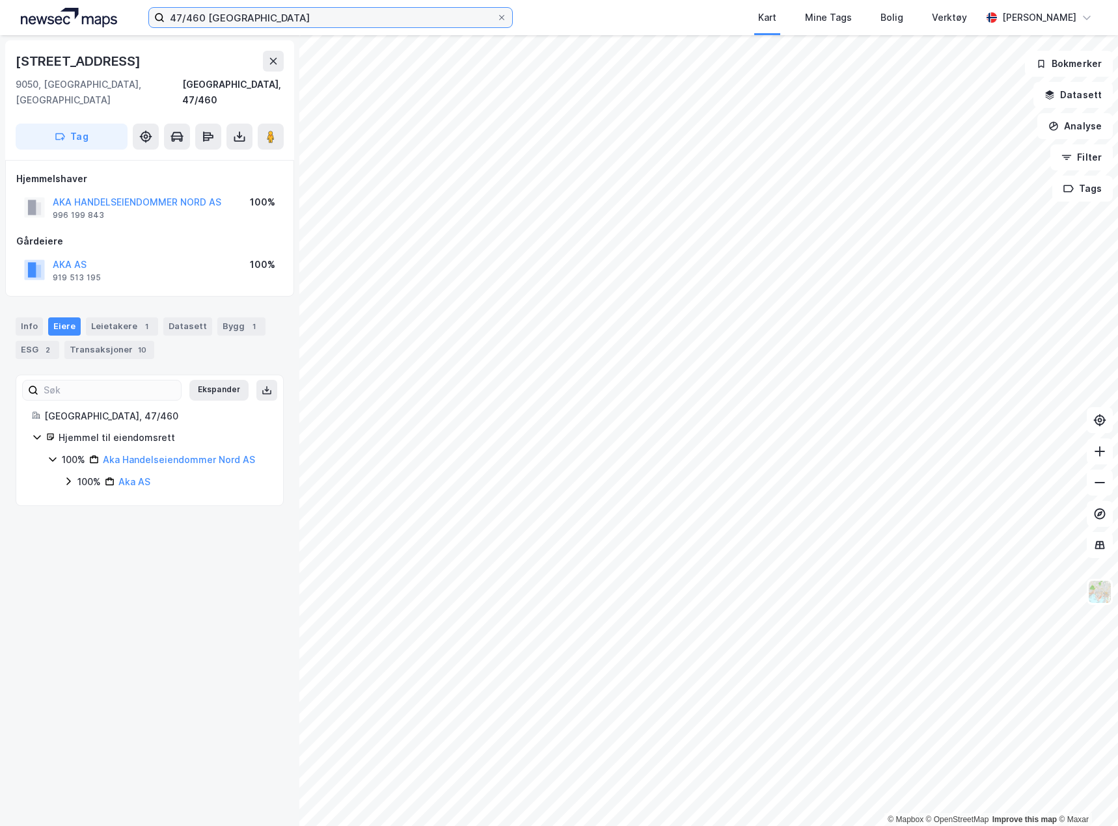
click at [312, 21] on input "47/460 Balsfjord" at bounding box center [331, 18] width 332 height 20
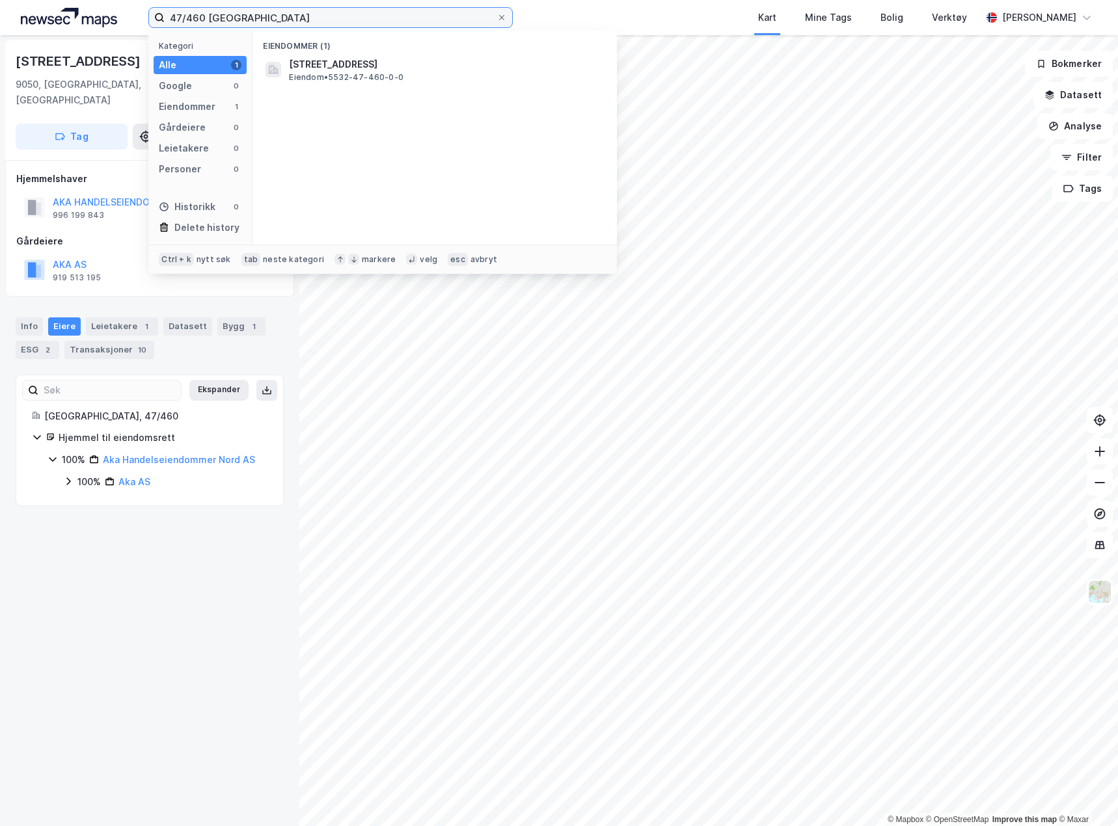
click at [312, 21] on input "47/460 Balsfjord" at bounding box center [331, 18] width 332 height 20
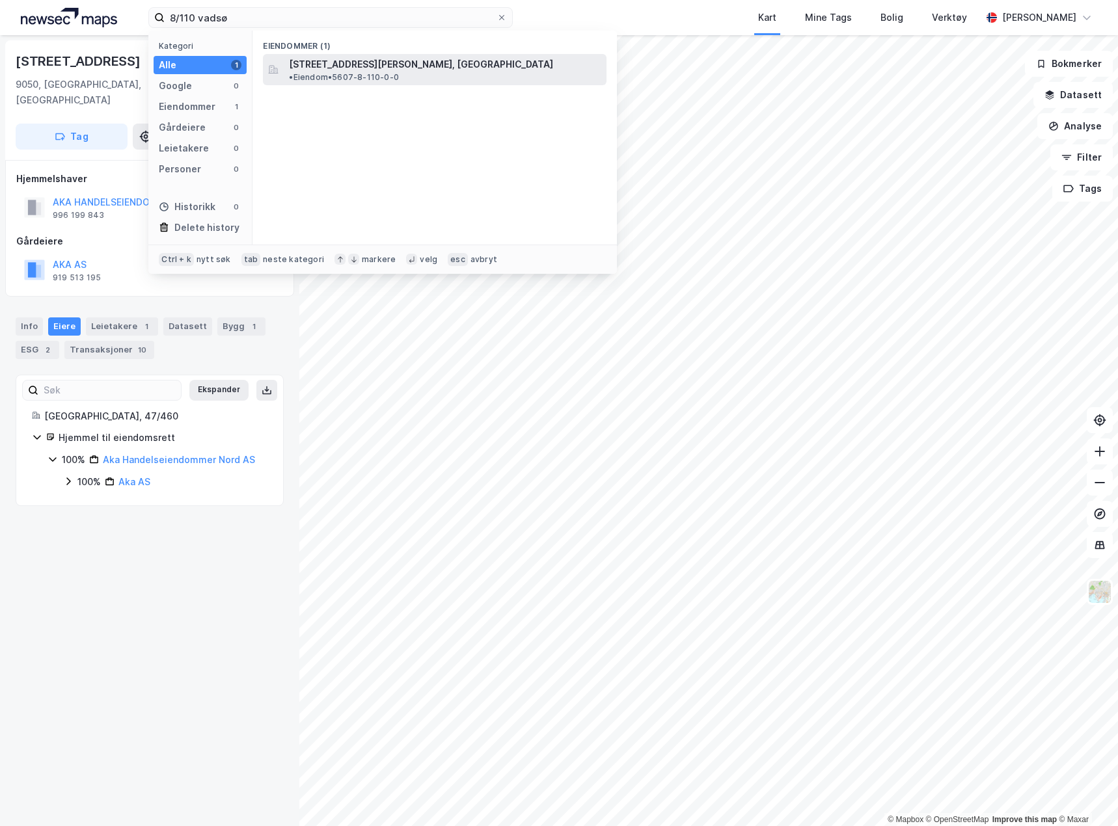
click at [343, 64] on span "[STREET_ADDRESS][PERSON_NAME], [GEOGRAPHIC_DATA]" at bounding box center [421, 65] width 264 height 16
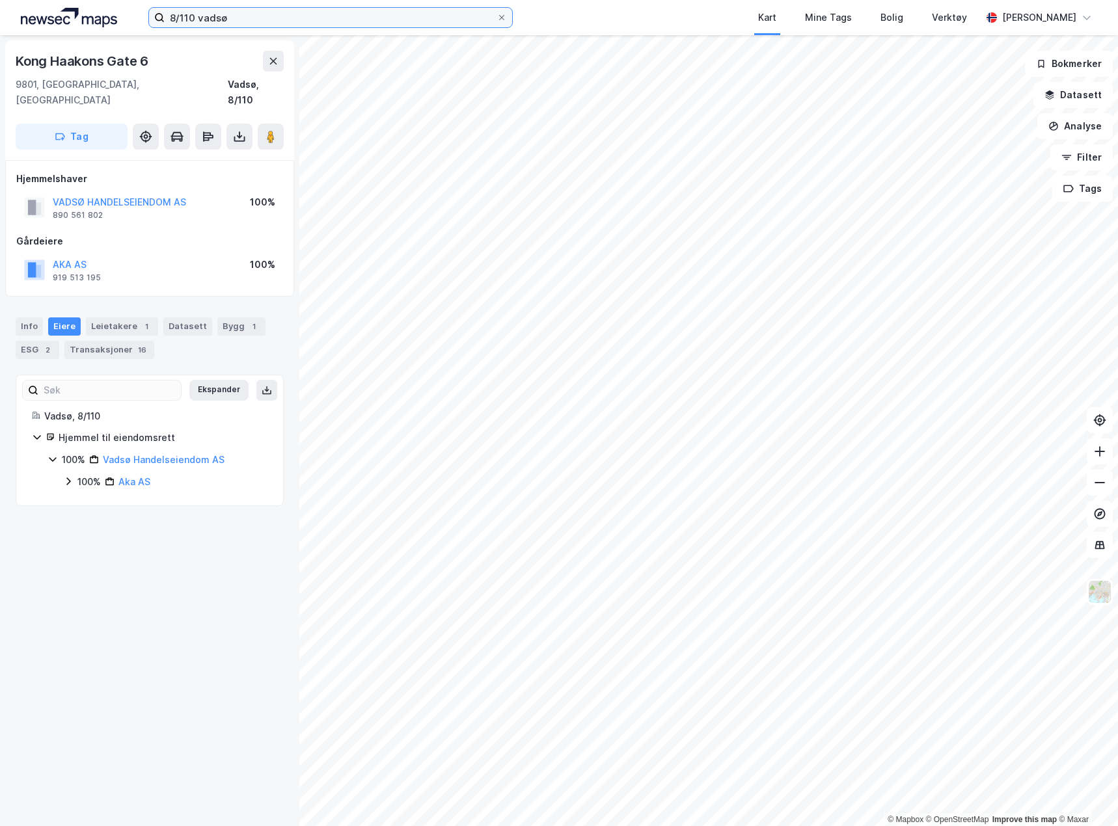
click at [245, 18] on input "8/110 vadsø" at bounding box center [331, 18] width 332 height 20
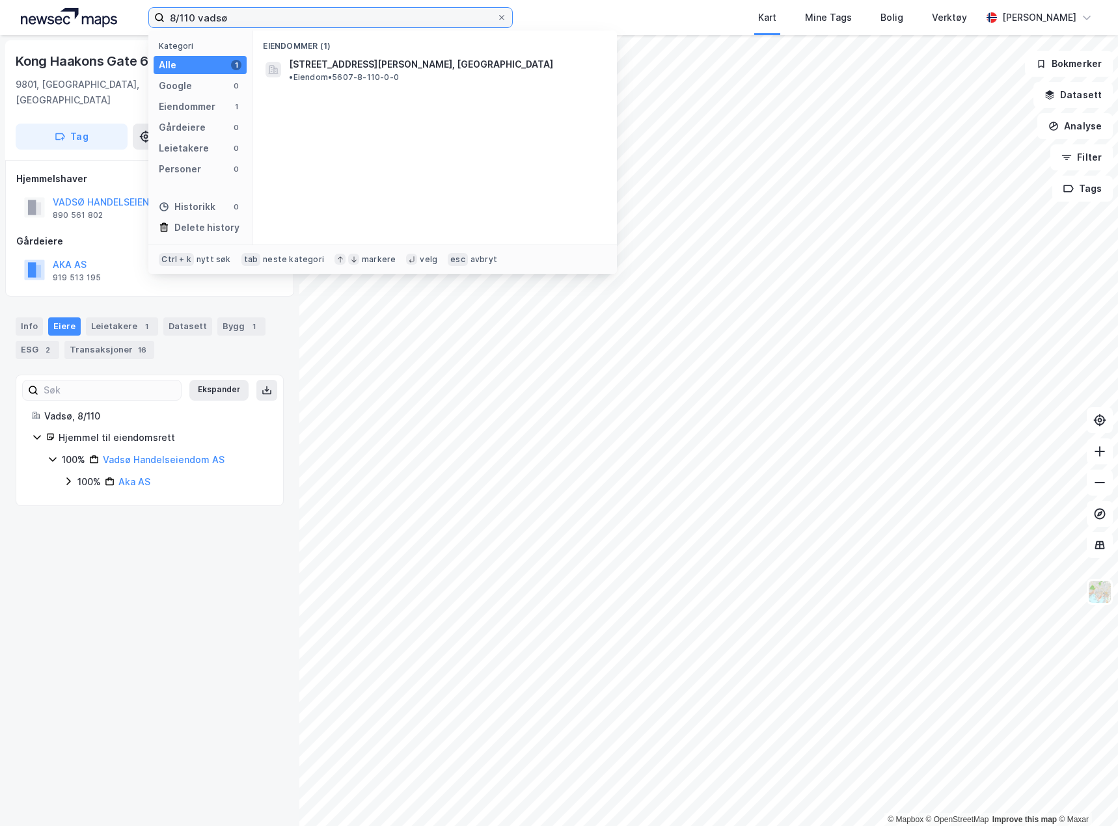
click at [245, 18] on input "8/110 vadsø" at bounding box center [331, 18] width 332 height 20
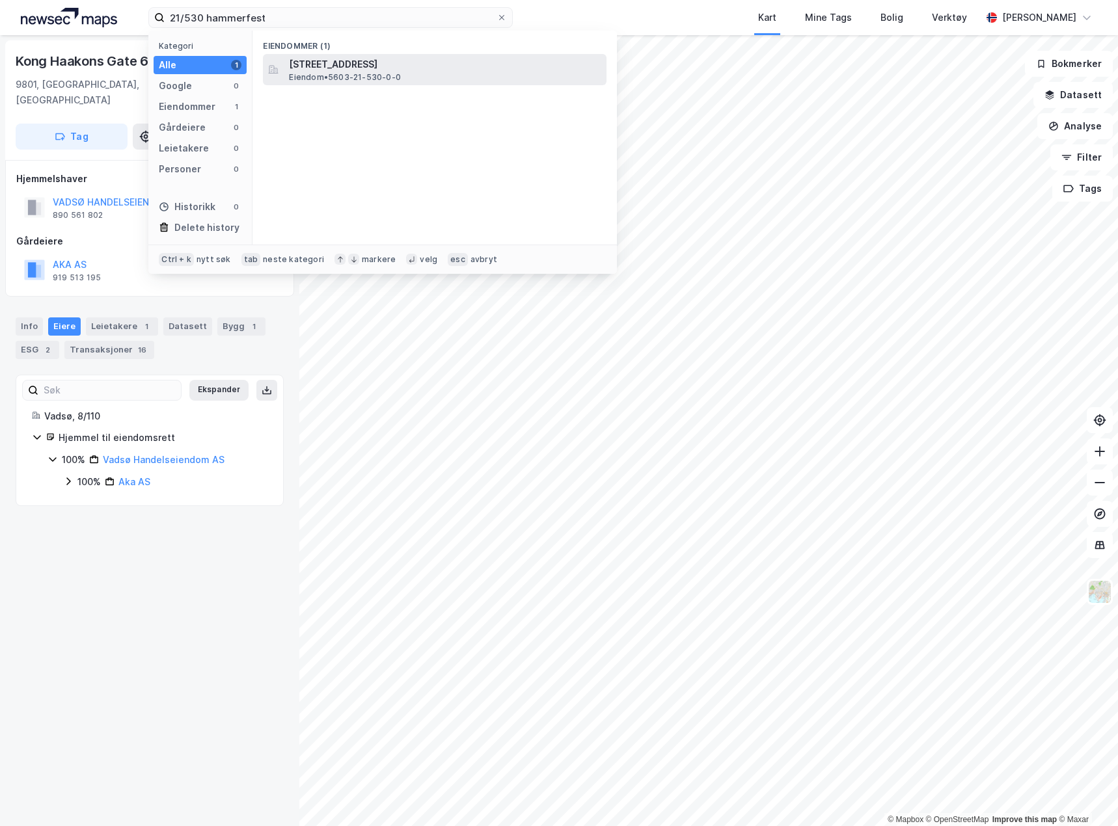
click at [371, 72] on span "Eiendom • 5603-21-530-0-0" at bounding box center [345, 77] width 112 height 10
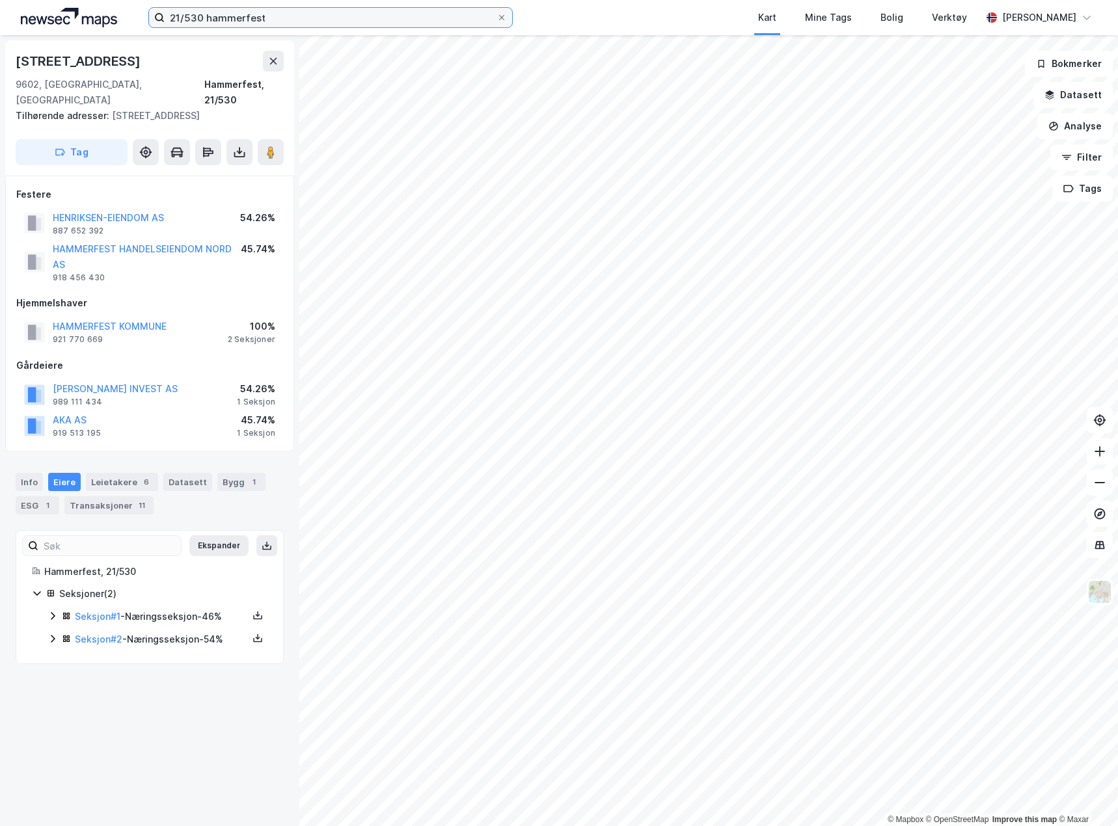
click at [192, 13] on input "21/530 hammerfest" at bounding box center [331, 18] width 332 height 20
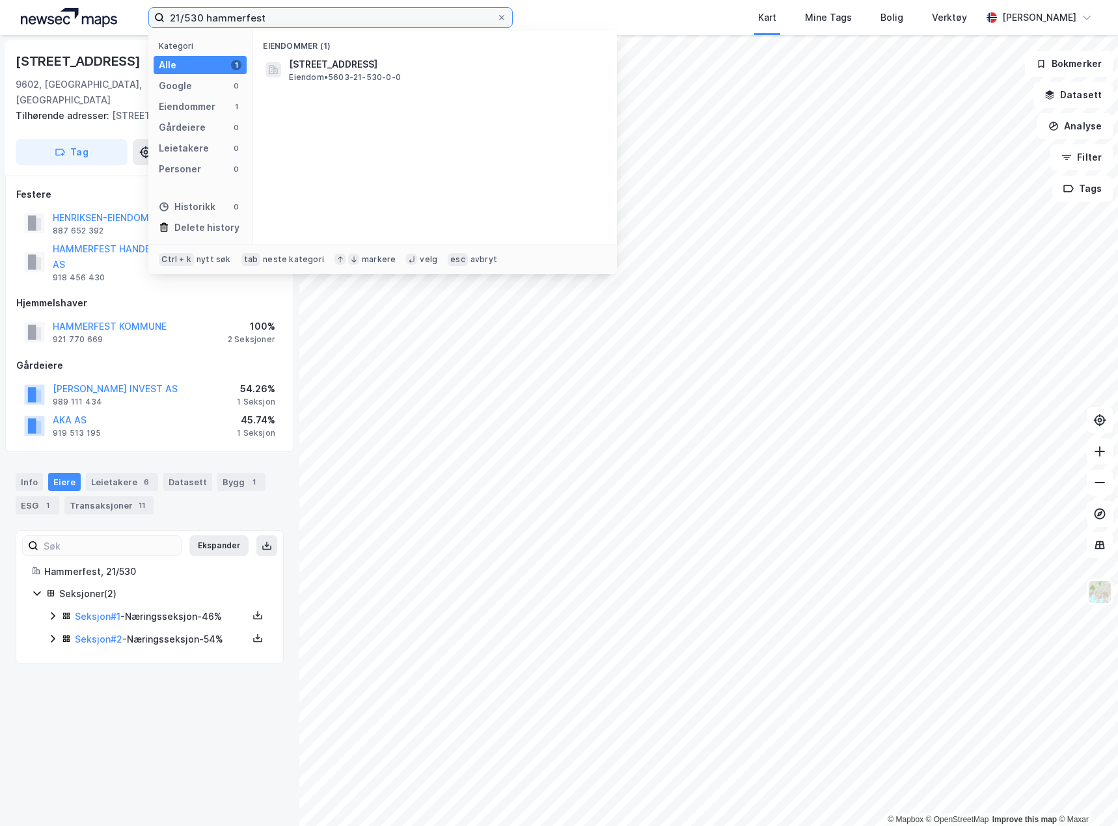
click at [192, 13] on input "21/530 hammerfest" at bounding box center [331, 18] width 332 height 20
paste input "17/161 H"
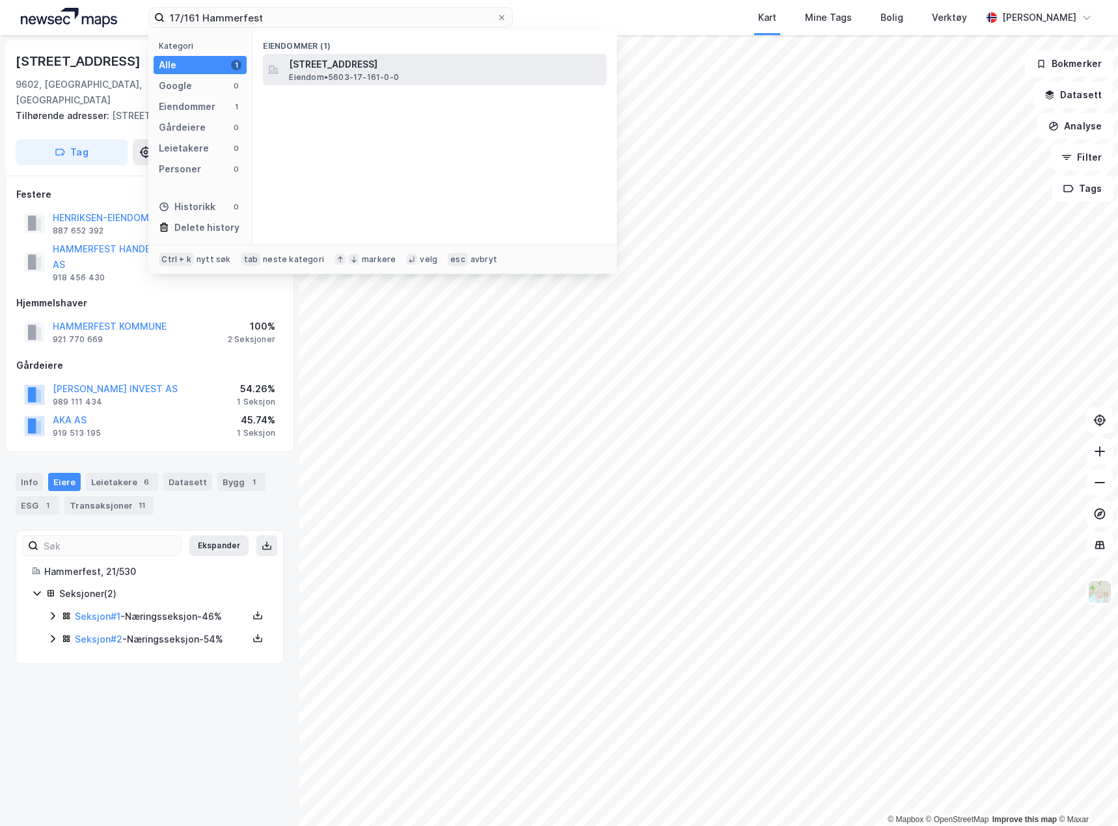
click at [395, 68] on span "[STREET_ADDRESS]" at bounding box center [445, 65] width 312 height 16
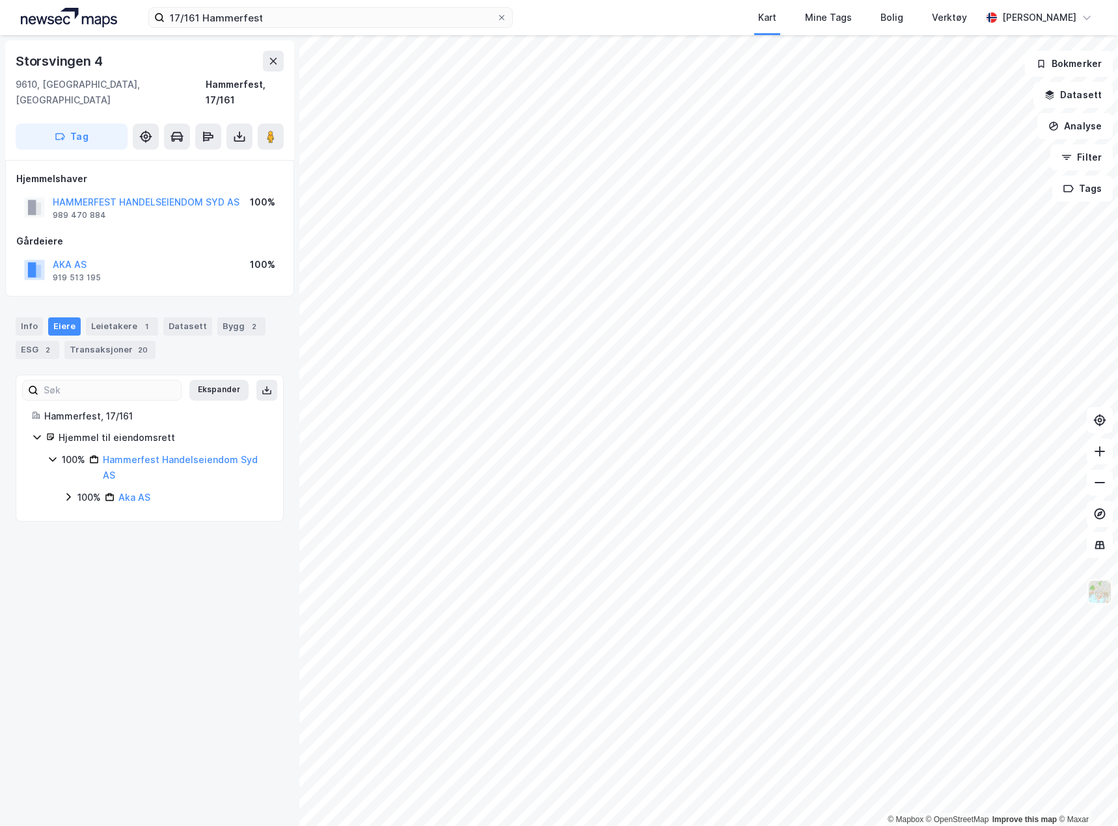
click at [1098, 598] on img at bounding box center [1099, 592] width 25 height 25
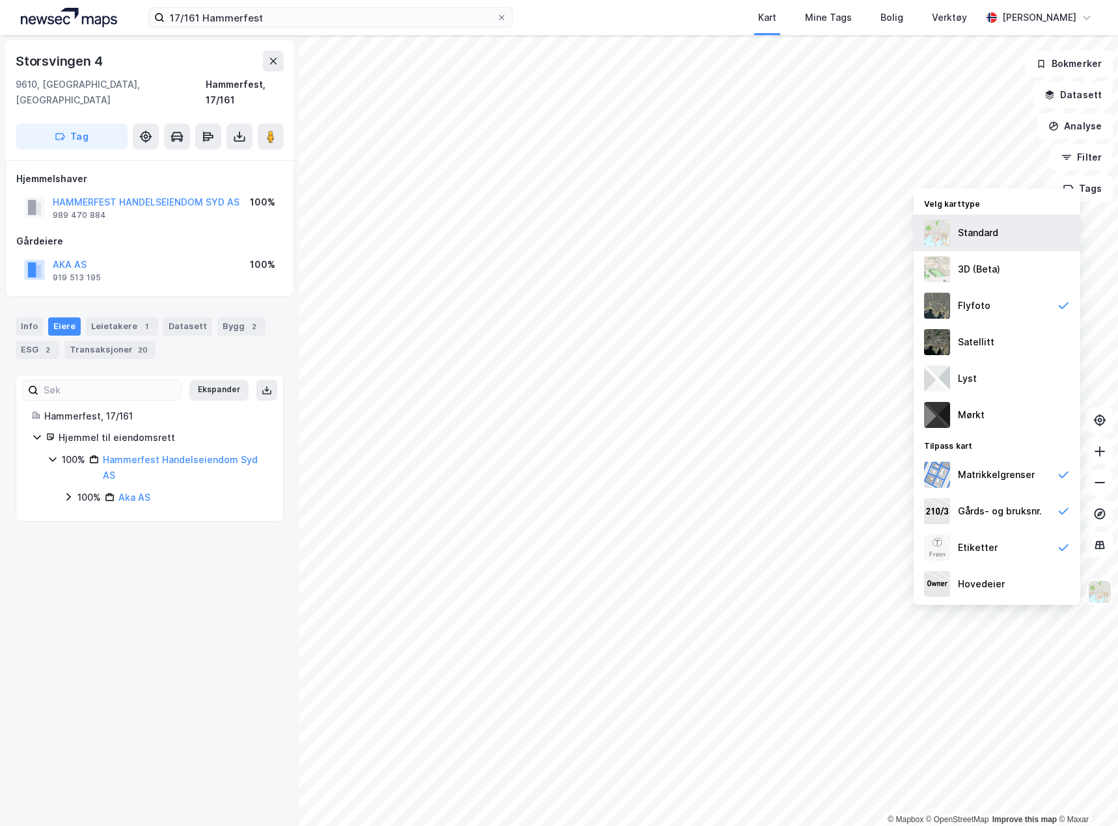
click at [1000, 224] on div "Standard" at bounding box center [996, 233] width 167 height 36
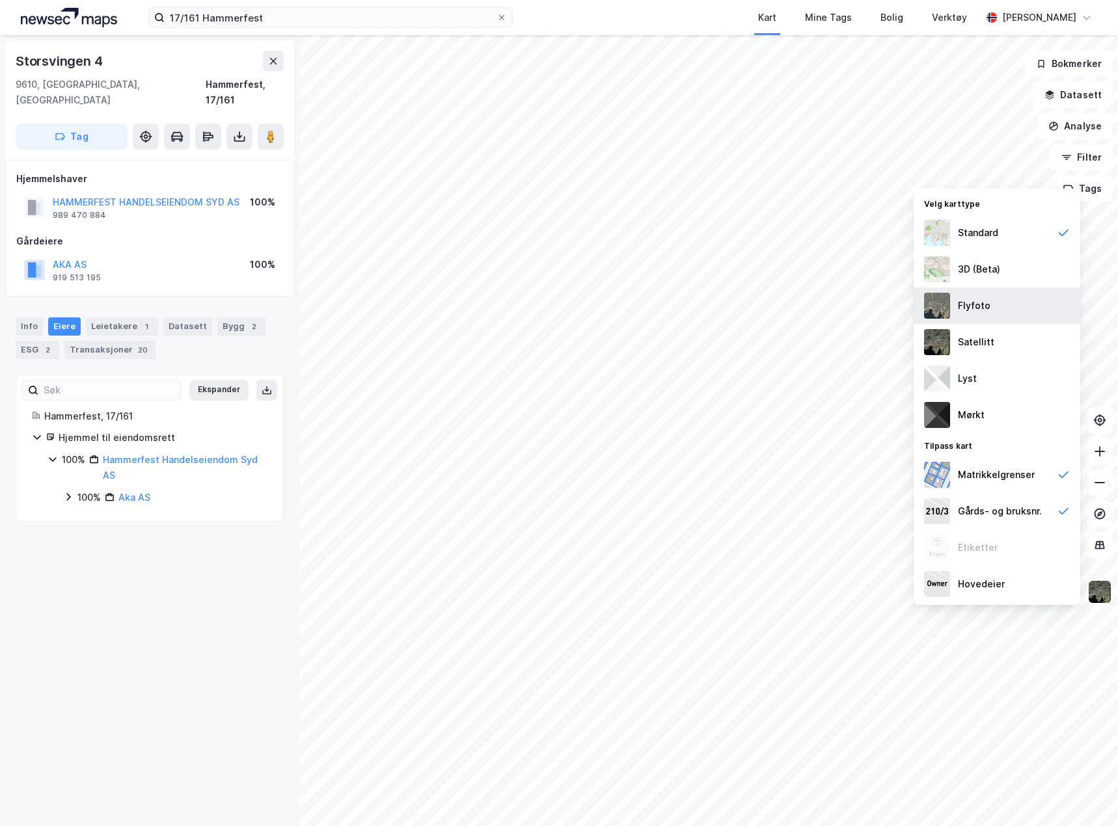
click at [989, 306] on div "Flyfoto" at bounding box center [996, 306] width 167 height 36
click at [101, 611] on div "Storsvingen 4 9610, Rypefjord, Finnmark Hammerfest, 17/161 Tag Hjemmelshaver HA…" at bounding box center [149, 430] width 299 height 791
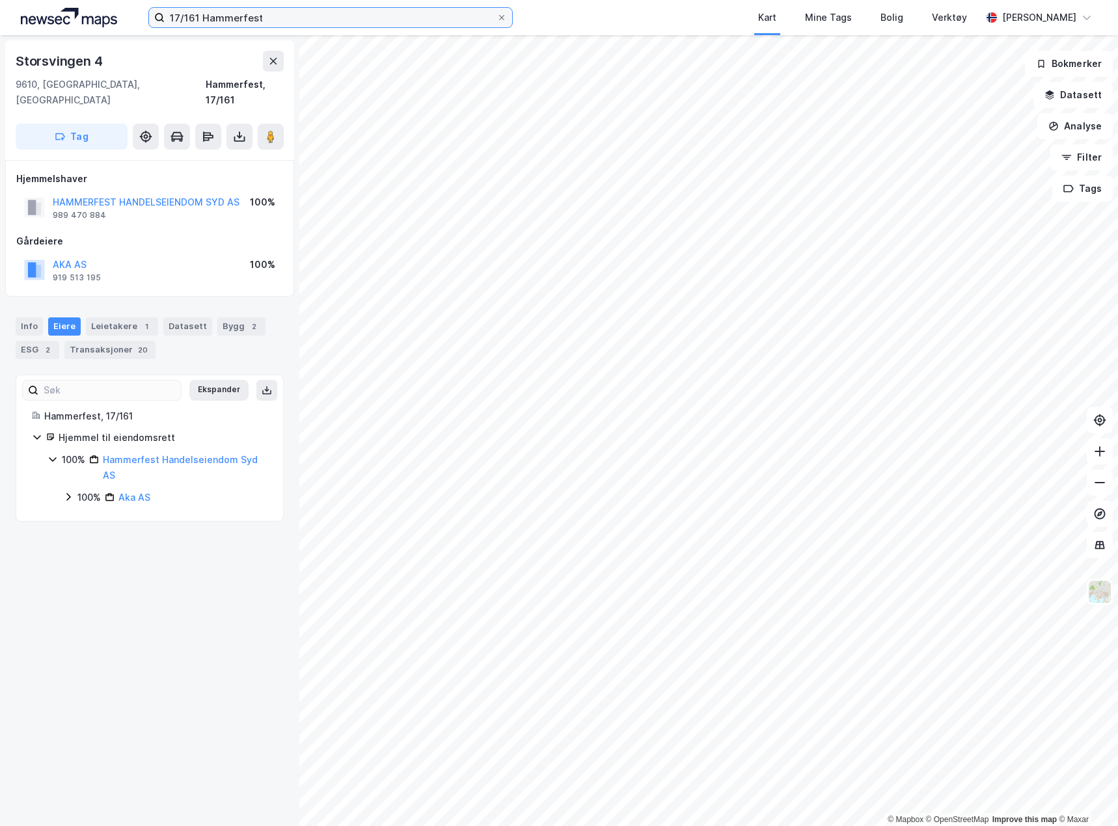
click at [266, 17] on input "17/161 Hammerfest" at bounding box center [331, 18] width 332 height 20
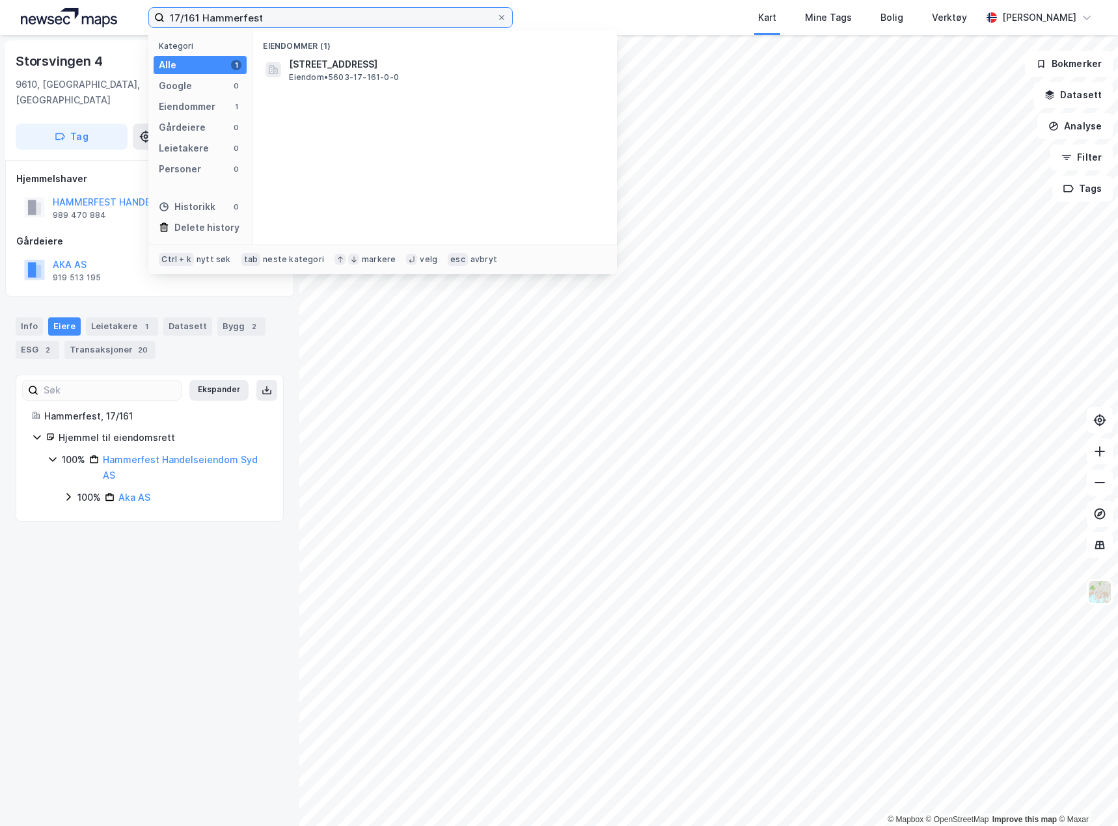
click at [266, 17] on input "17/161 Hammerfest" at bounding box center [331, 18] width 332 height 20
paste input "25/2/290 Sør-Varanger"
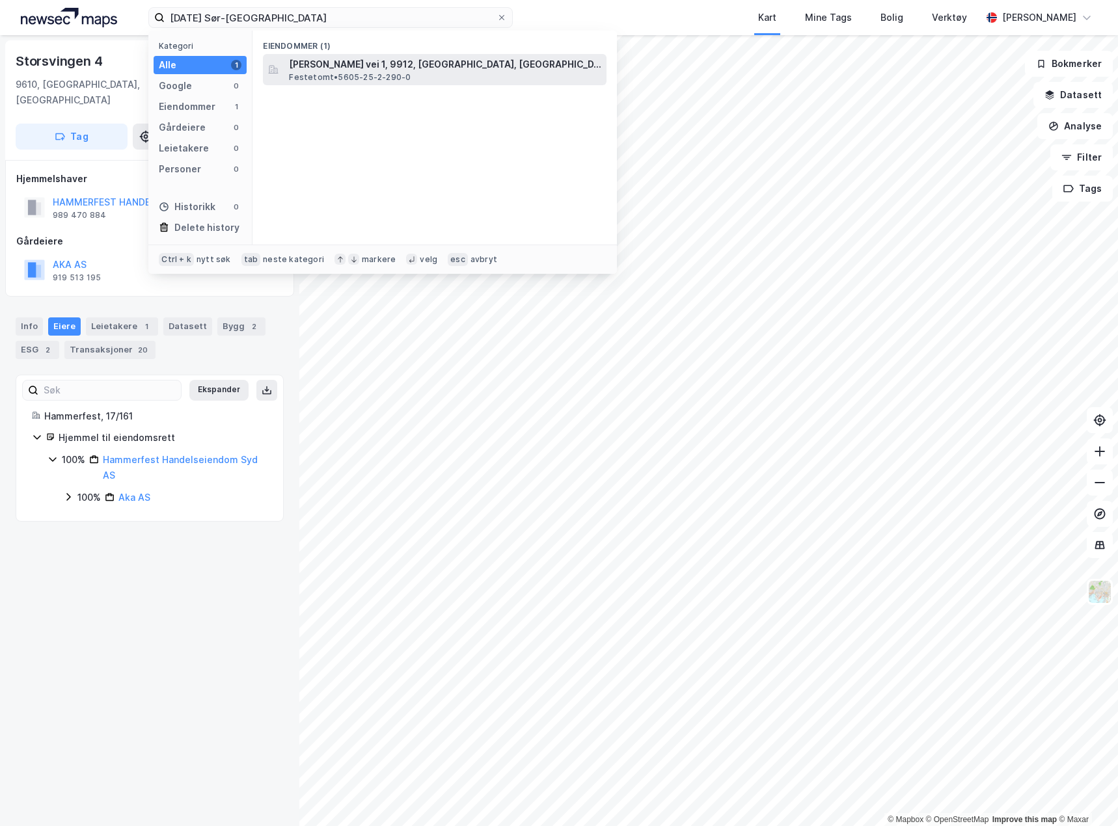
click at [340, 62] on span "[PERSON_NAME] vei 1, 9912, [GEOGRAPHIC_DATA], [GEOGRAPHIC_DATA]" at bounding box center [445, 65] width 312 height 16
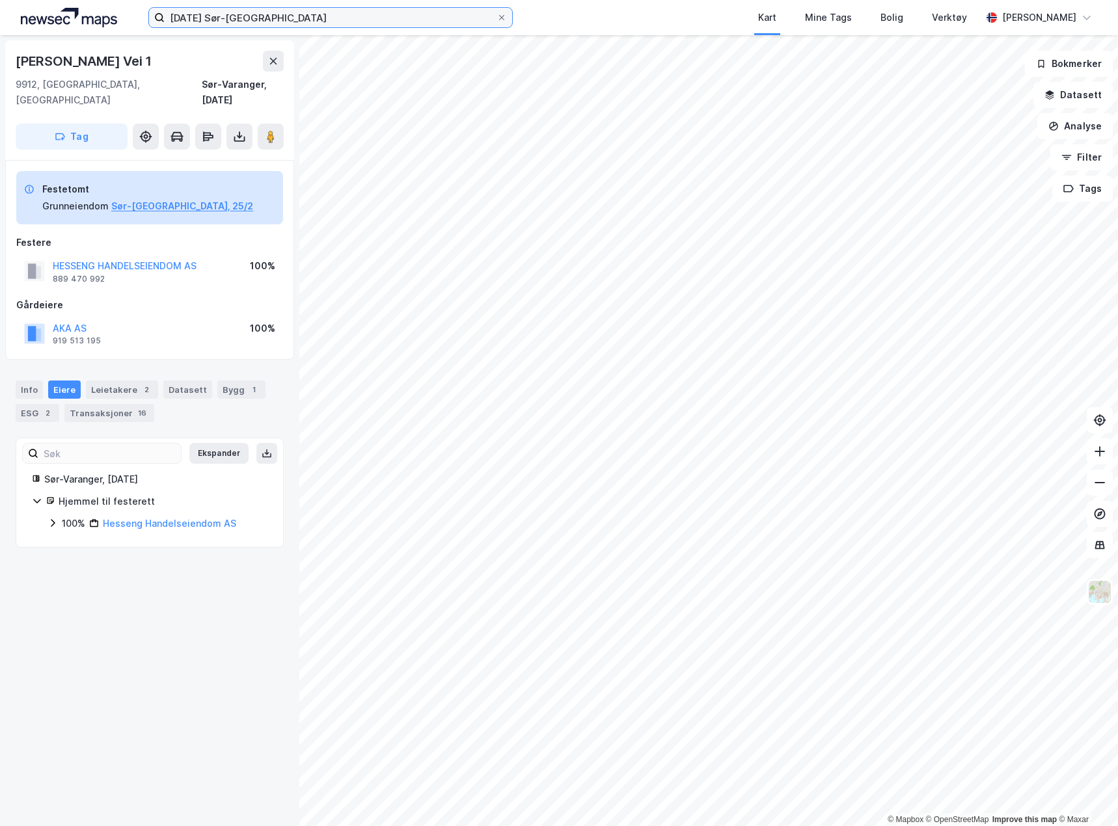
click at [297, 23] on input "25/2/290 Sør-Varanger" at bounding box center [331, 18] width 332 height 20
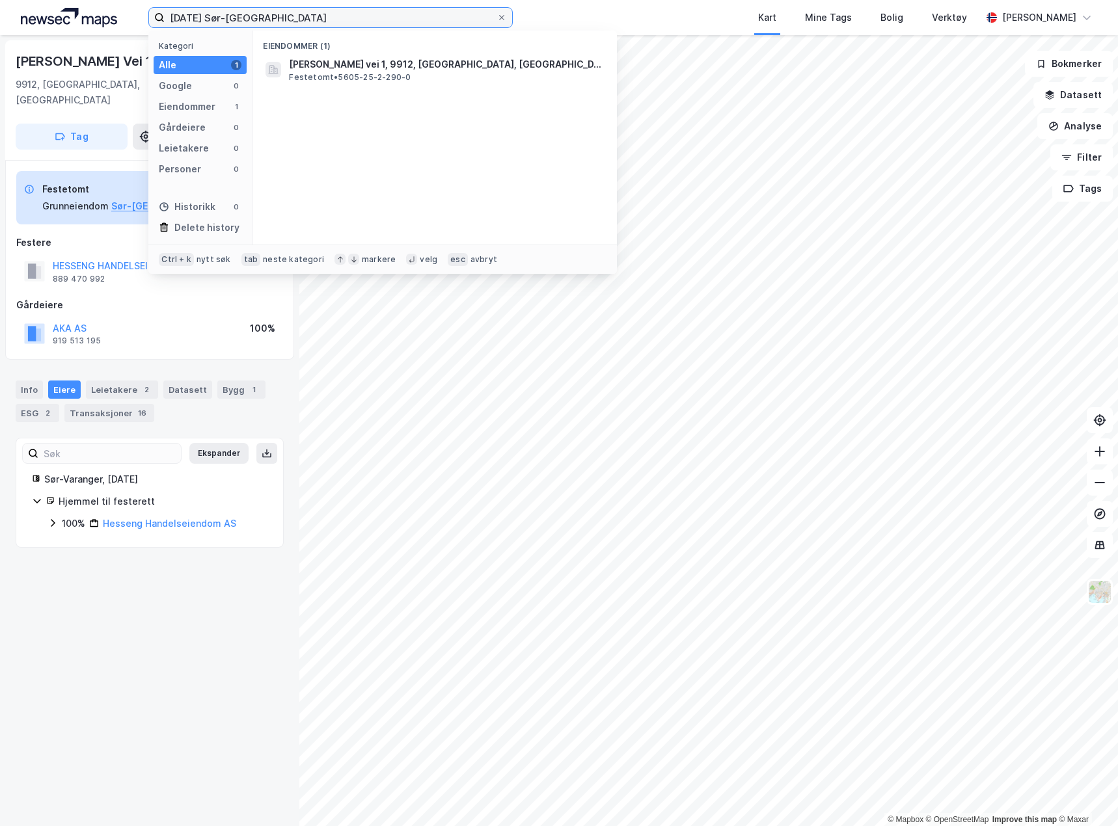
click at [297, 23] on input "25/2/290 Sør-Varanger" at bounding box center [331, 18] width 332 height 20
paste input "[DATE] Nordkapp"
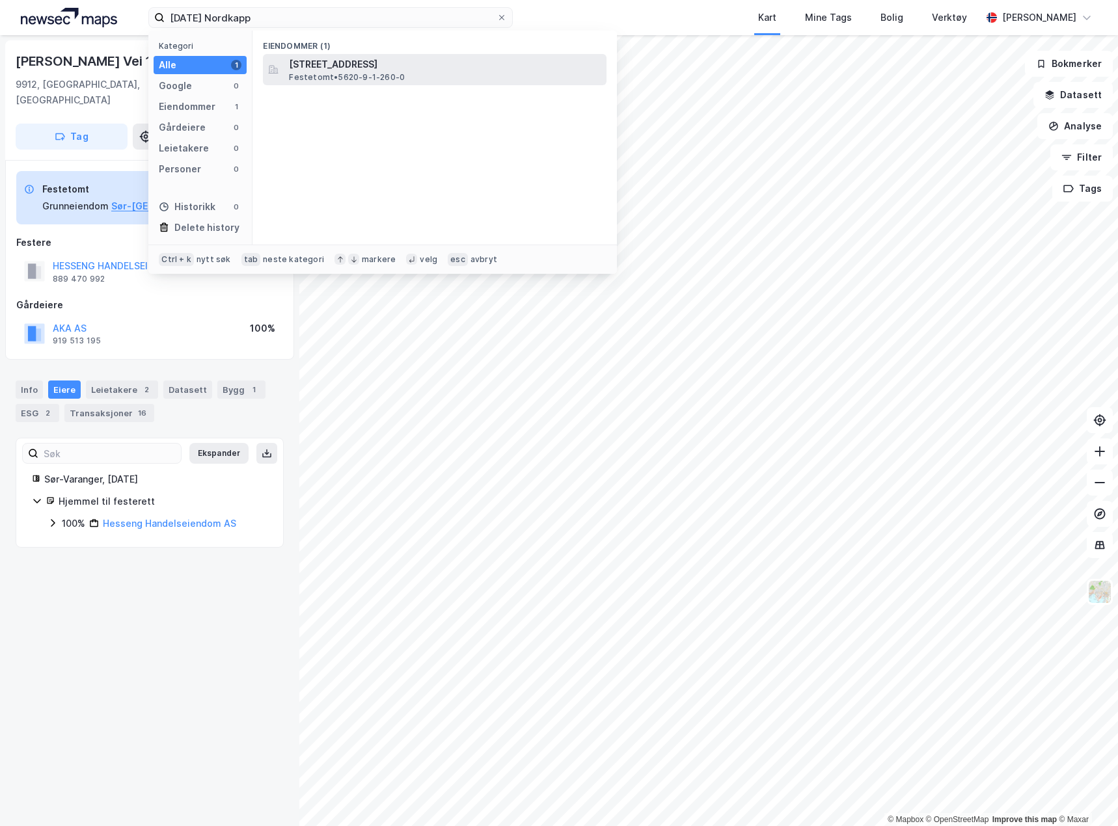
click at [397, 61] on span "[STREET_ADDRESS]" at bounding box center [445, 65] width 312 height 16
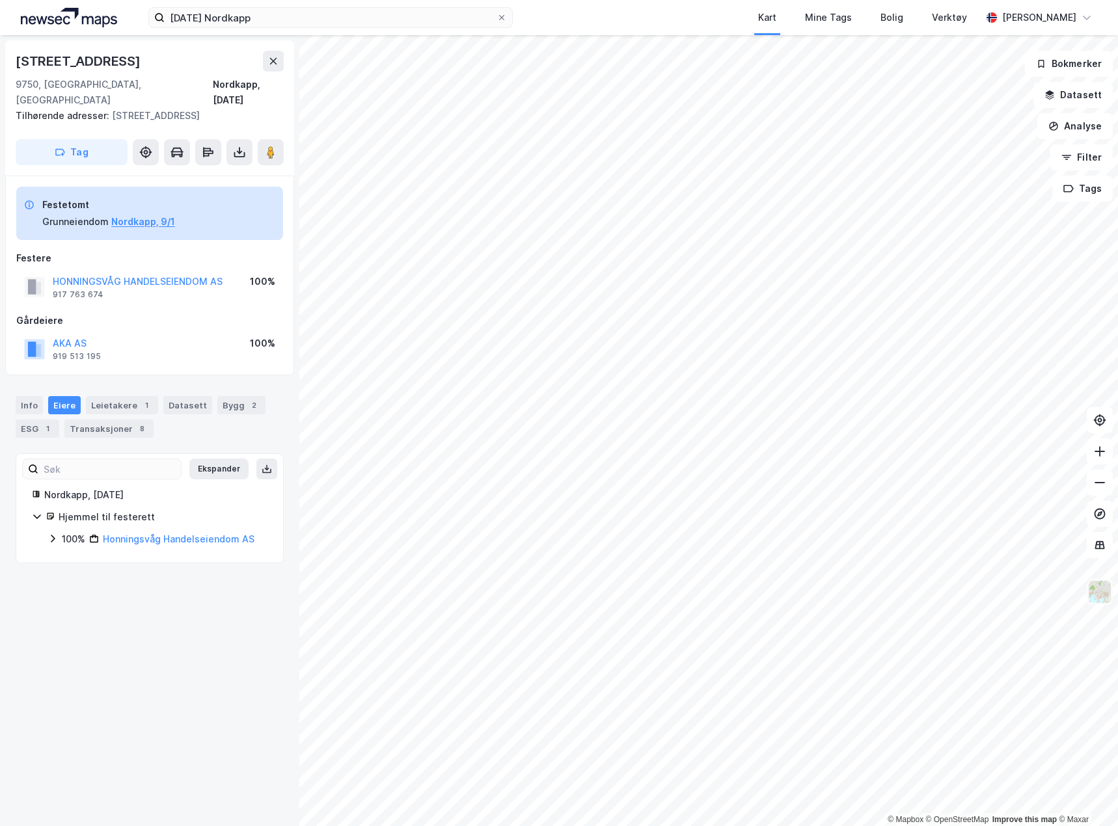
click at [1095, 601] on img at bounding box center [1099, 592] width 25 height 25
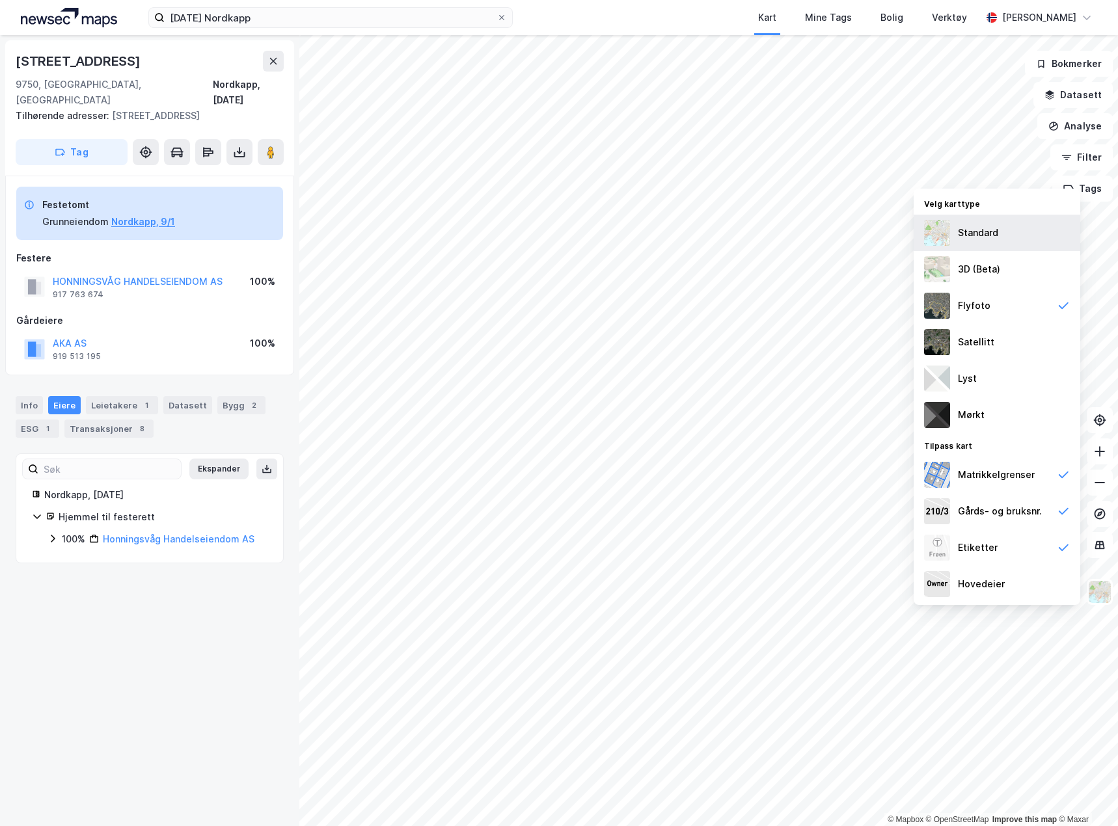
click at [980, 232] on div "Standard" at bounding box center [977, 233] width 40 height 16
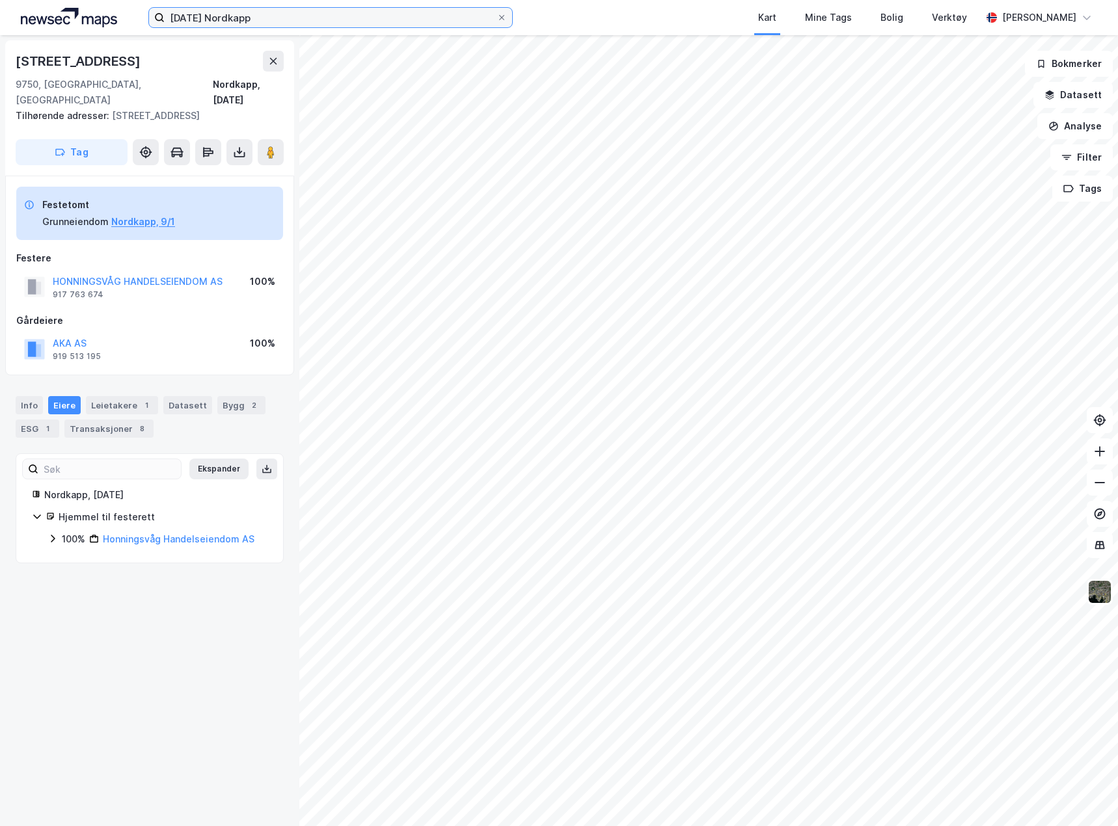
click at [336, 25] on input "[DATE] Nordkapp" at bounding box center [331, 18] width 332 height 20
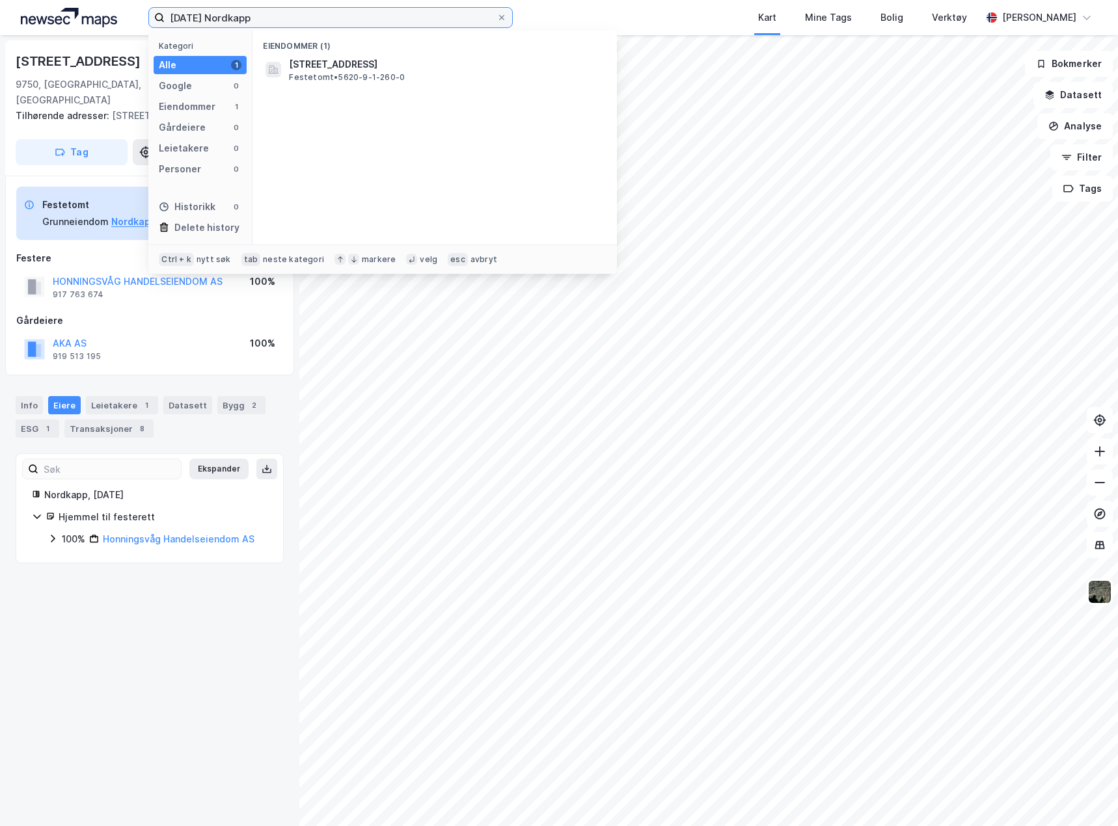
click at [336, 25] on input "[DATE] Nordkapp" at bounding box center [331, 18] width 332 height 20
paste input "52/970 Hadsel"
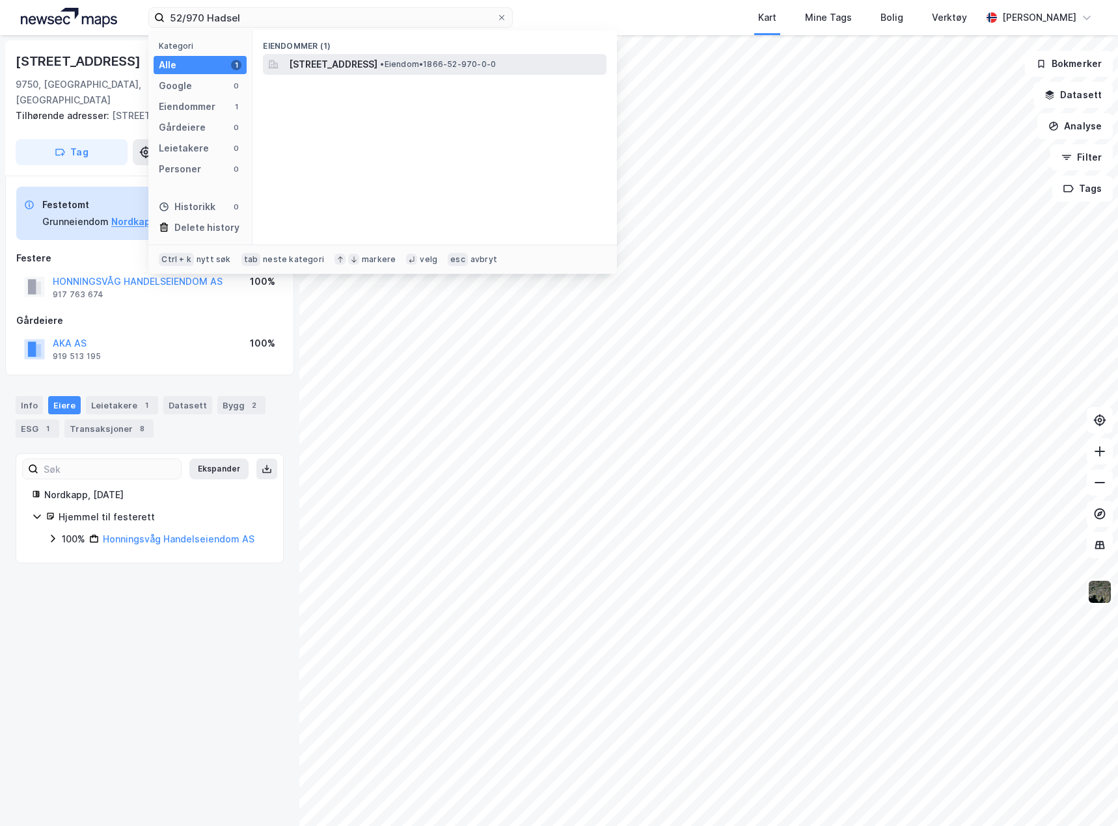
click at [377, 57] on span "[STREET_ADDRESS]" at bounding box center [333, 65] width 88 height 16
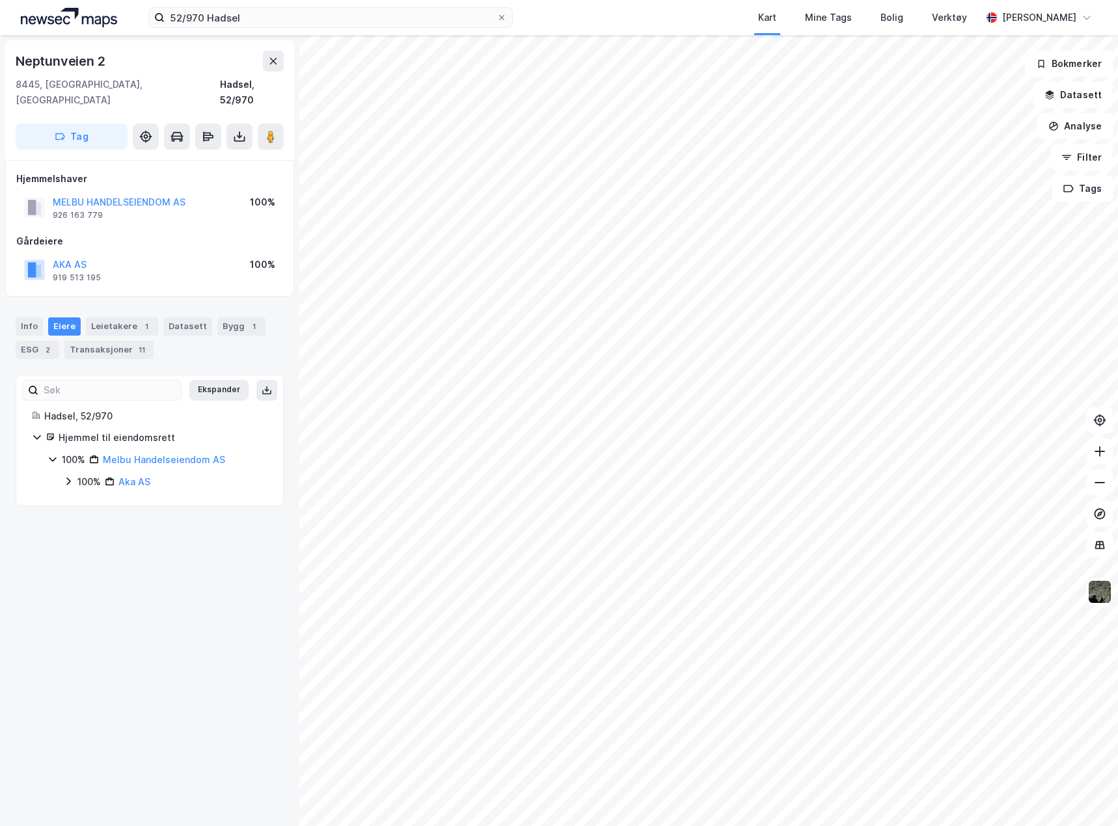
click at [1099, 591] on img at bounding box center [1099, 592] width 25 height 25
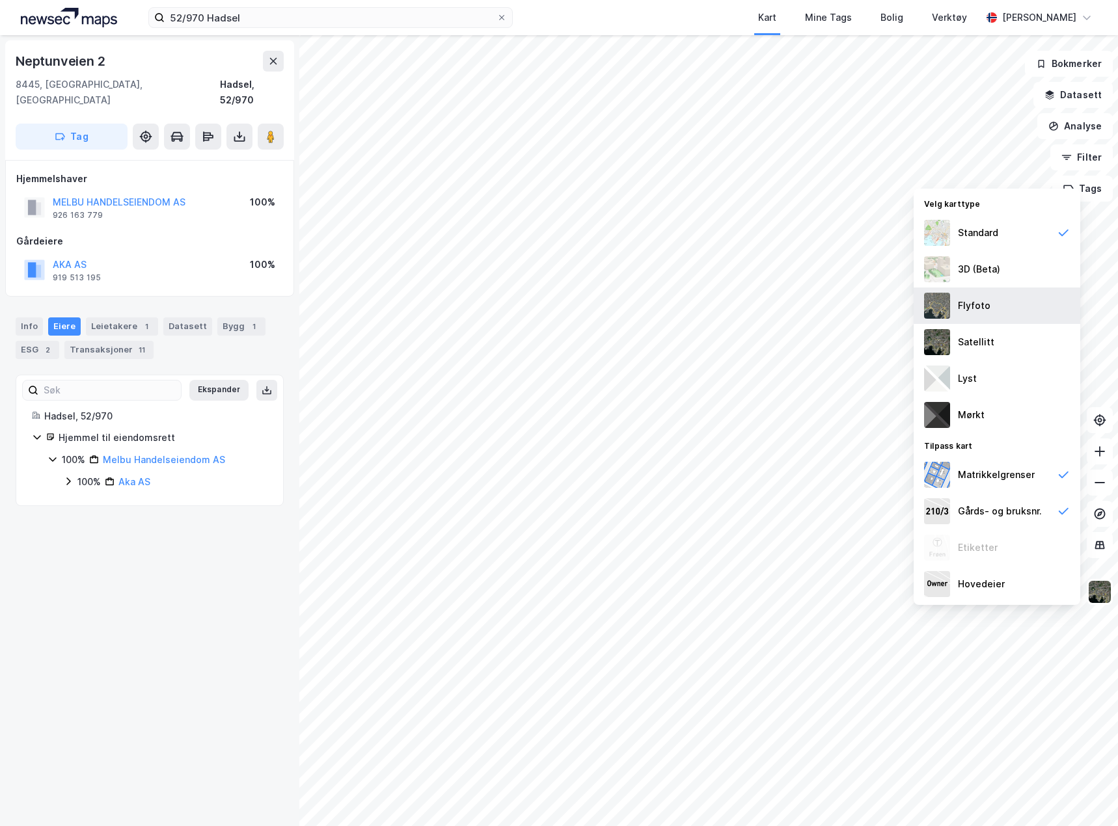
click at [993, 309] on div "Flyfoto" at bounding box center [996, 306] width 167 height 36
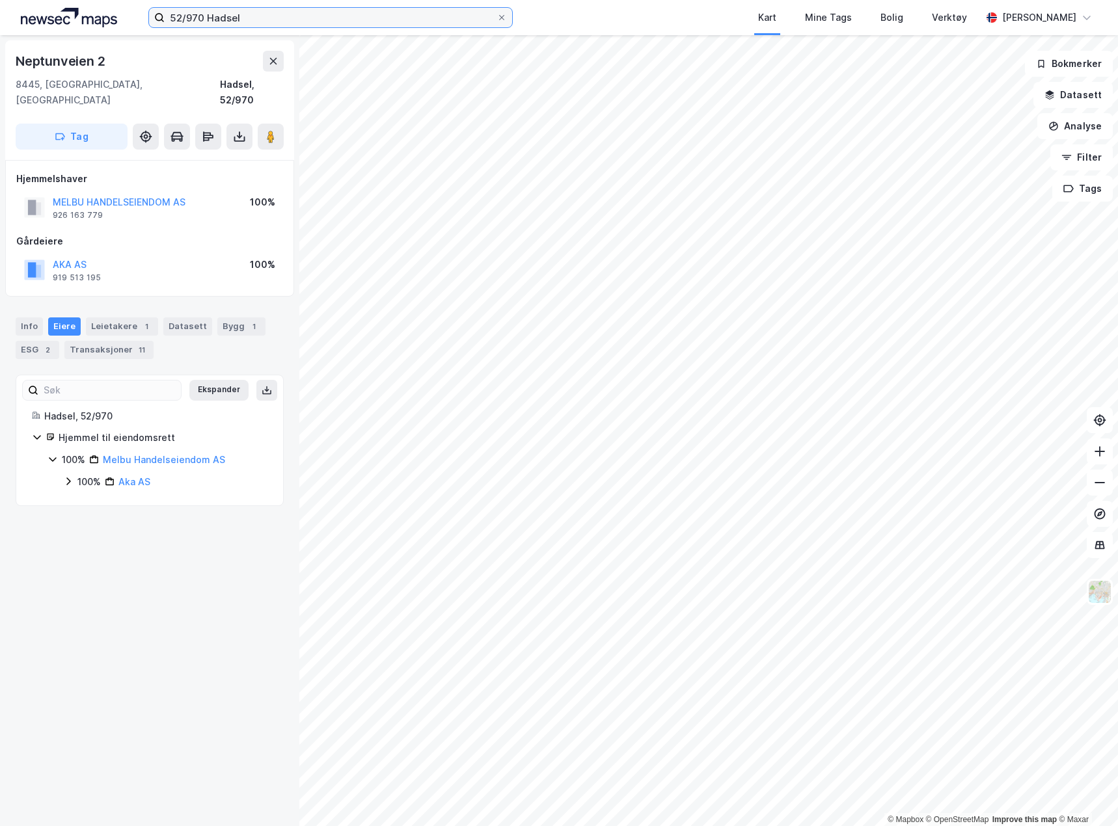
click at [254, 19] on input "52/970 Hadsel" at bounding box center [331, 18] width 332 height 20
click at [254, 18] on input "52/970 Hadsel" at bounding box center [331, 18] width 332 height 20
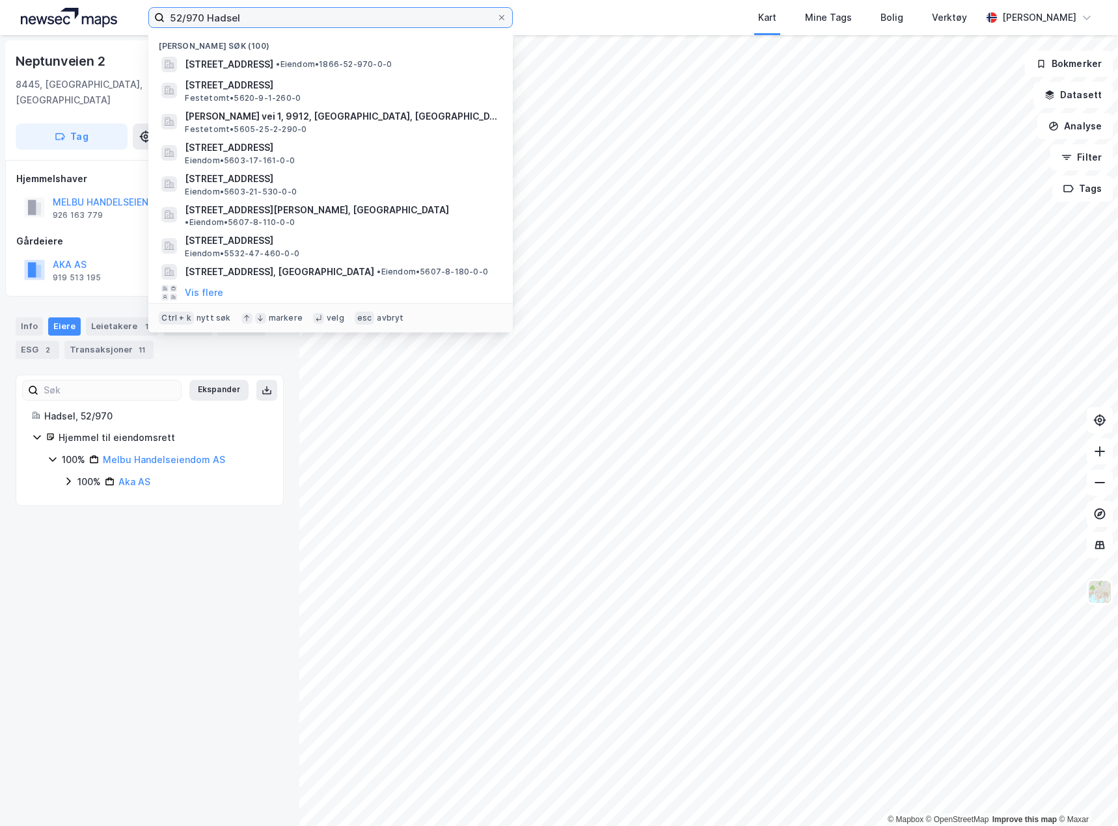
click at [254, 18] on input "52/970 Hadsel" at bounding box center [331, 18] width 332 height 20
paste input "29/227 Balsfjord"
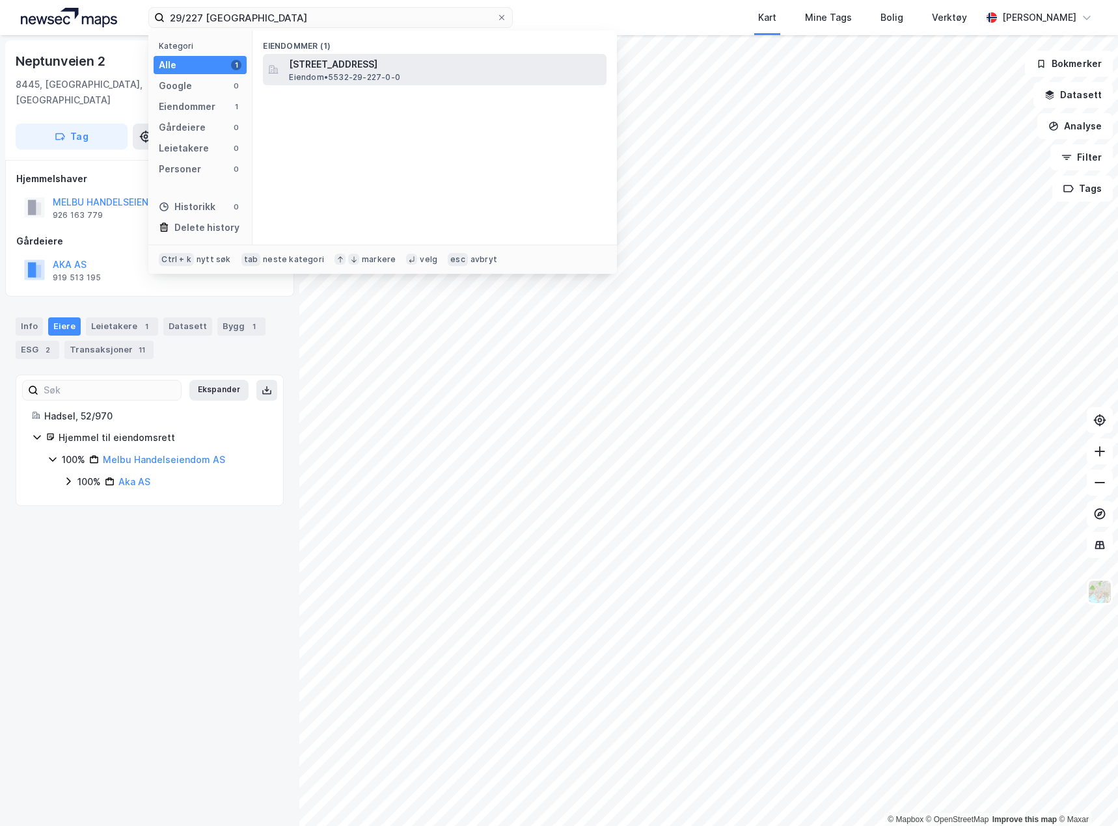
click at [321, 70] on span "Sentrumsveien 4, 9040, NORDKJOSBOTN, BALSFJORD" at bounding box center [445, 65] width 312 height 16
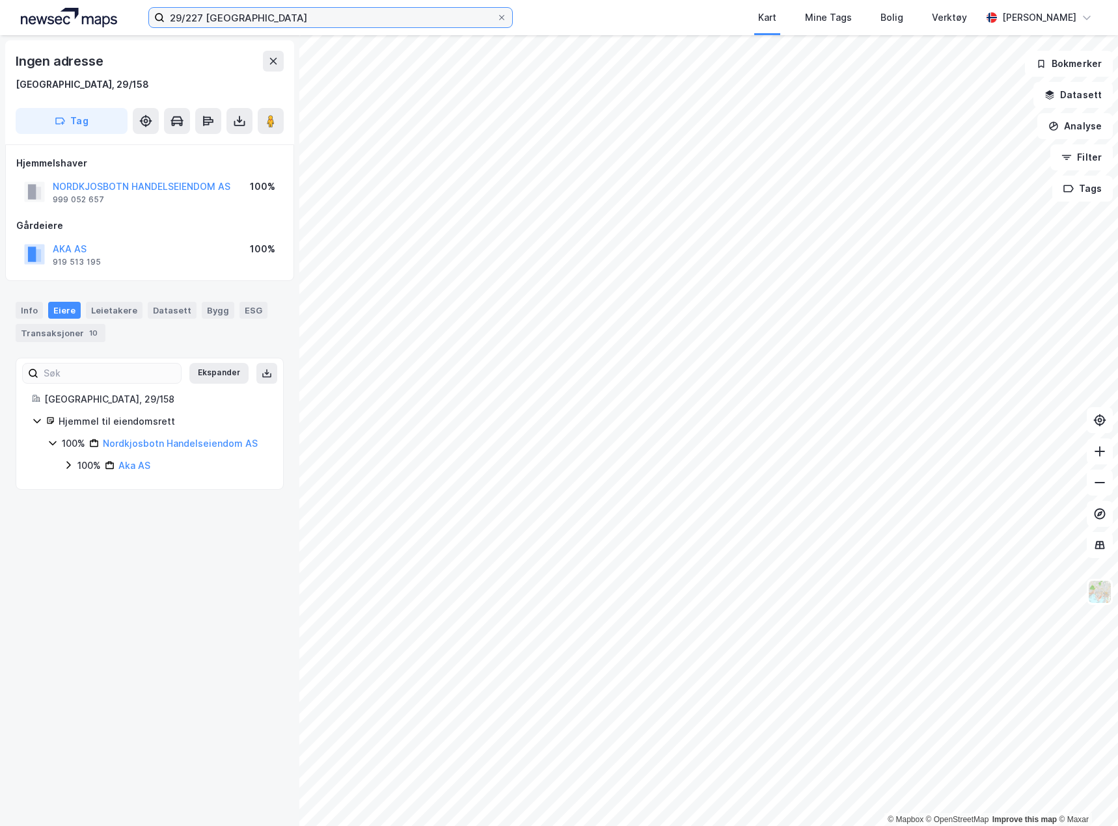
click at [306, 27] on input "29/227 Balsfjord" at bounding box center [331, 18] width 332 height 20
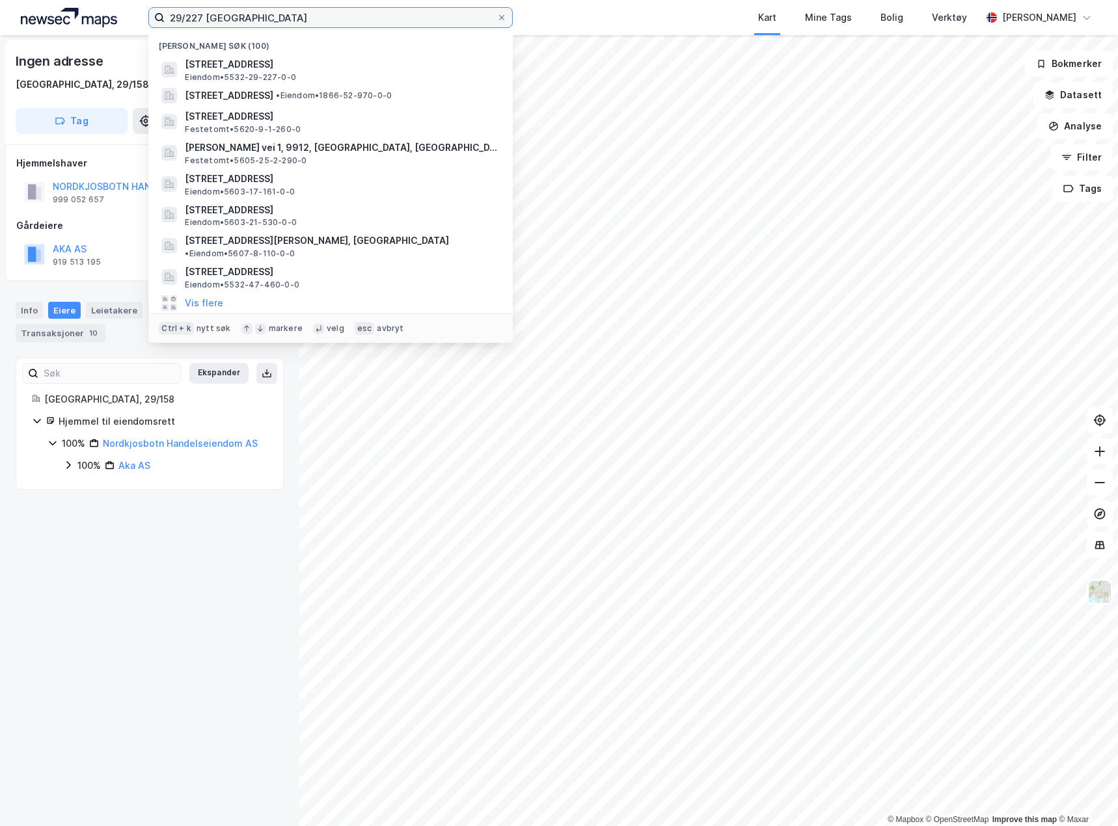
click at [306, 23] on input "29/227 Balsfjord" at bounding box center [331, 18] width 332 height 20
paste input "8/110 Vadsø"
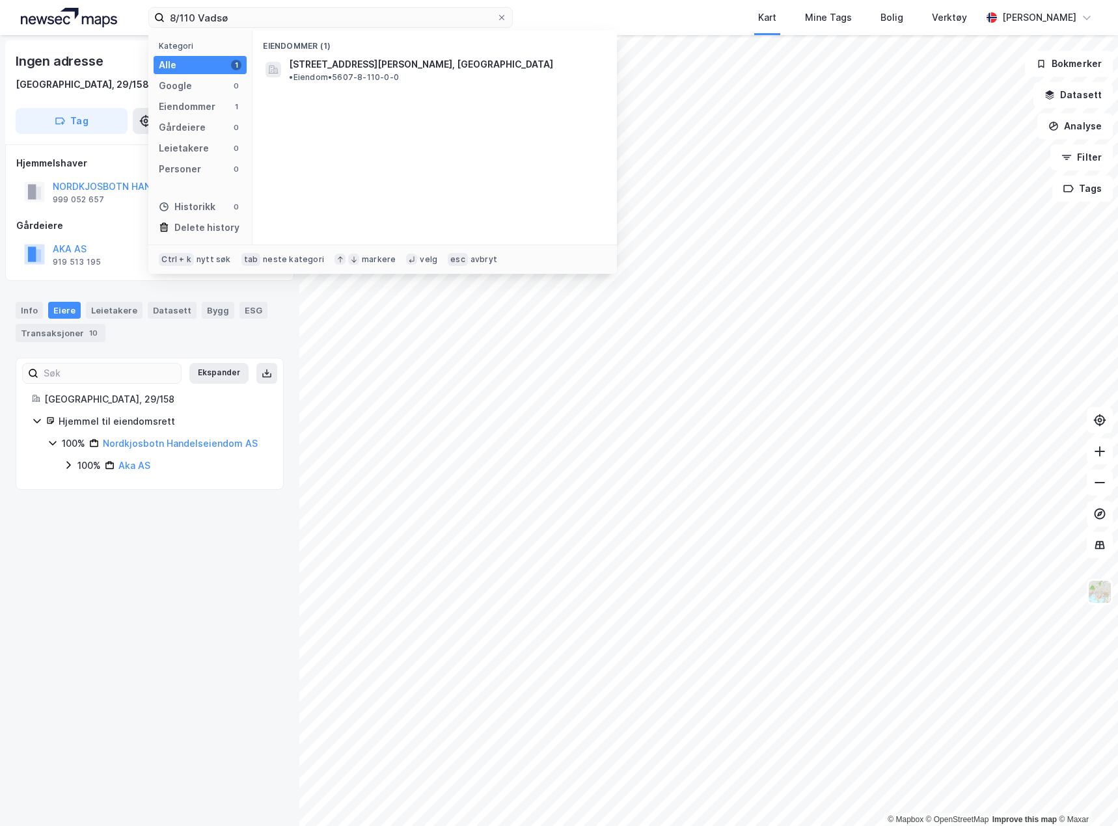
click at [381, 47] on div "Eiendommer (1)" at bounding box center [434, 42] width 364 height 23
click at [388, 61] on span "[STREET_ADDRESS][PERSON_NAME], [GEOGRAPHIC_DATA]" at bounding box center [421, 65] width 264 height 16
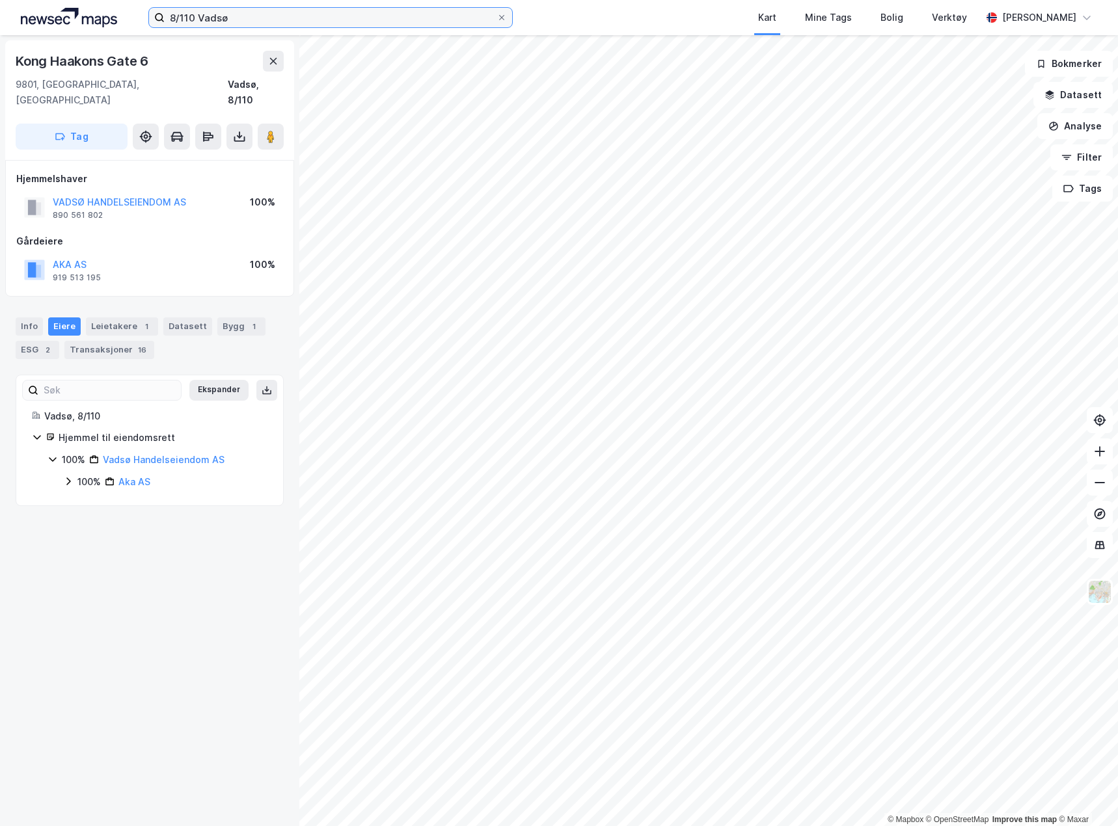
click at [369, 13] on input "8/110 Vadsø" at bounding box center [331, 18] width 332 height 20
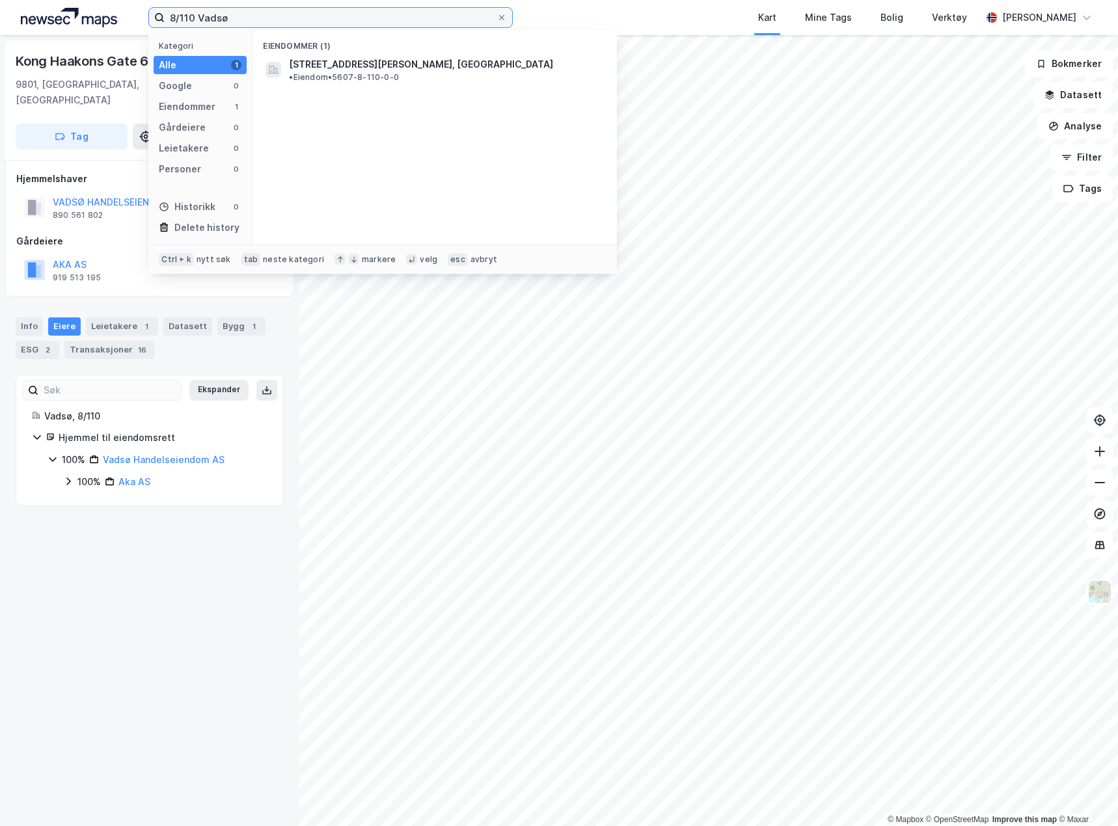
click at [369, 13] on input "8/110 Vadsø" at bounding box center [331, 18] width 332 height 20
paste input "19/700 Vard"
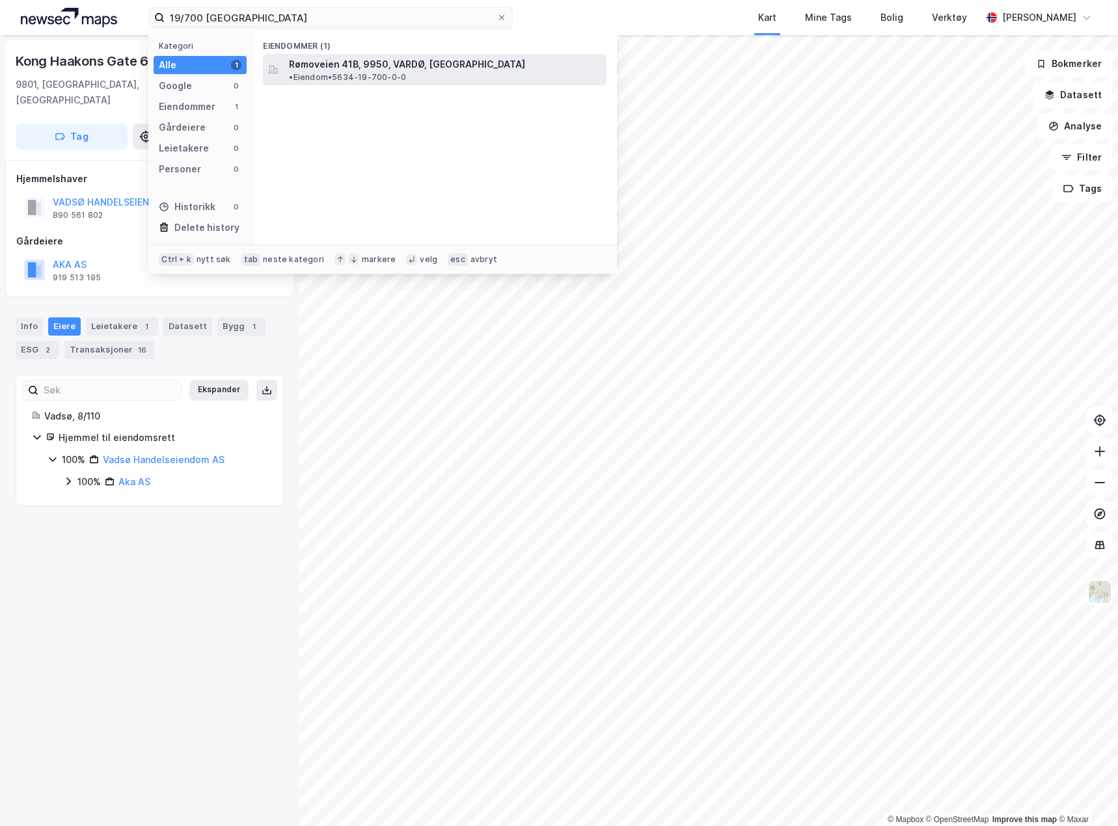
click at [390, 62] on span "Rømoveien 41B, 9950, VARDØ, [GEOGRAPHIC_DATA]" at bounding box center [407, 65] width 236 height 16
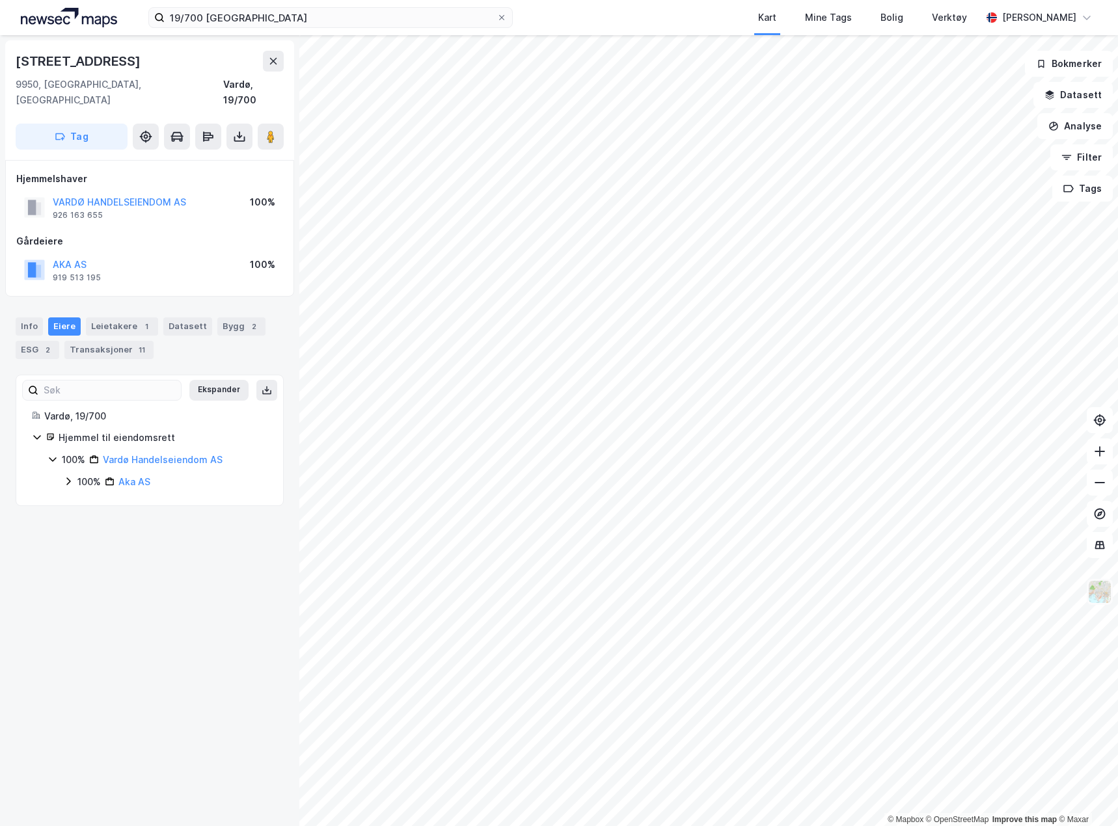
click at [1106, 596] on img at bounding box center [1099, 592] width 25 height 25
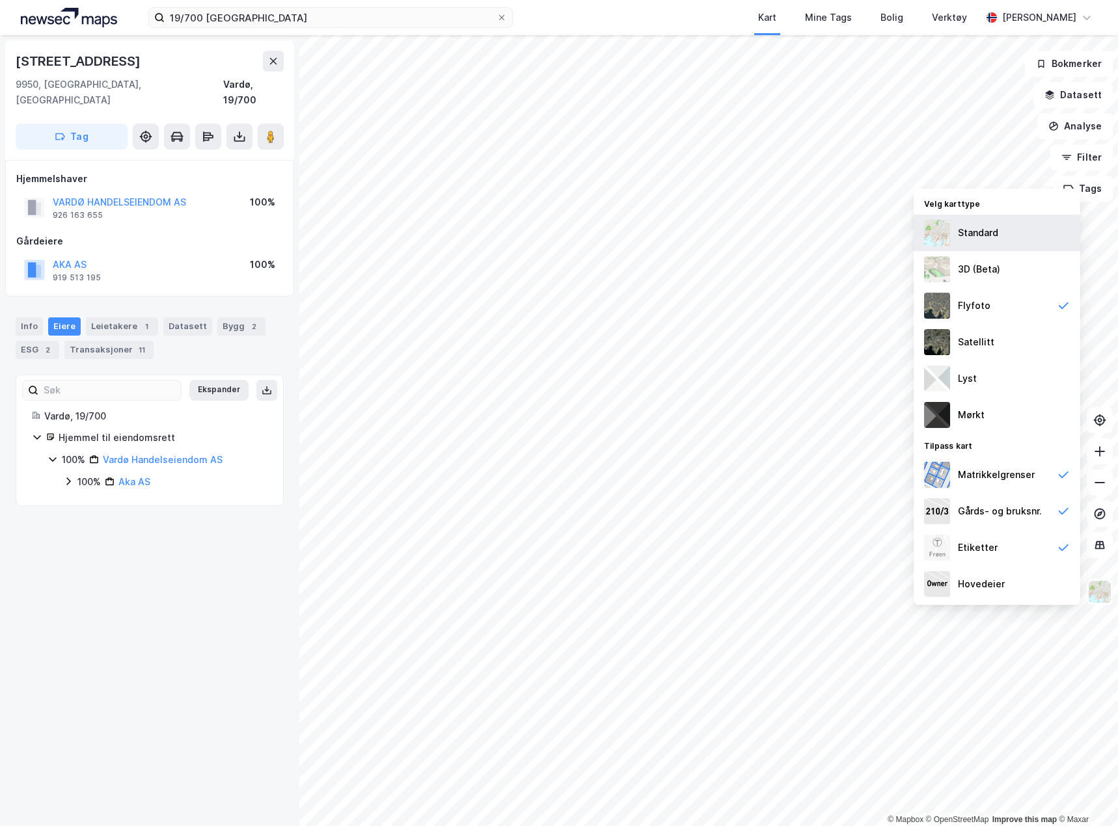
click at [1000, 241] on div "Standard" at bounding box center [996, 233] width 167 height 36
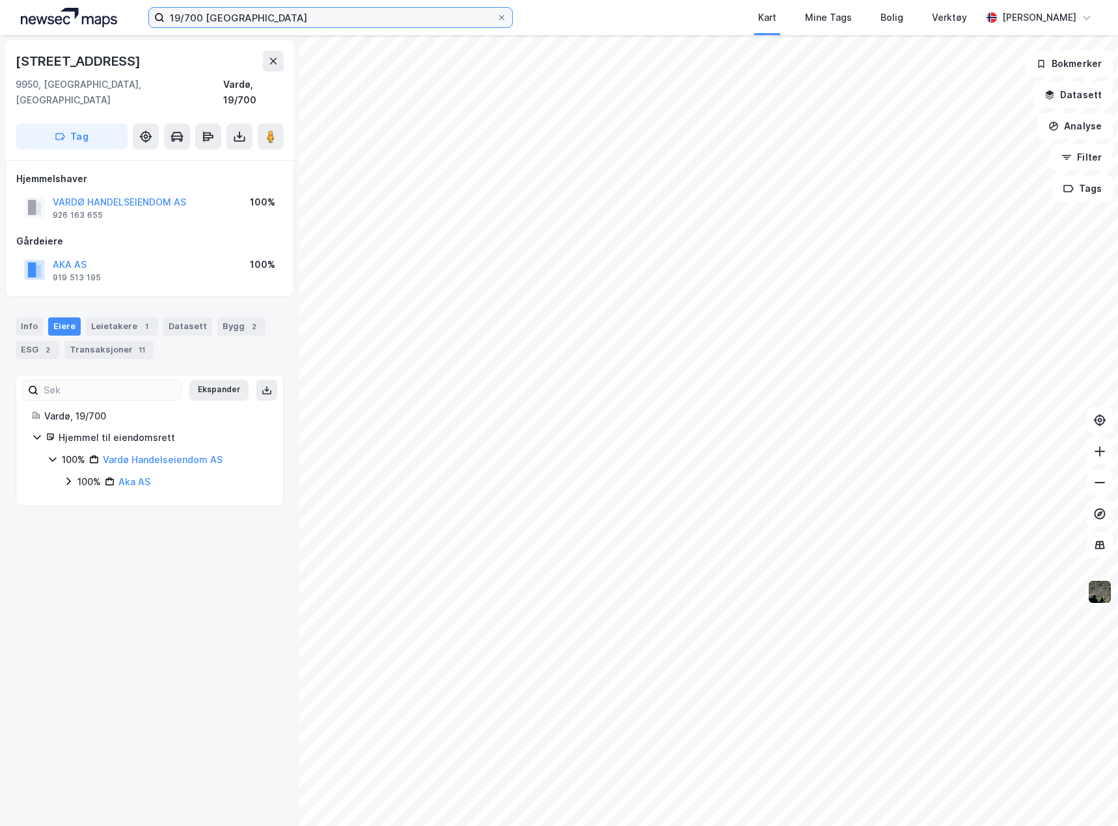
click at [245, 23] on input "19/700 Vardø" at bounding box center [331, 18] width 332 height 20
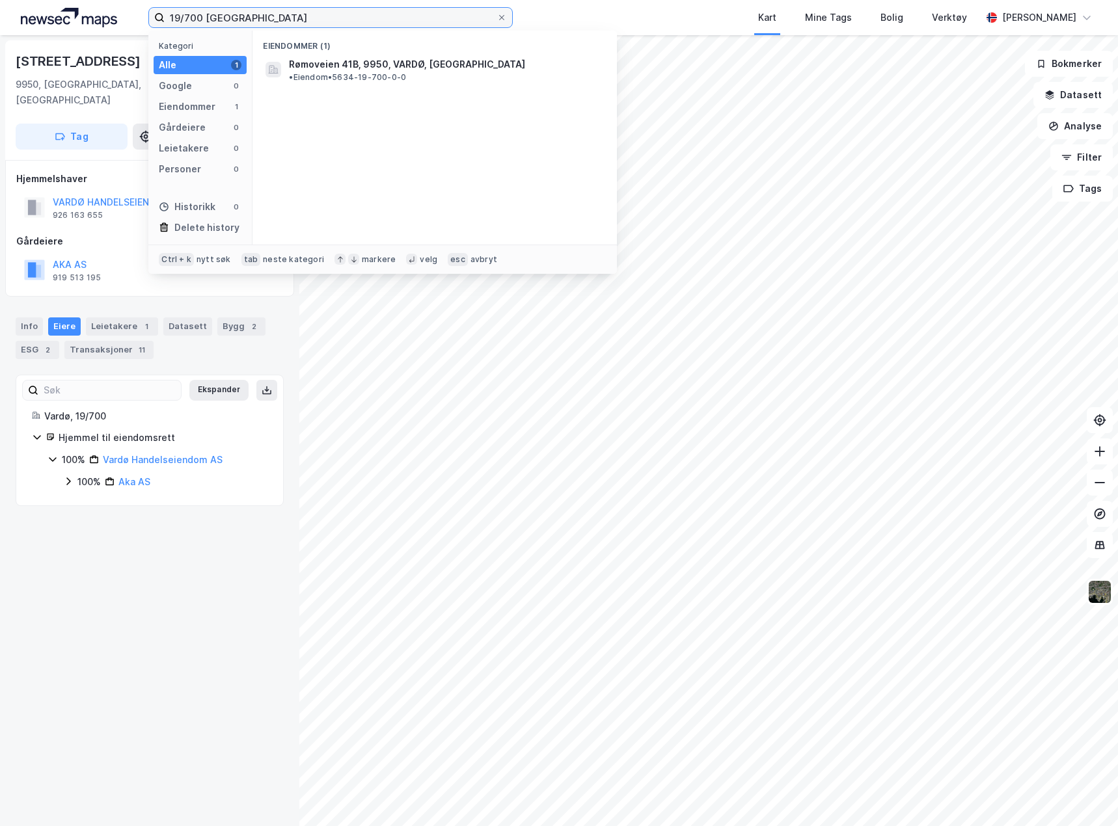
click at [245, 23] on input "19/700 Vardø" at bounding box center [331, 18] width 332 height 20
paste input "03/1518"
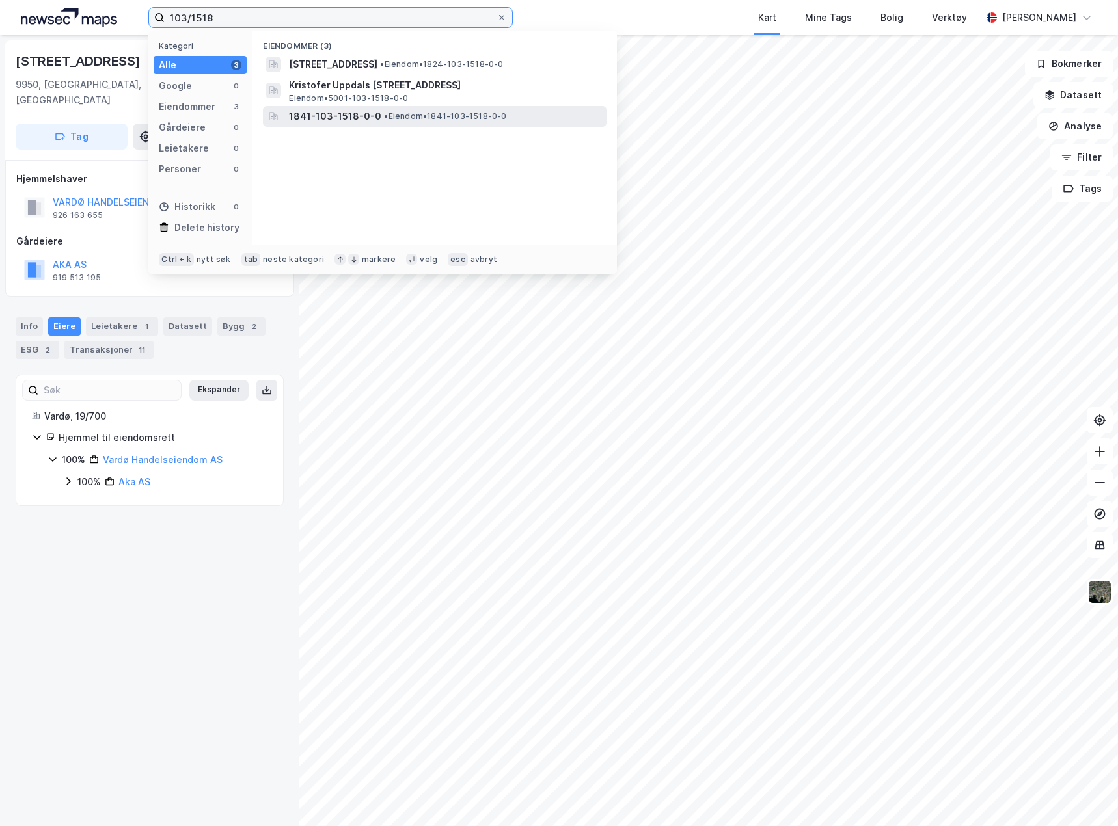
type input "103/1518"
click at [438, 107] on div "1841-103-1518-0-0 • Eiendom • 1841-103-1518-0-0" at bounding box center [434, 116] width 343 height 21
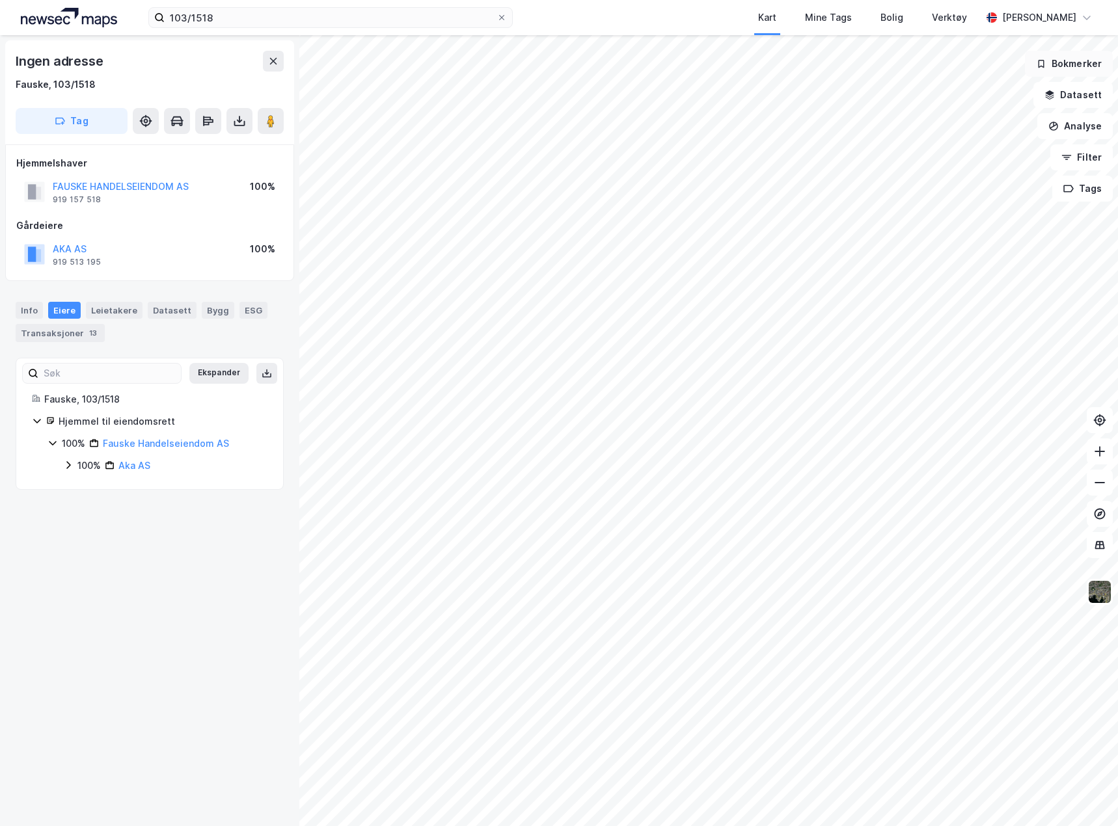
click at [1063, 69] on button "Bokmerker" at bounding box center [1068, 64] width 88 height 26
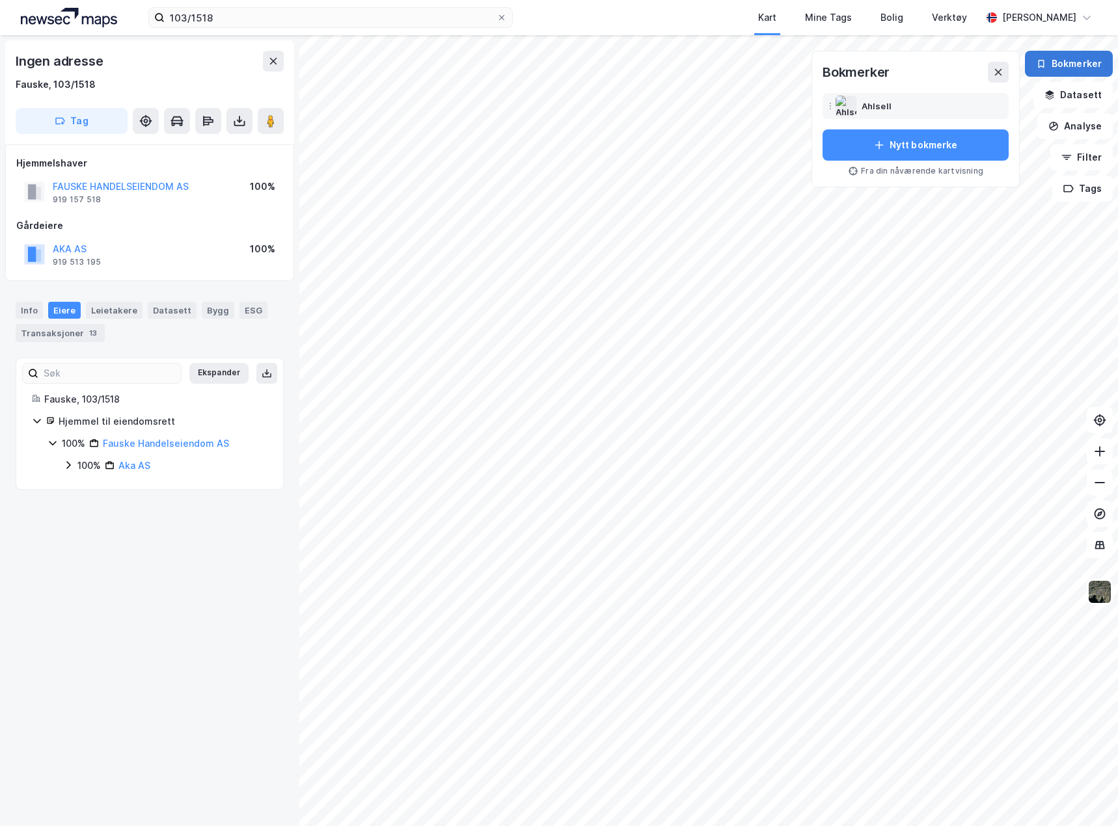
click at [1063, 69] on button "Bokmerker" at bounding box center [1068, 64] width 88 height 26
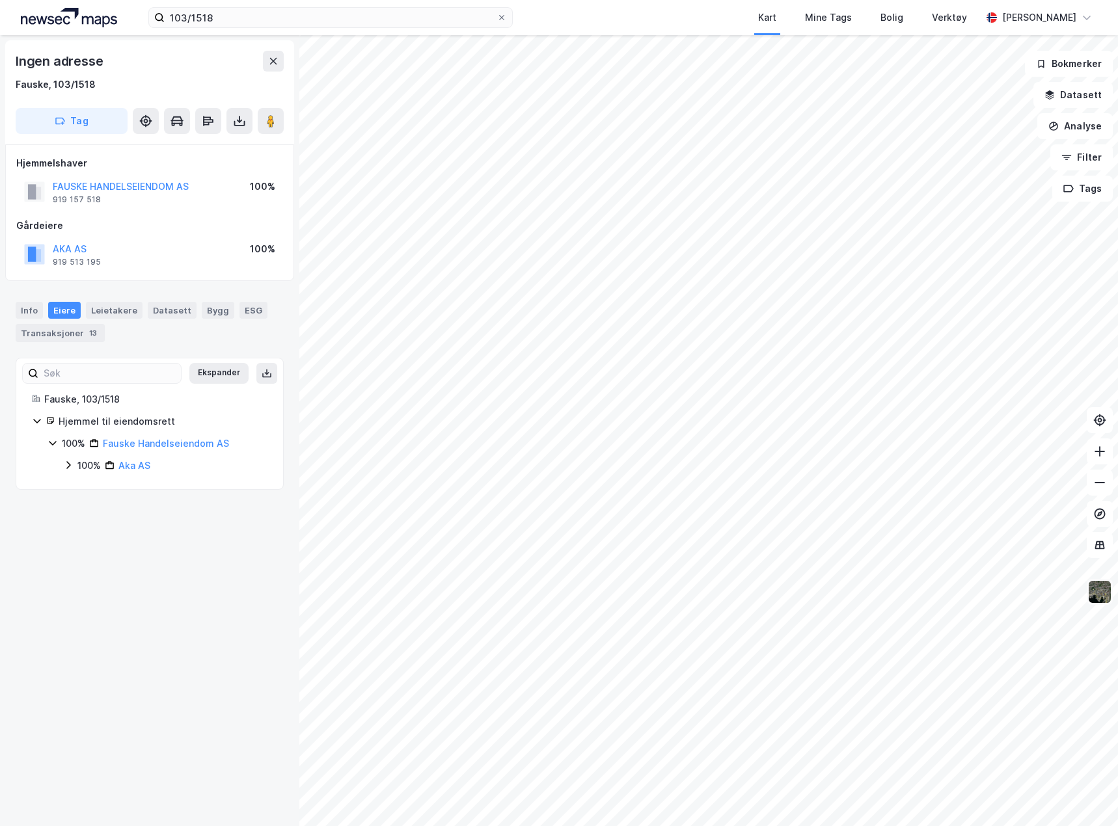
click at [1101, 589] on img at bounding box center [1099, 592] width 25 height 25
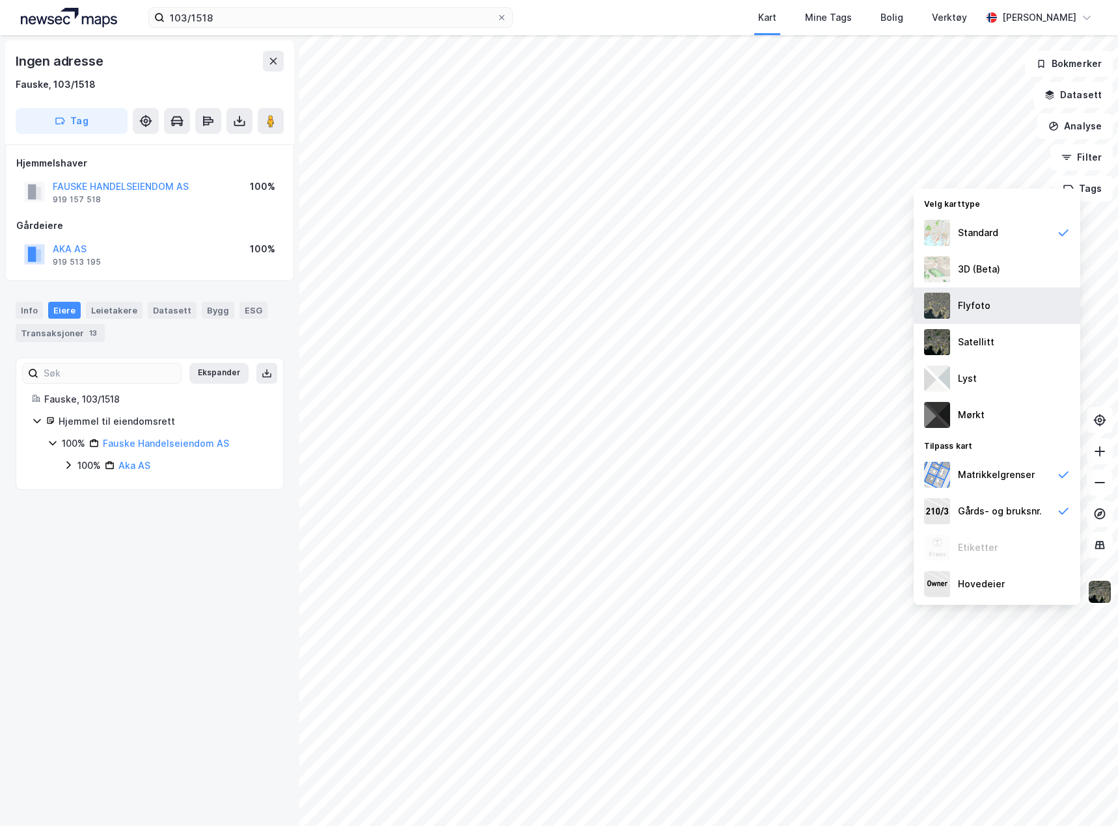
click at [1004, 317] on div "Flyfoto" at bounding box center [996, 306] width 167 height 36
